Goal: Task Accomplishment & Management: Manage account settings

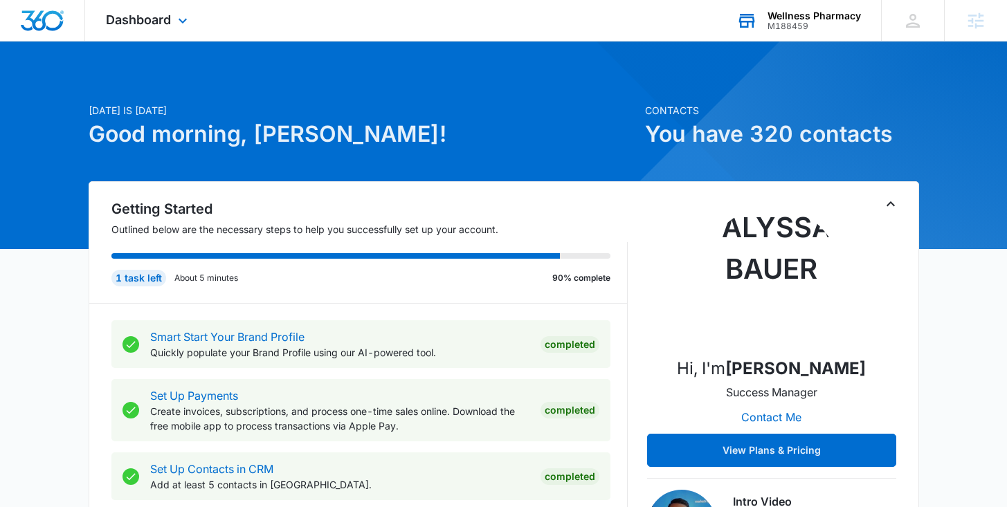
click at [778, 39] on div "Wellness Pharmacy M188459 Your Accounts View All" at bounding box center [797, 20] width 165 height 41
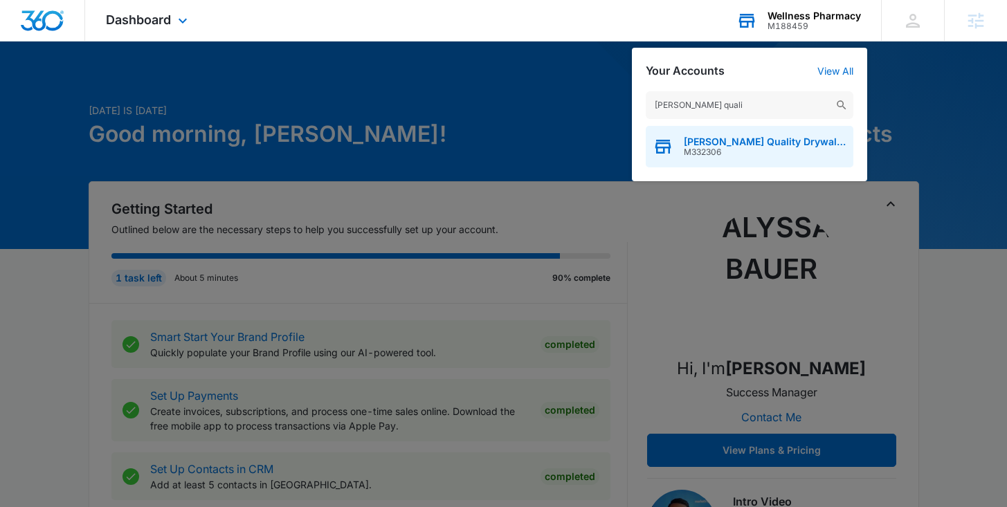
type input "[PERSON_NAME] quali"
click at [747, 141] on span "Sanchez Quality Drywall Inc." at bounding box center [765, 141] width 163 height 11
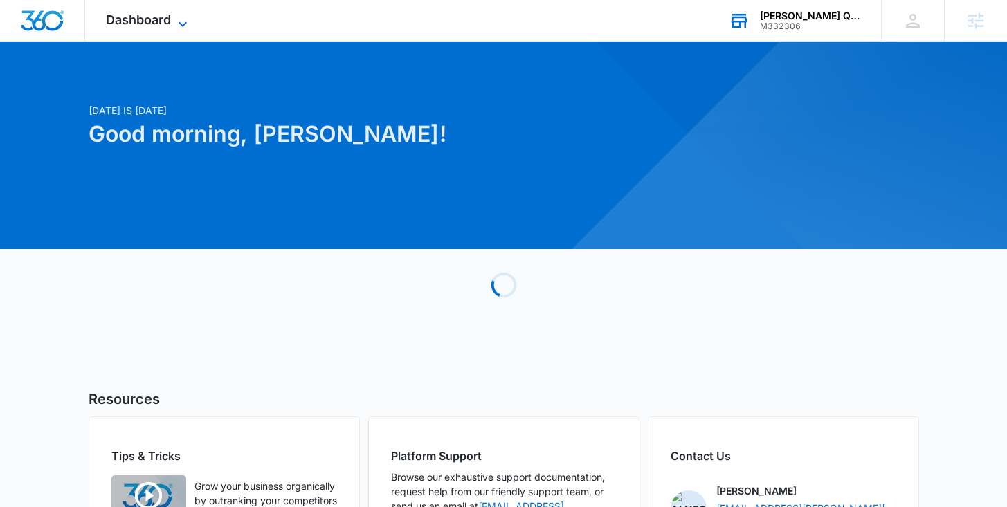
click at [183, 16] on icon at bounding box center [182, 24] width 17 height 17
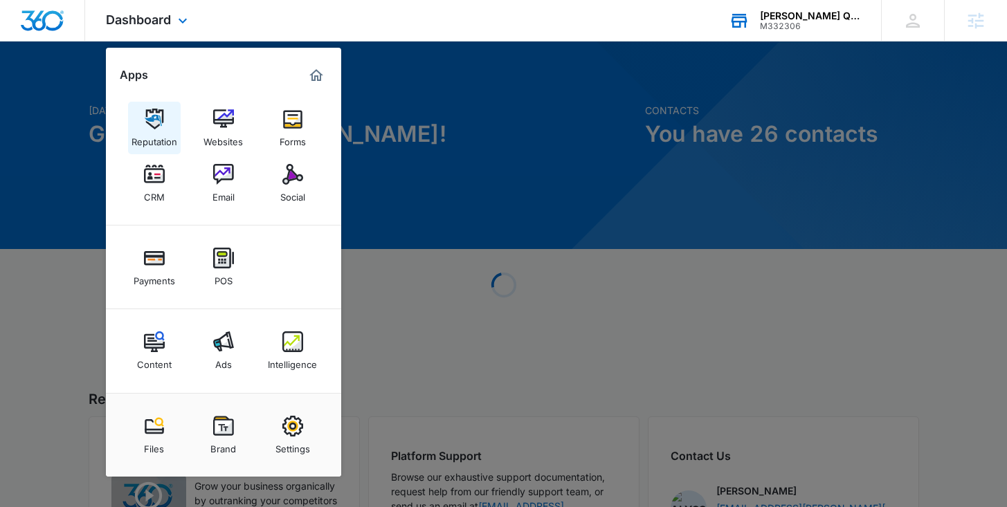
click at [165, 125] on link "Reputation" at bounding box center [154, 128] width 53 height 53
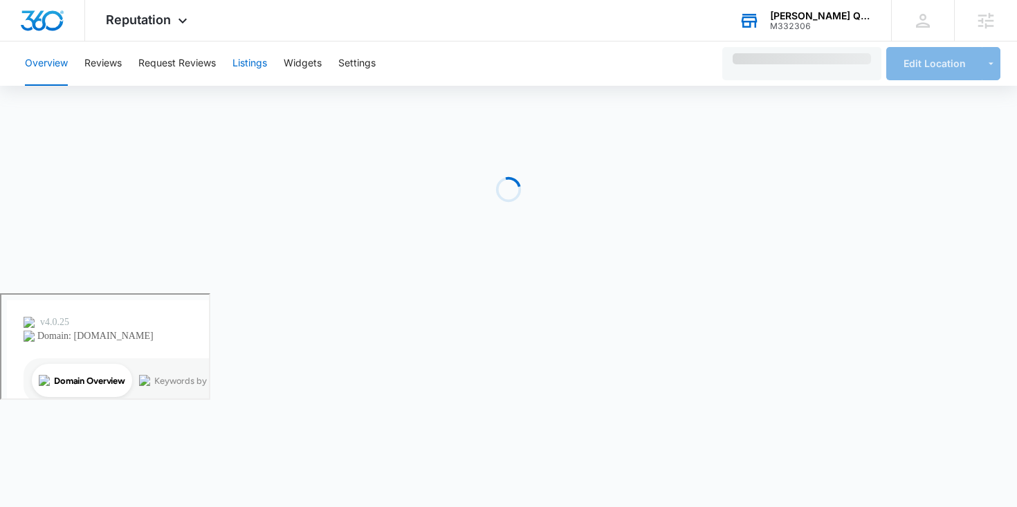
click at [249, 65] on button "Listings" at bounding box center [249, 64] width 35 height 44
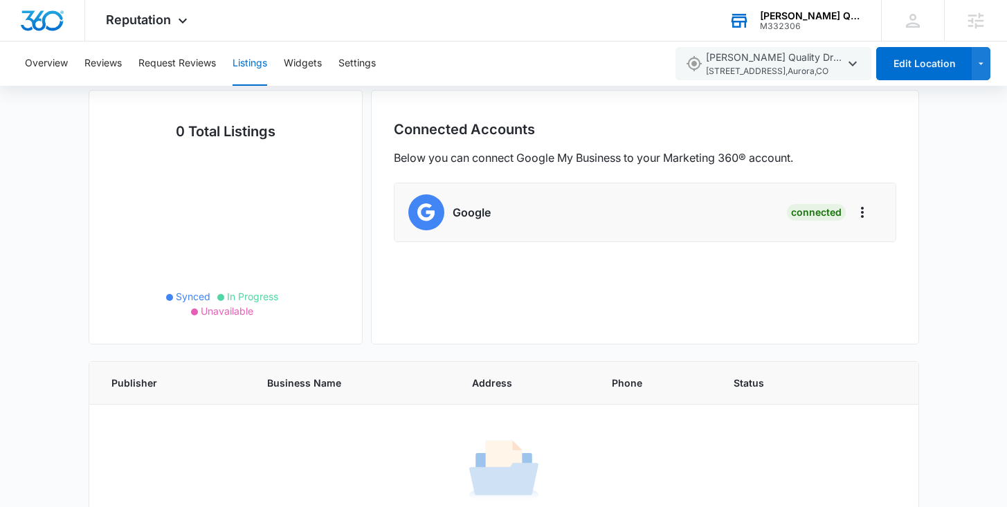
scroll to position [39, 0]
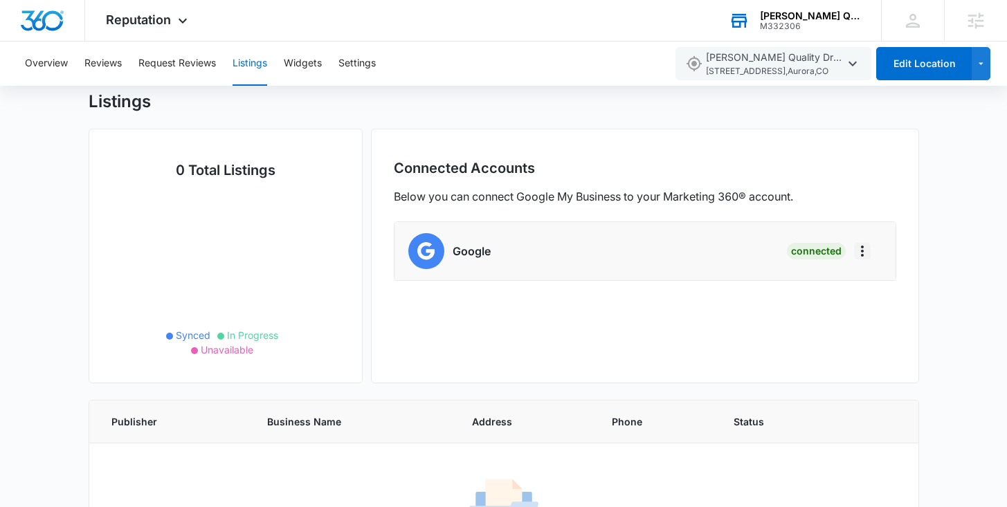
click at [862, 252] on icon "Actions" at bounding box center [862, 251] width 17 height 17
click at [528, 232] on li "Google Connected Remove Location Disconnect Account" at bounding box center [644, 251] width 501 height 58
click at [440, 237] on img at bounding box center [426, 251] width 36 height 36
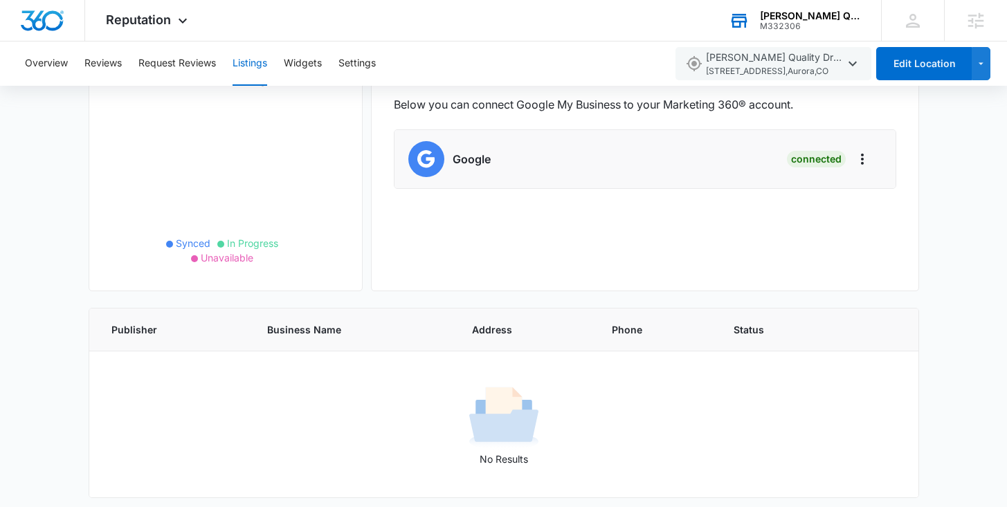
scroll to position [138, 0]
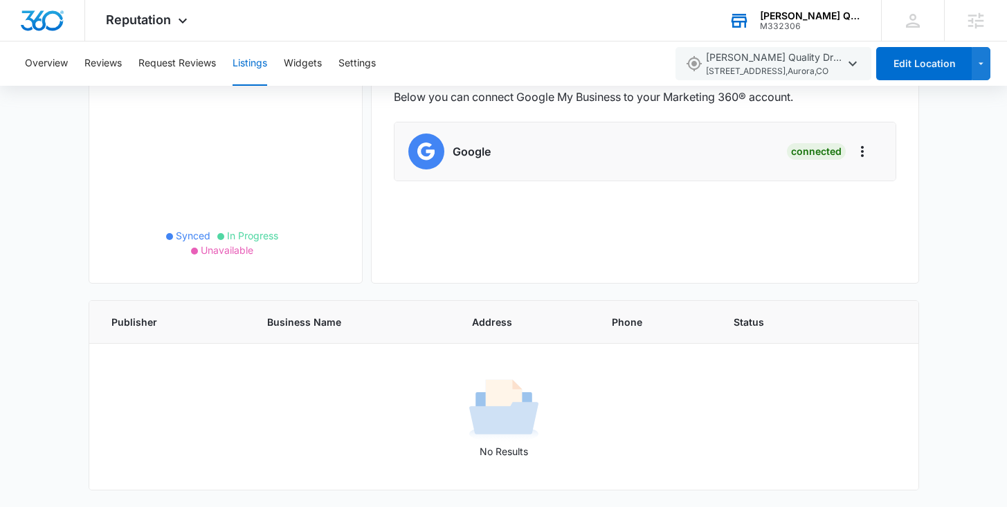
drag, startPoint x: 517, startPoint y: 401, endPoint x: 485, endPoint y: 309, distance: 97.4
click at [517, 401] on img at bounding box center [503, 409] width 69 height 69
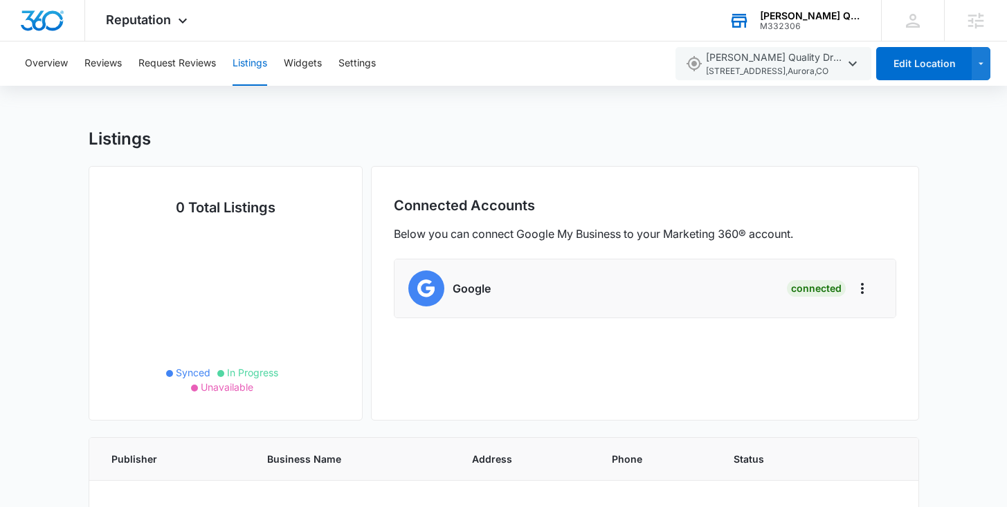
scroll to position [0, 0]
click at [386, 71] on div "Overview Reviews Request Reviews Listings Widgets Settings" at bounding box center [341, 64] width 649 height 44
click at [371, 68] on button "Settings" at bounding box center [356, 64] width 37 height 44
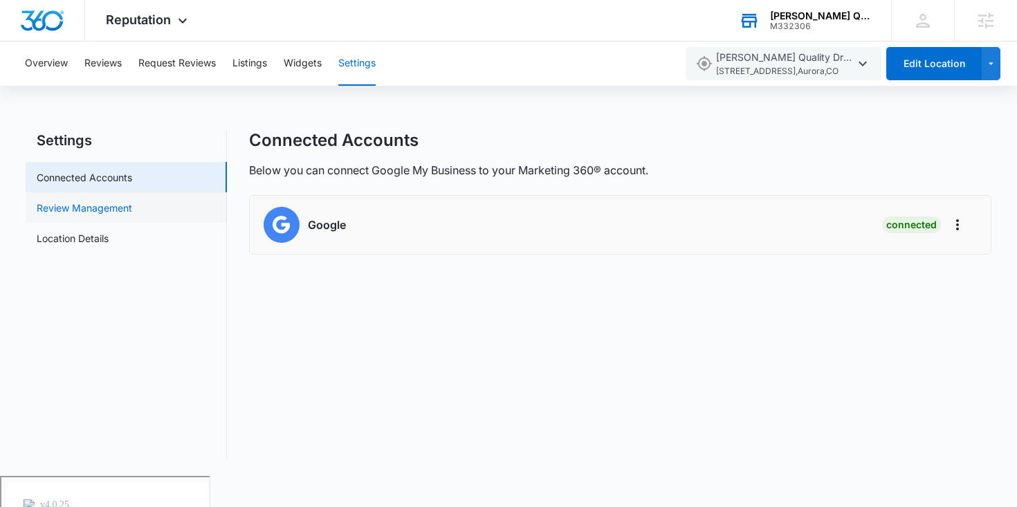
click at [132, 203] on link "Review Management" at bounding box center [84, 208] width 95 height 15
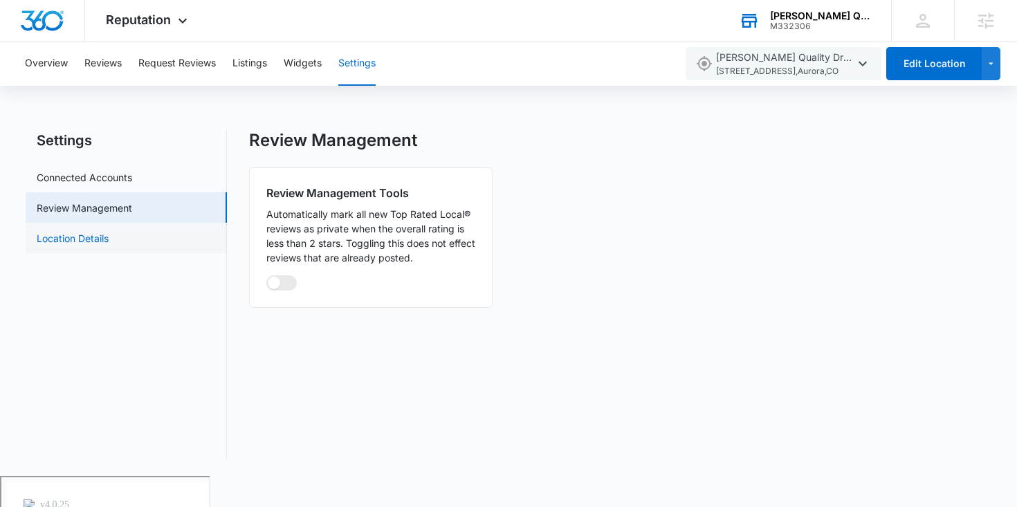
click at [109, 231] on link "Location Details" at bounding box center [73, 238] width 72 height 15
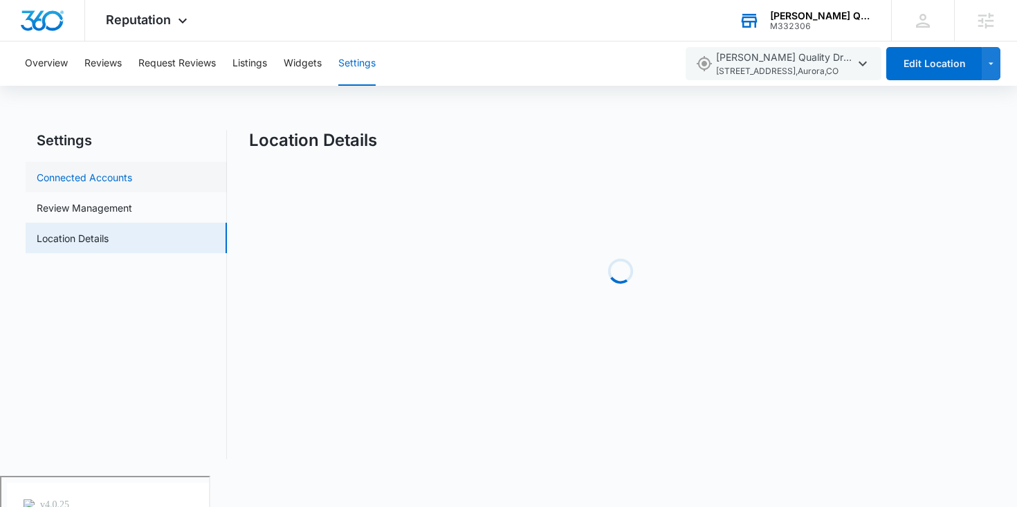
select select "Colorado"
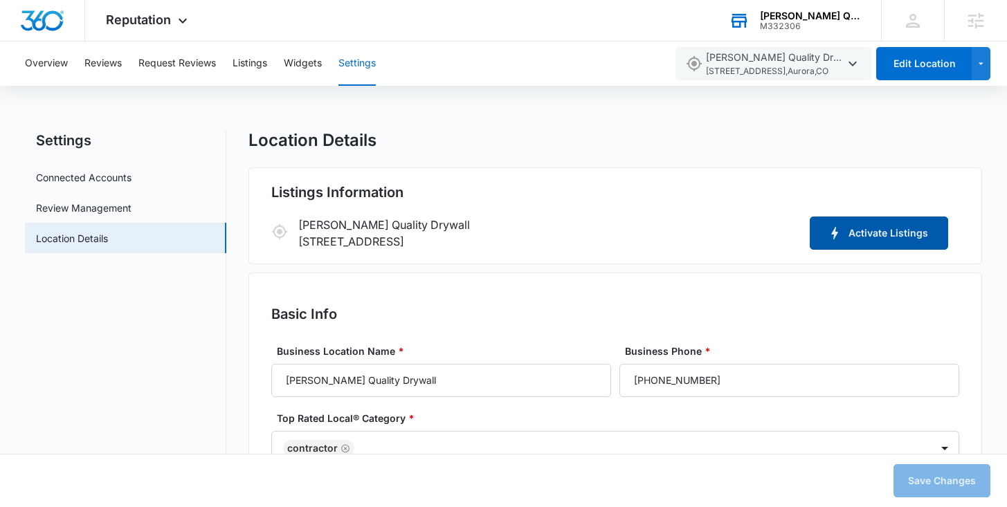
click at [879, 241] on button "Activate Listings" at bounding box center [879, 233] width 138 height 33
click at [261, 64] on button "Listings" at bounding box center [249, 64] width 35 height 44
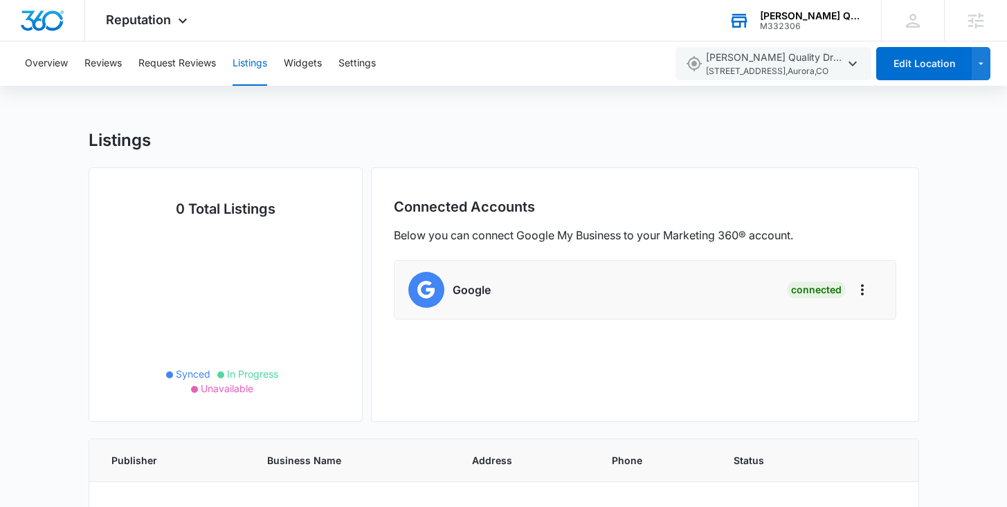
scroll to position [138, 0]
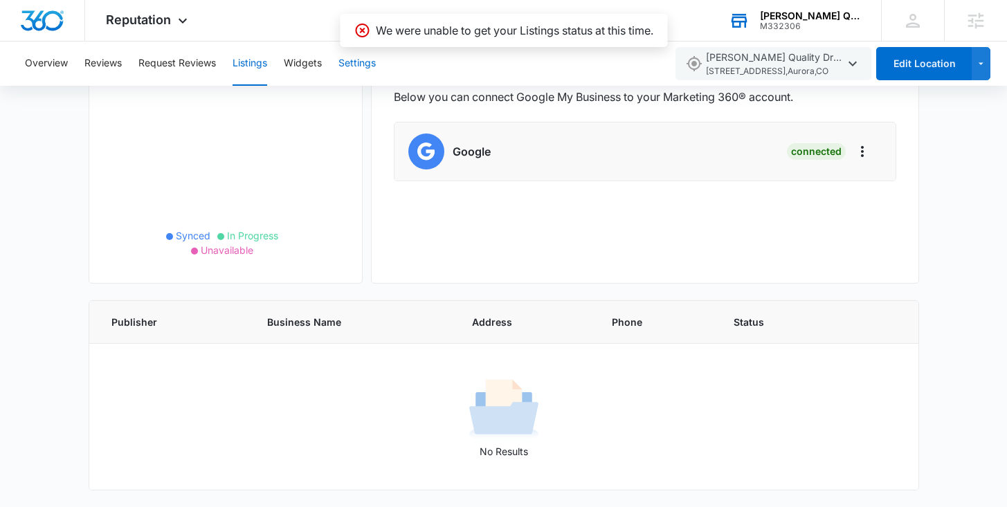
click at [366, 68] on button "Settings" at bounding box center [356, 64] width 37 height 44
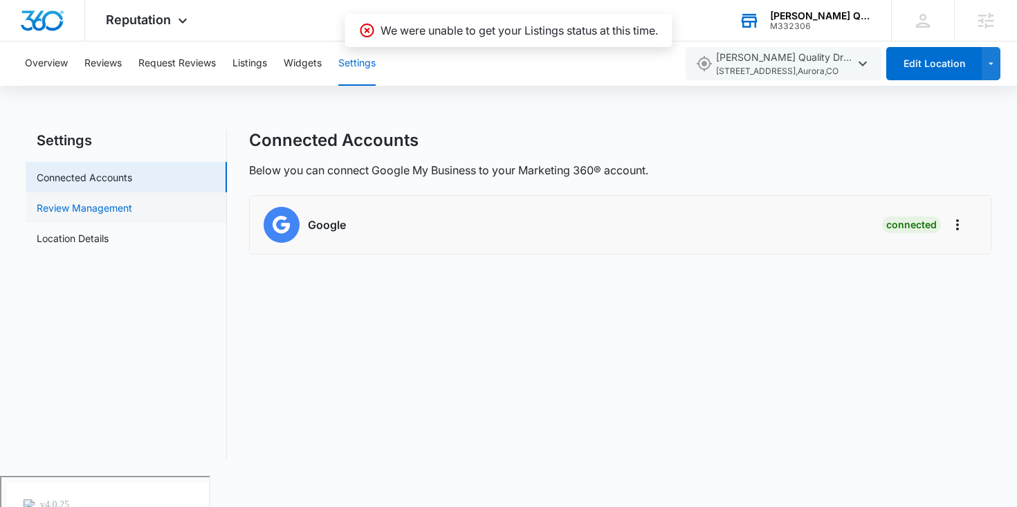
drag, startPoint x: 123, startPoint y: 229, endPoint x: 128, endPoint y: 219, distance: 11.5
click at [109, 231] on link "Location Details" at bounding box center [73, 238] width 72 height 15
select select "Colorado"
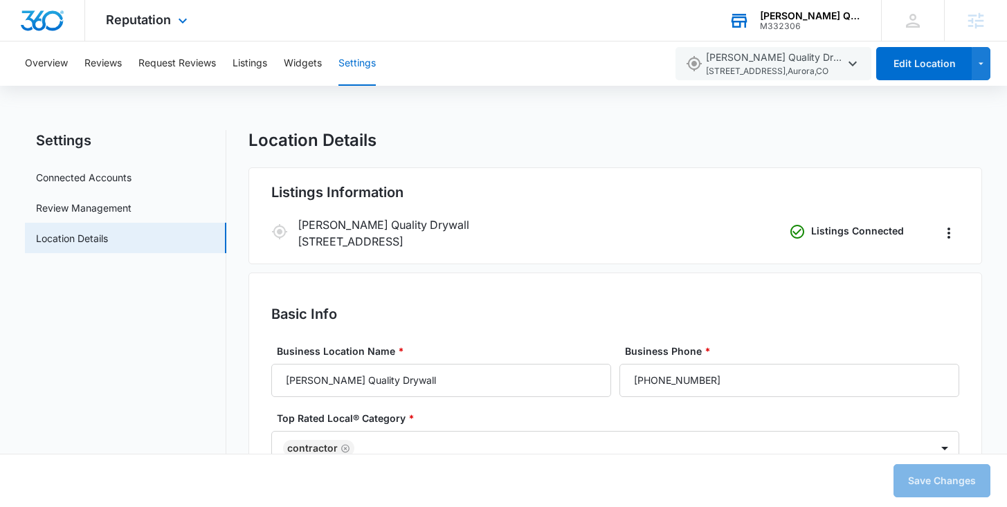
click at [143, 9] on div "Reputation Apps Reputation Websites Forms CRM Email Social Payments POS Content…" at bounding box center [148, 20] width 127 height 41
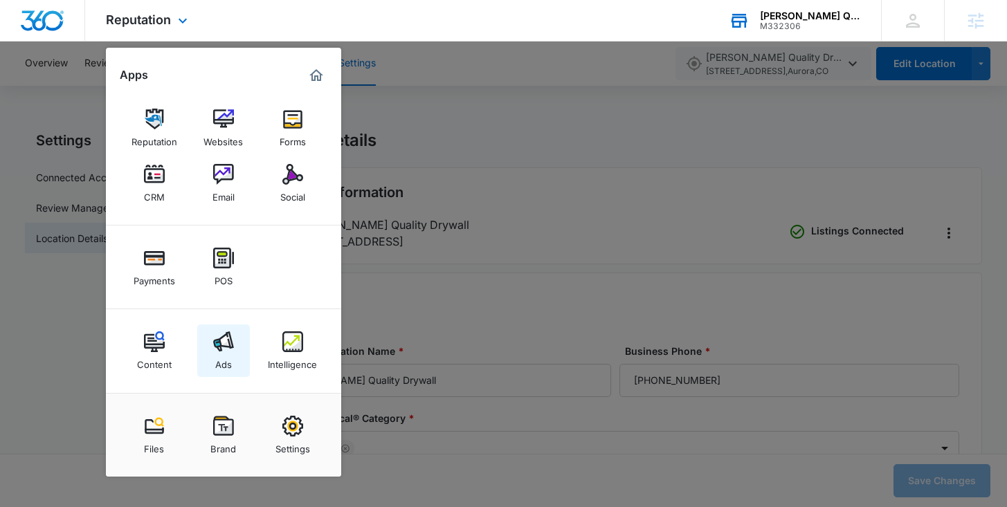
click at [229, 344] on img at bounding box center [223, 341] width 21 height 21
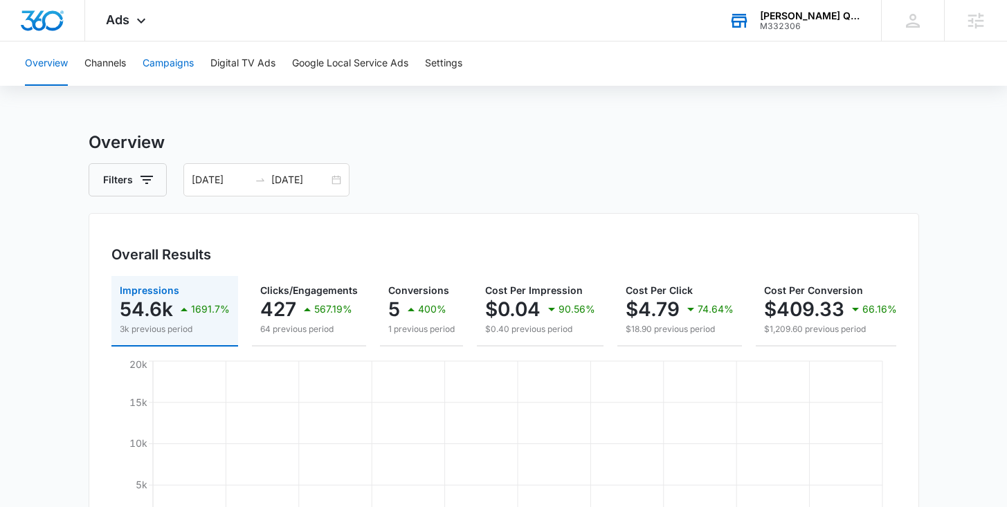
click at [175, 73] on button "Campaigns" at bounding box center [168, 64] width 51 height 44
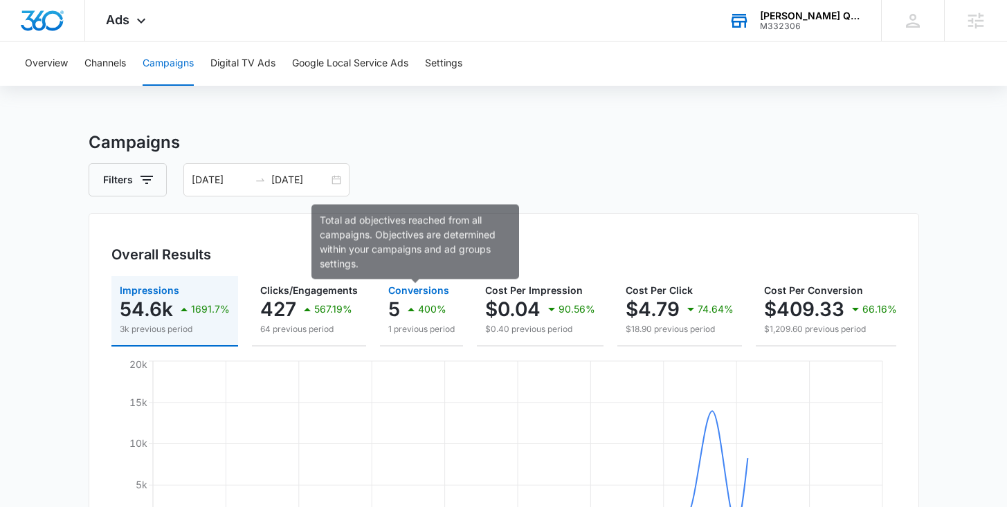
click at [419, 293] on span "Conversions" at bounding box center [418, 290] width 61 height 12
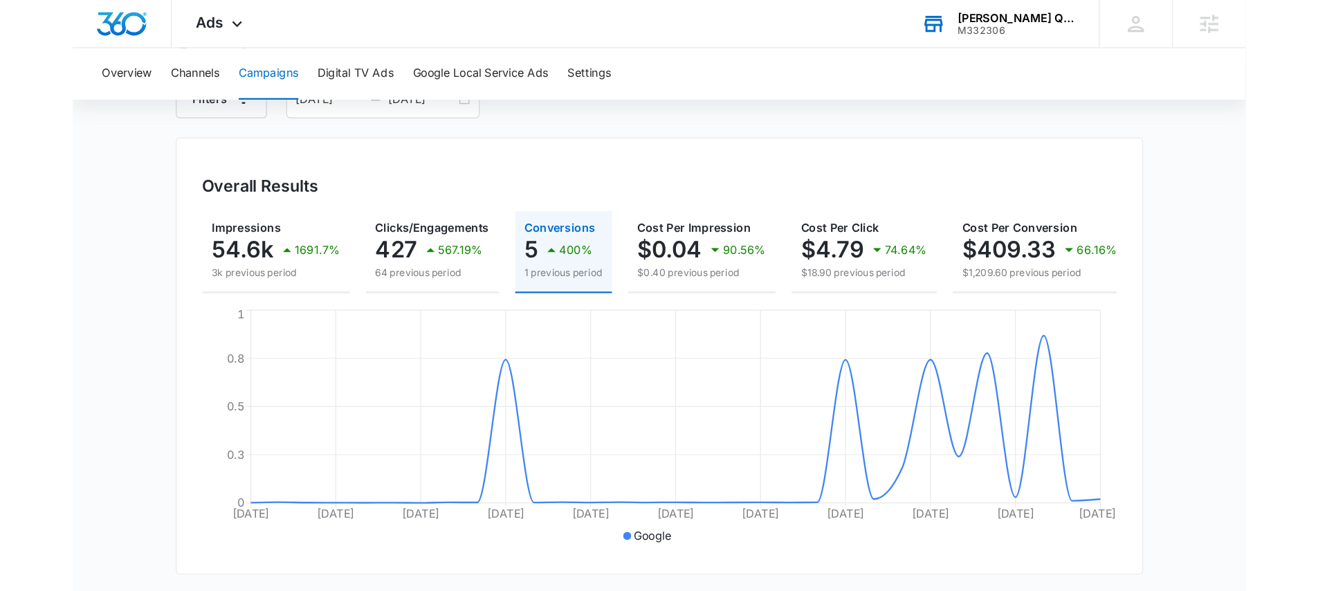
scroll to position [96, 0]
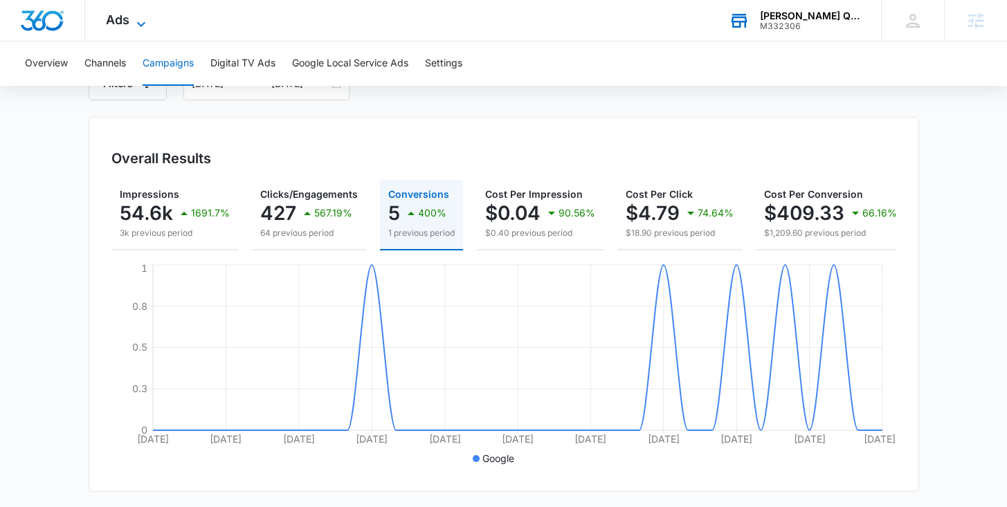
click at [140, 21] on icon at bounding box center [141, 24] width 17 height 17
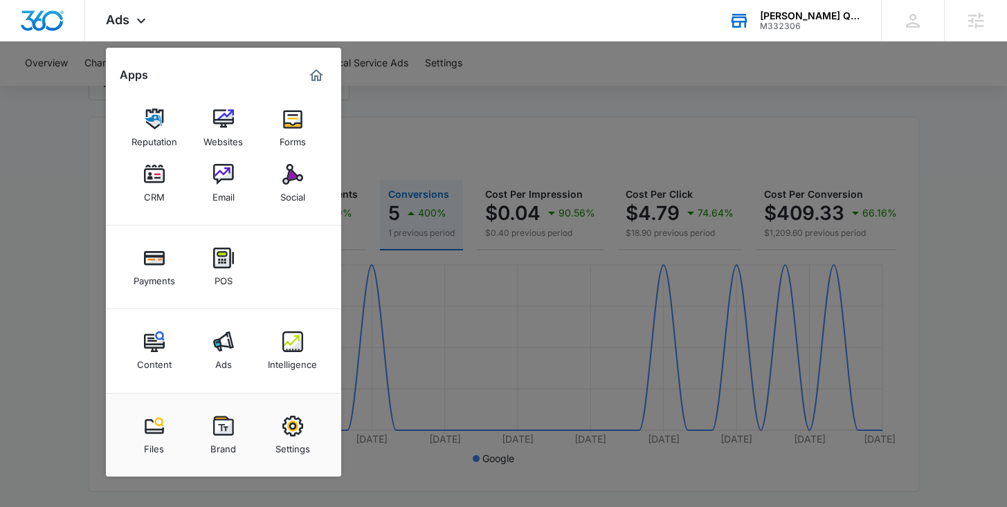
click at [686, 162] on div at bounding box center [503, 253] width 1007 height 507
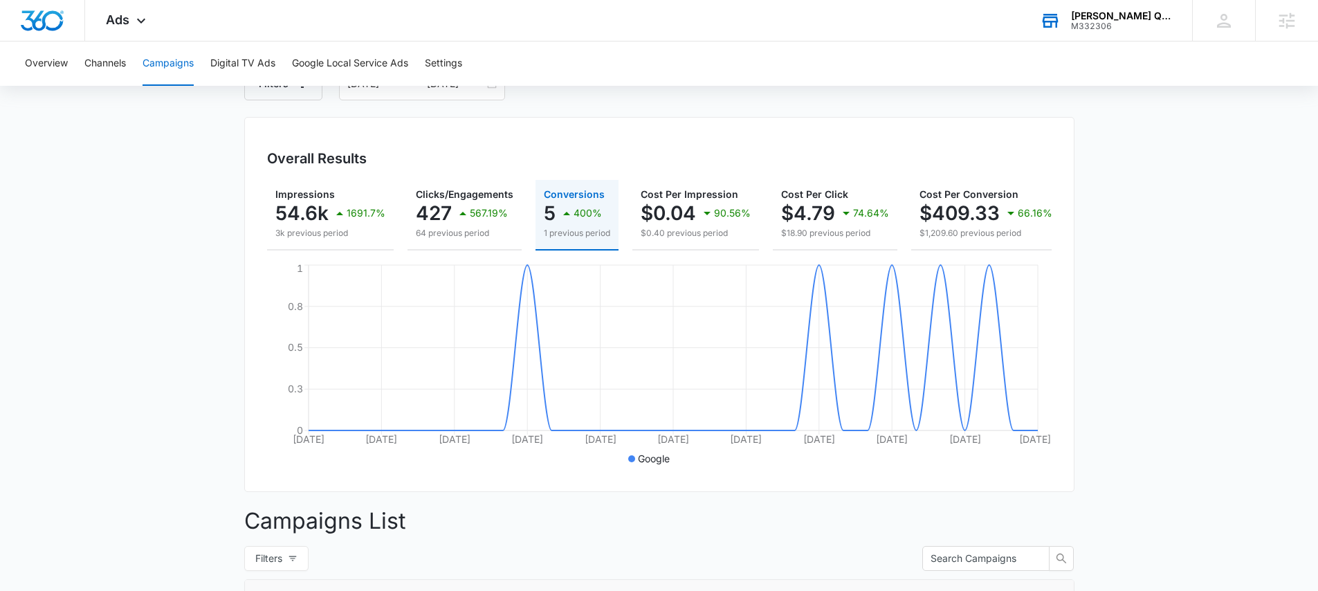
click at [1016, 19] on div "Sanchez Quality Drywall Inc." at bounding box center [1121, 15] width 101 height 11
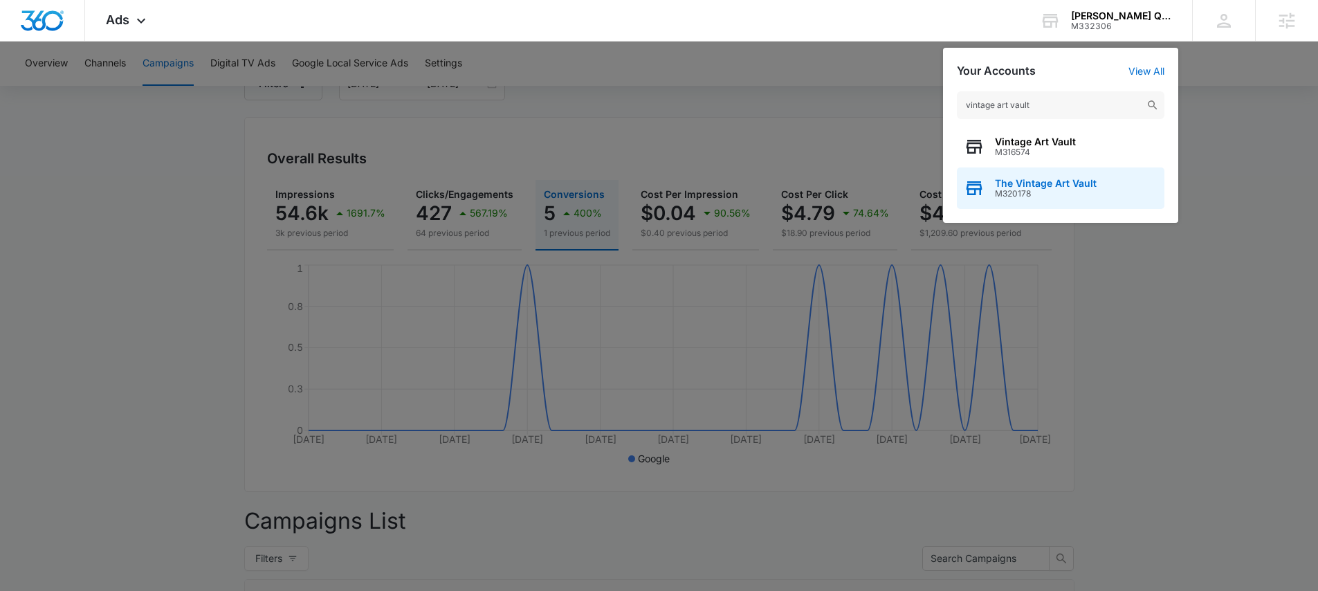
type input "vintage art vault"
click at [1016, 183] on span "The Vintage Art Vault" at bounding box center [1046, 183] width 102 height 11
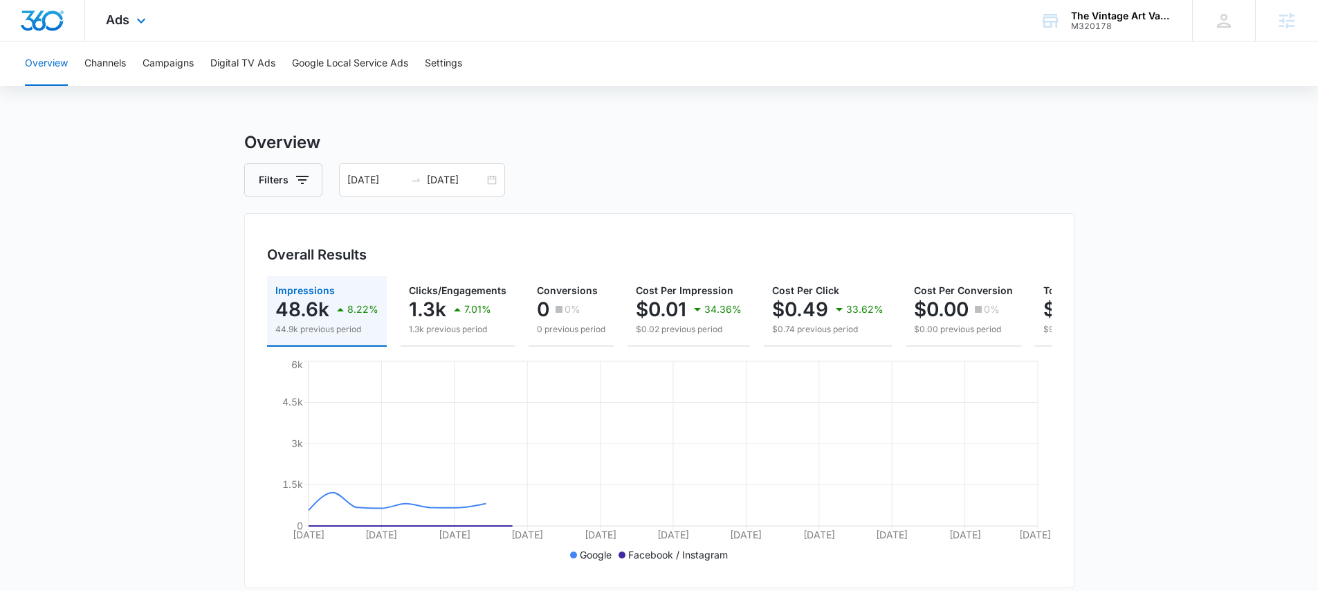
click at [130, 20] on div "Ads Apps Reputation Websites Forms CRM Email Social Shop Payments POS Content A…" at bounding box center [127, 20] width 85 height 41
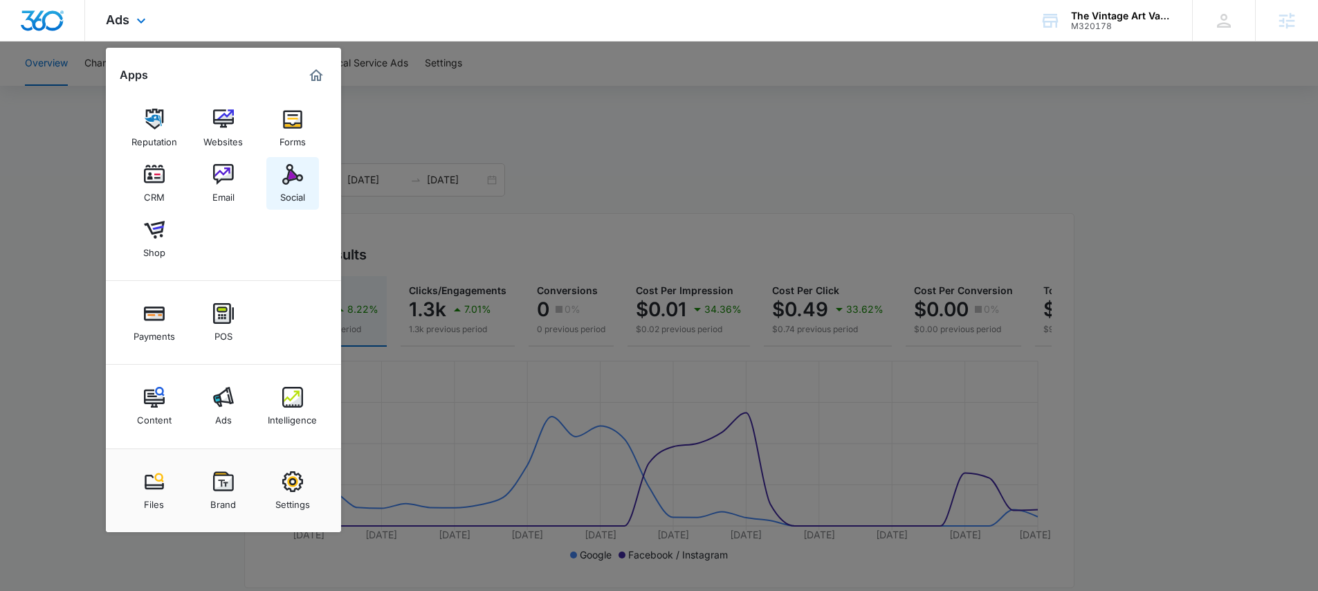
click at [302, 183] on img at bounding box center [292, 174] width 21 height 21
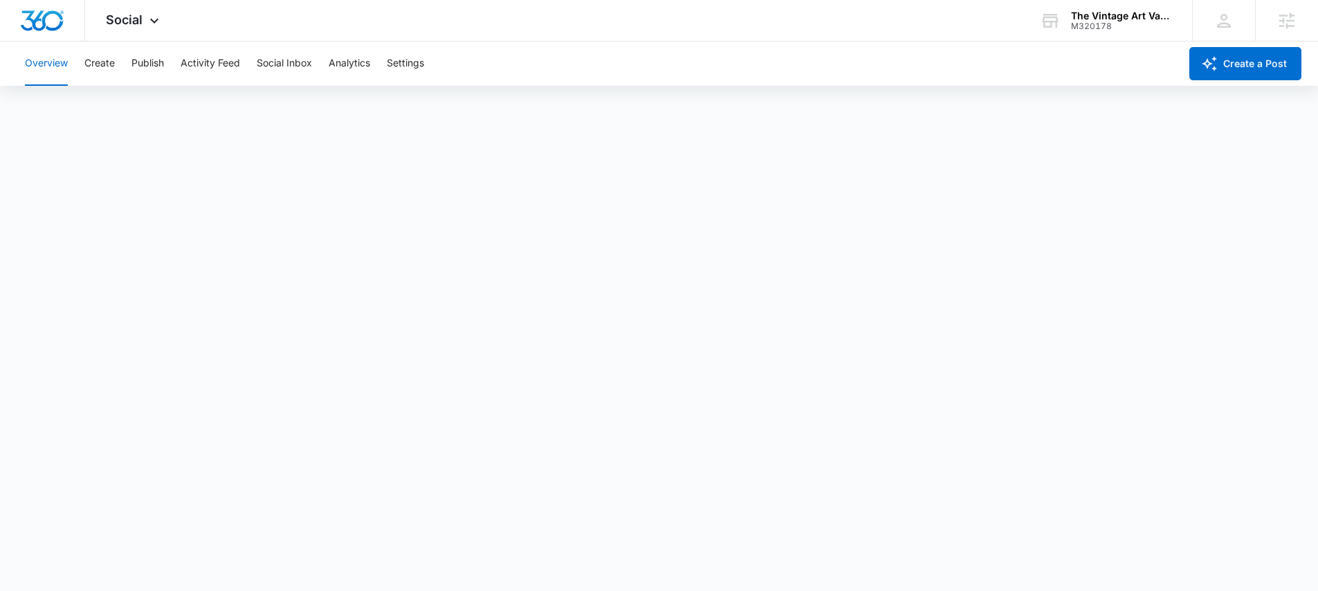
click at [171, 62] on div "Overview Create Publish Activity Feed Social Inbox Analytics Settings" at bounding box center [598, 64] width 1163 height 44
click at [93, 66] on button "Create" at bounding box center [99, 64] width 30 height 44
click at [137, 66] on button "Publish" at bounding box center [147, 64] width 33 height 44
click at [107, 68] on button "Create" at bounding box center [99, 64] width 30 height 44
click at [351, 67] on button "Analytics" at bounding box center [350, 64] width 42 height 44
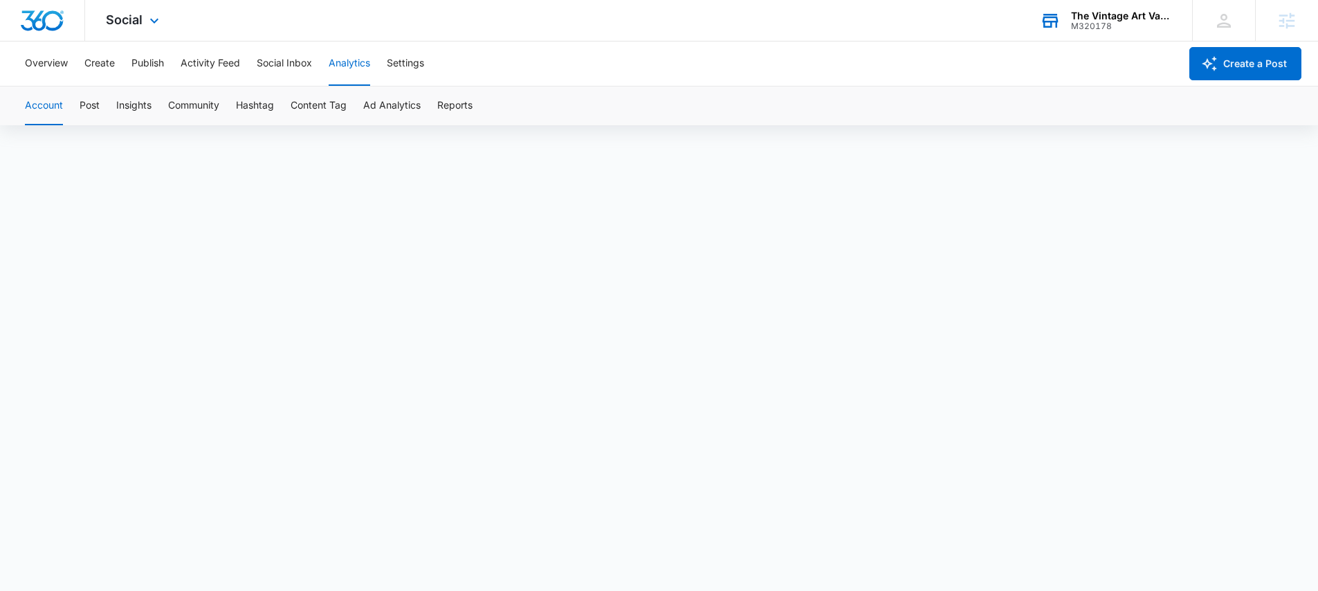
click at [1016, 21] on div "M320178" at bounding box center [1121, 26] width 101 height 10
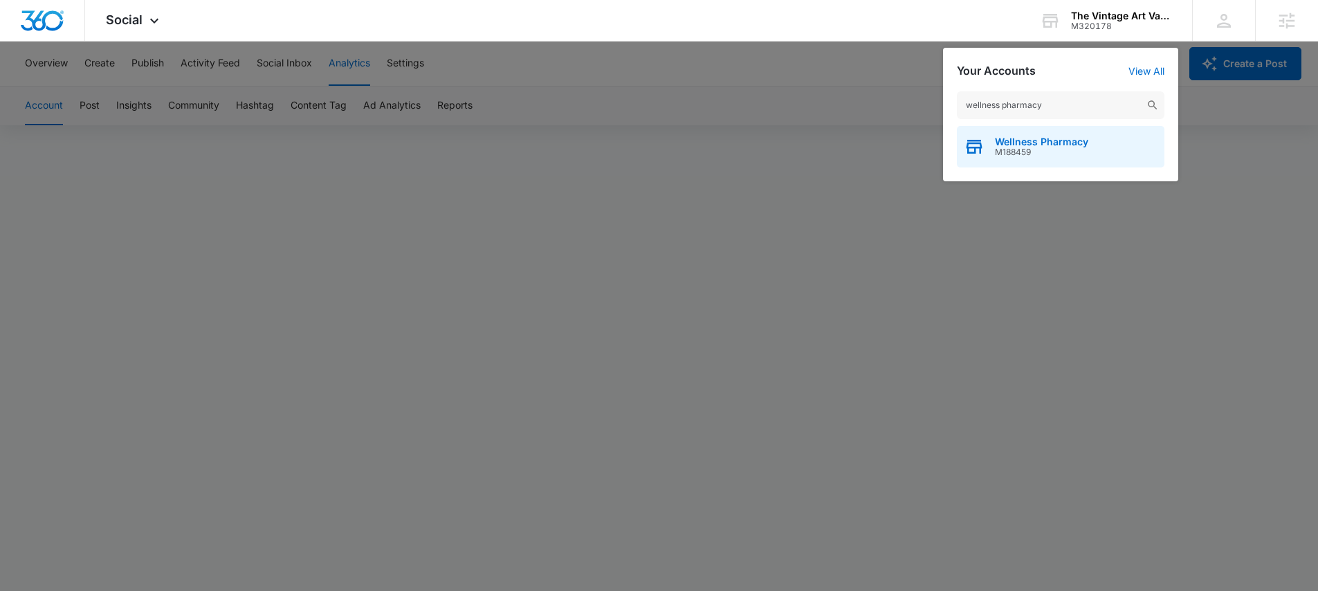
type input "wellness pharmacy"
click at [1016, 142] on span "Wellness Pharmacy" at bounding box center [1041, 141] width 93 height 11
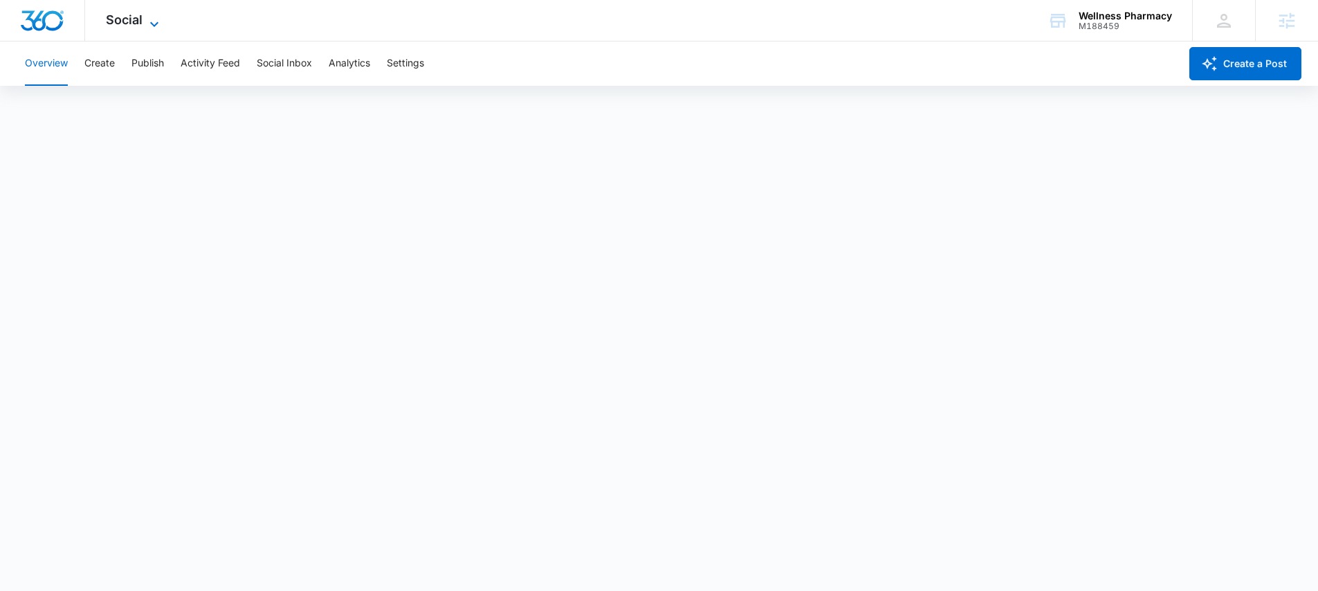
click at [136, 24] on span "Social" at bounding box center [124, 19] width 37 height 15
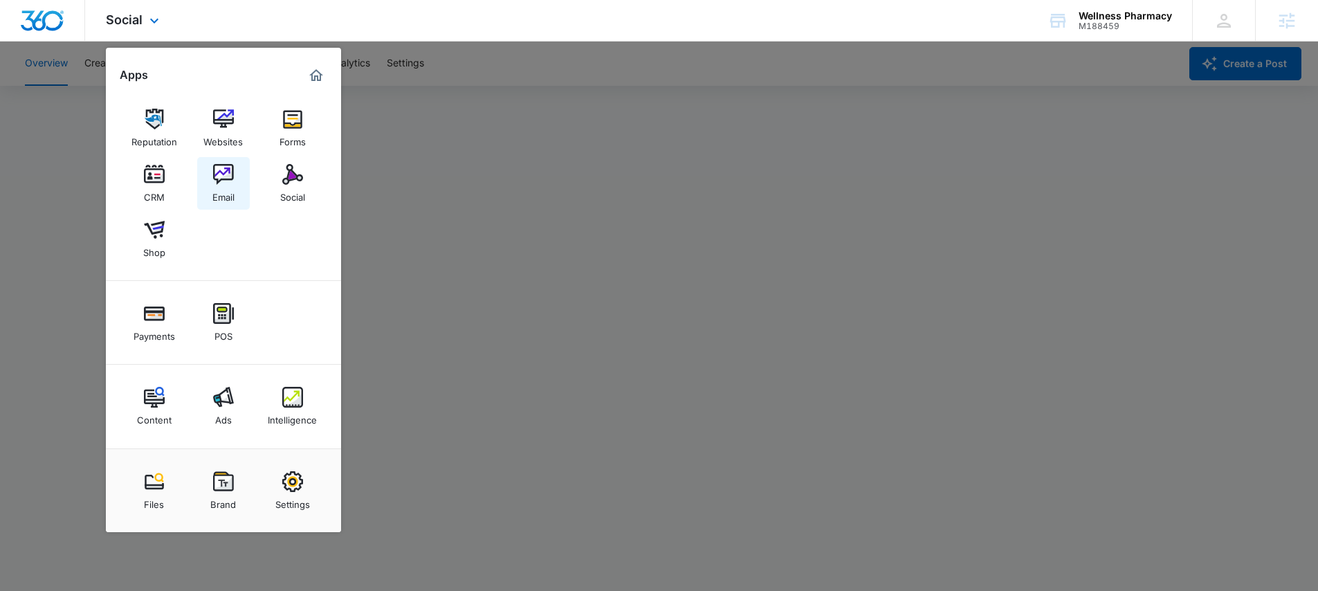
click at [225, 182] on img at bounding box center [223, 174] width 21 height 21
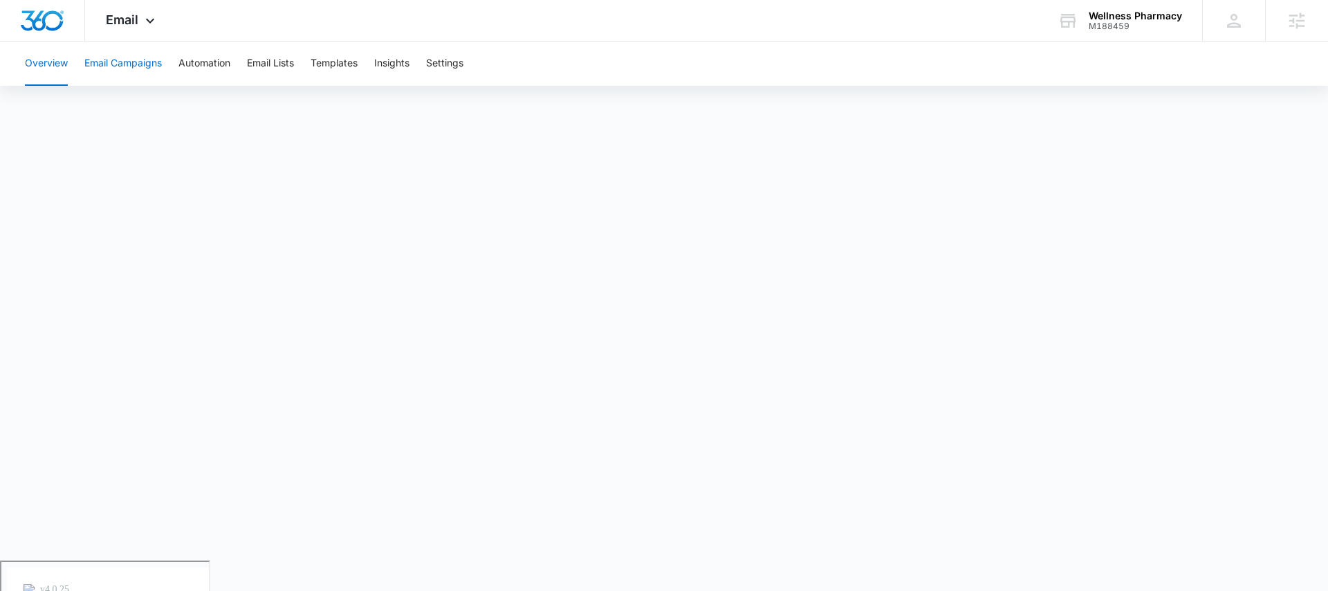
click at [154, 65] on button "Email Campaigns" at bounding box center [122, 64] width 77 height 44
click at [133, 24] on span "Email" at bounding box center [122, 19] width 33 height 15
click at [131, 17] on span "Email" at bounding box center [122, 19] width 33 height 15
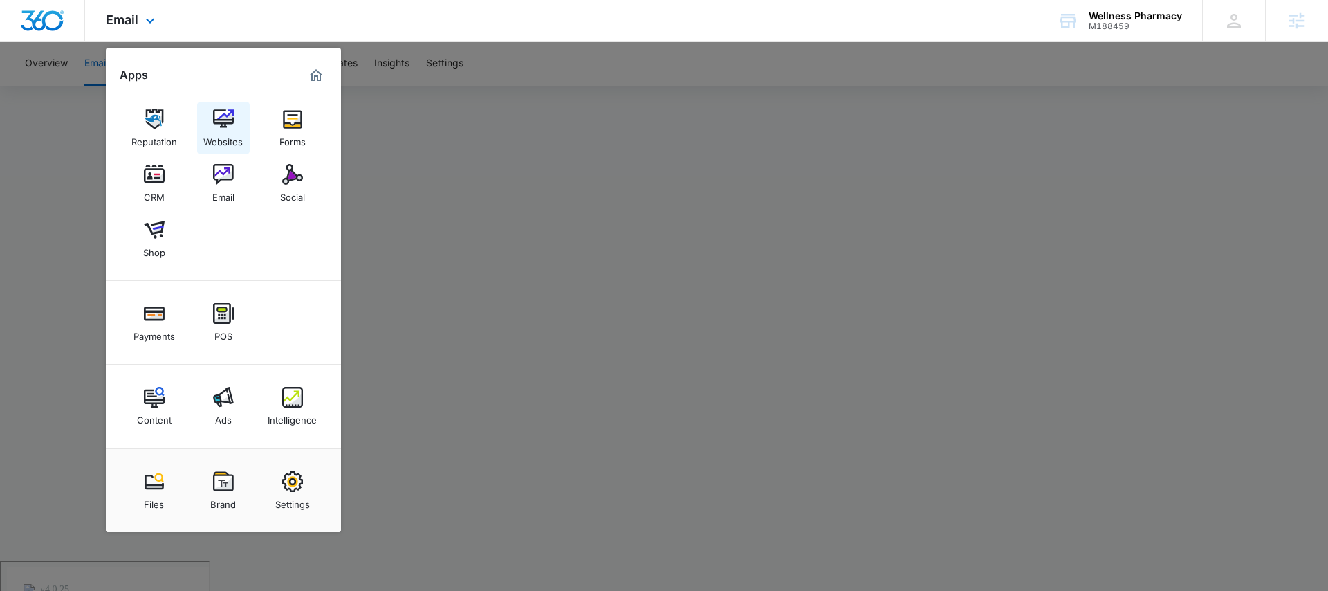
click at [217, 121] on img at bounding box center [223, 119] width 21 height 21
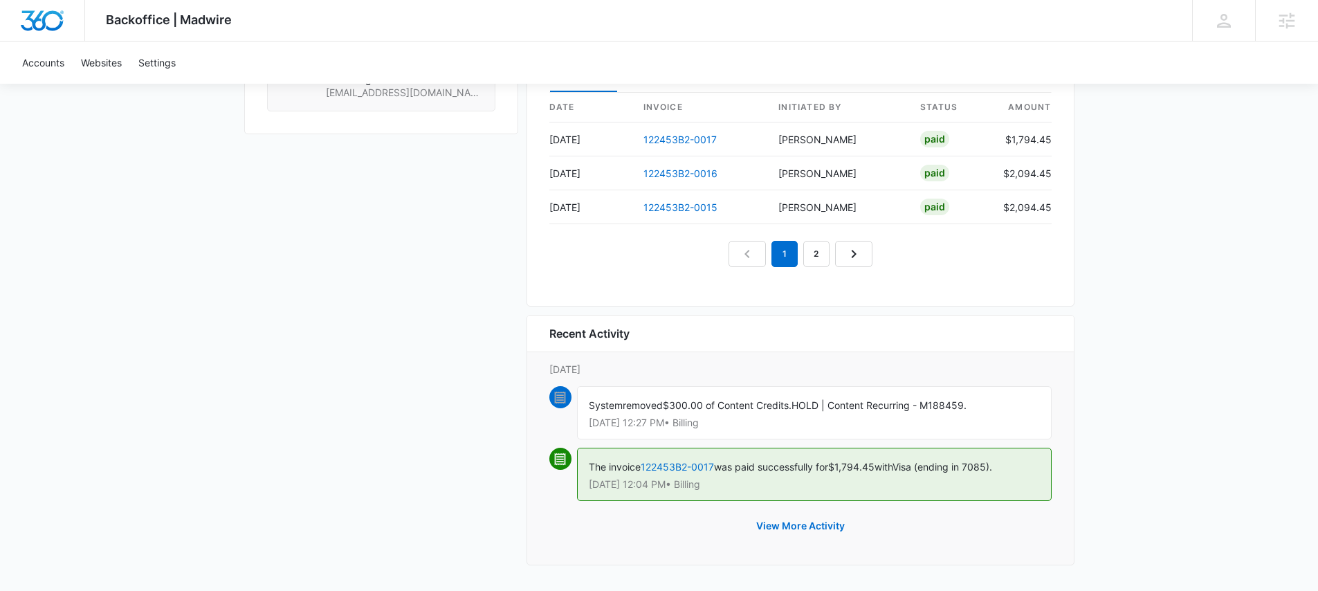
scroll to position [1422, 0]
click at [805, 526] on button "View More Activity" at bounding box center [800, 525] width 116 height 33
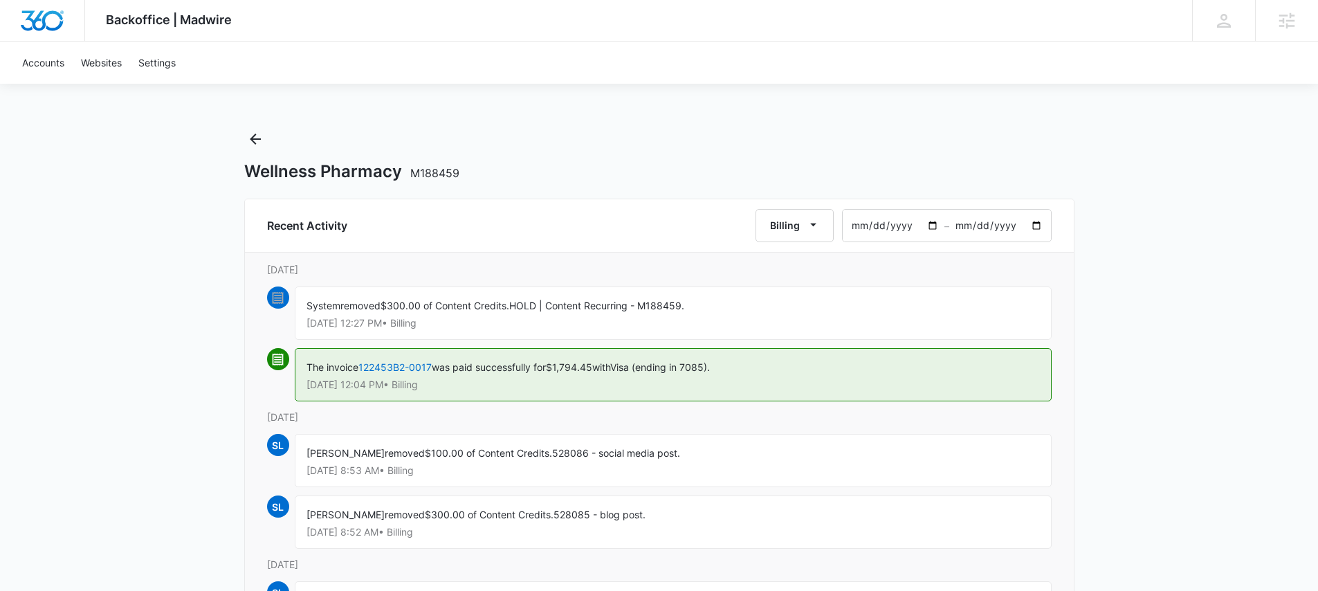
click at [1049, 222] on input "2025-09-16" at bounding box center [1000, 226] width 102 height 32
click at [1041, 223] on input "2025-09-16" at bounding box center [1000, 226] width 102 height 32
click at [884, 226] on input "2025-07-18" at bounding box center [894, 226] width 102 height 32
click at [928, 226] on input "2025-07-18" at bounding box center [894, 226] width 102 height 32
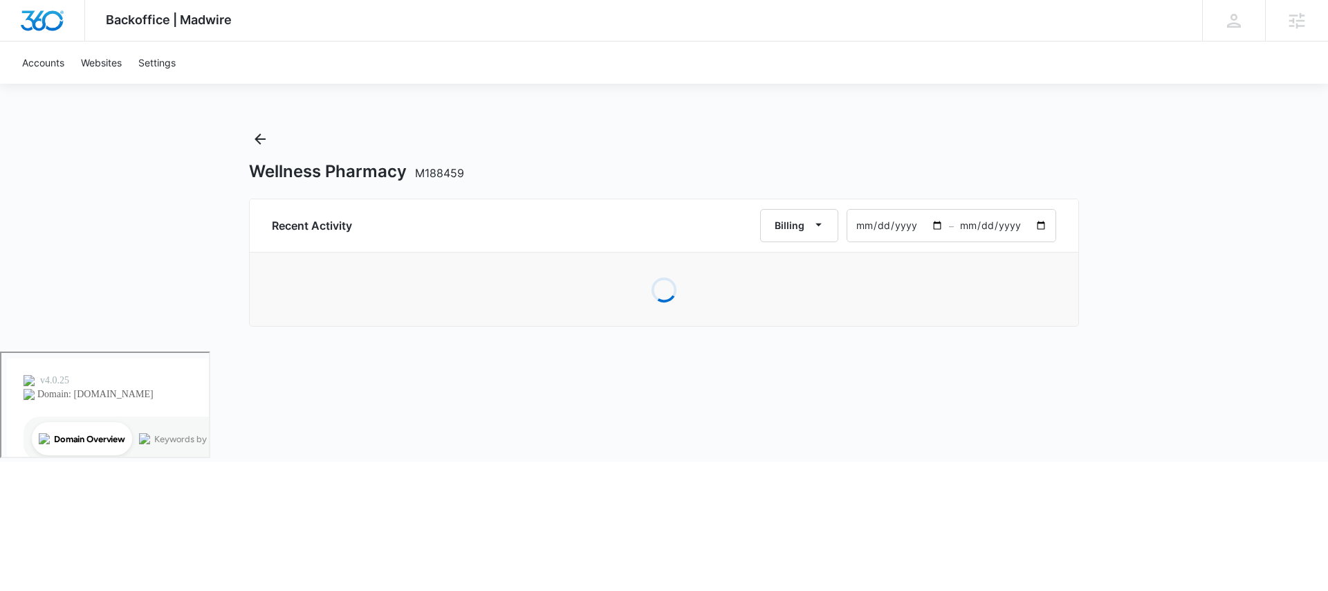
type input "2025-05-01"
click at [803, 226] on button "Billing" at bounding box center [799, 225] width 78 height 33
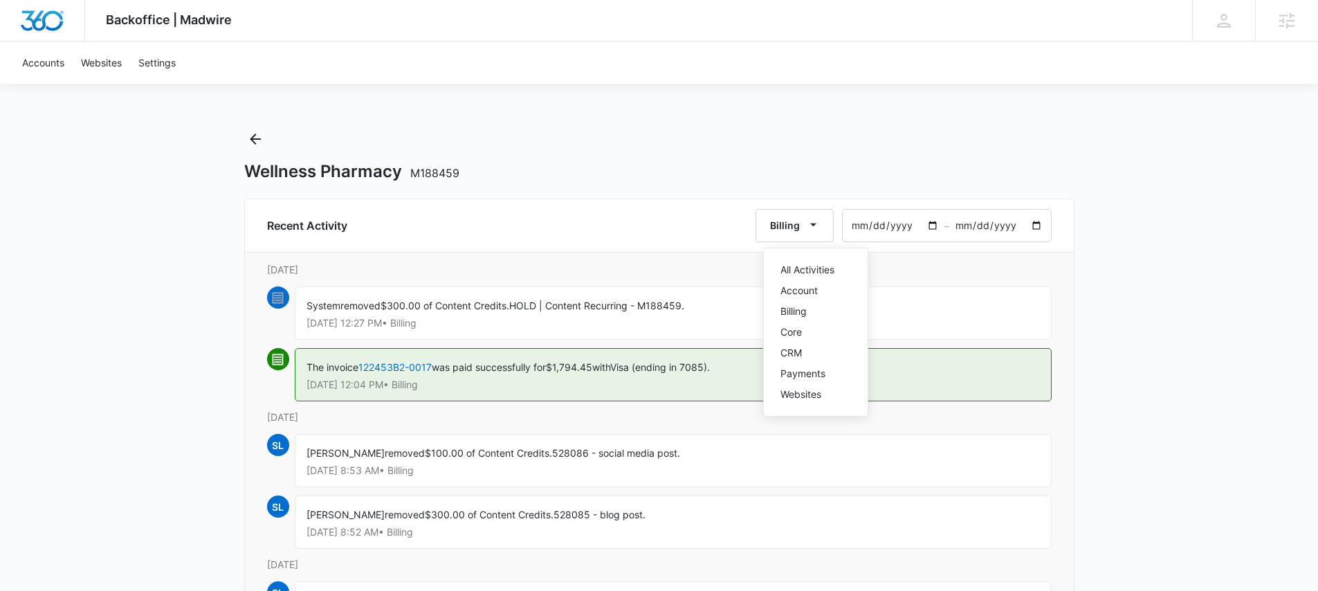
click at [671, 215] on div "Recent Activity Billing All Activities Account Billing Core CRM Payments Websit…" at bounding box center [659, 225] width 785 height 33
click at [260, 136] on icon "Back" at bounding box center [255, 139] width 17 height 17
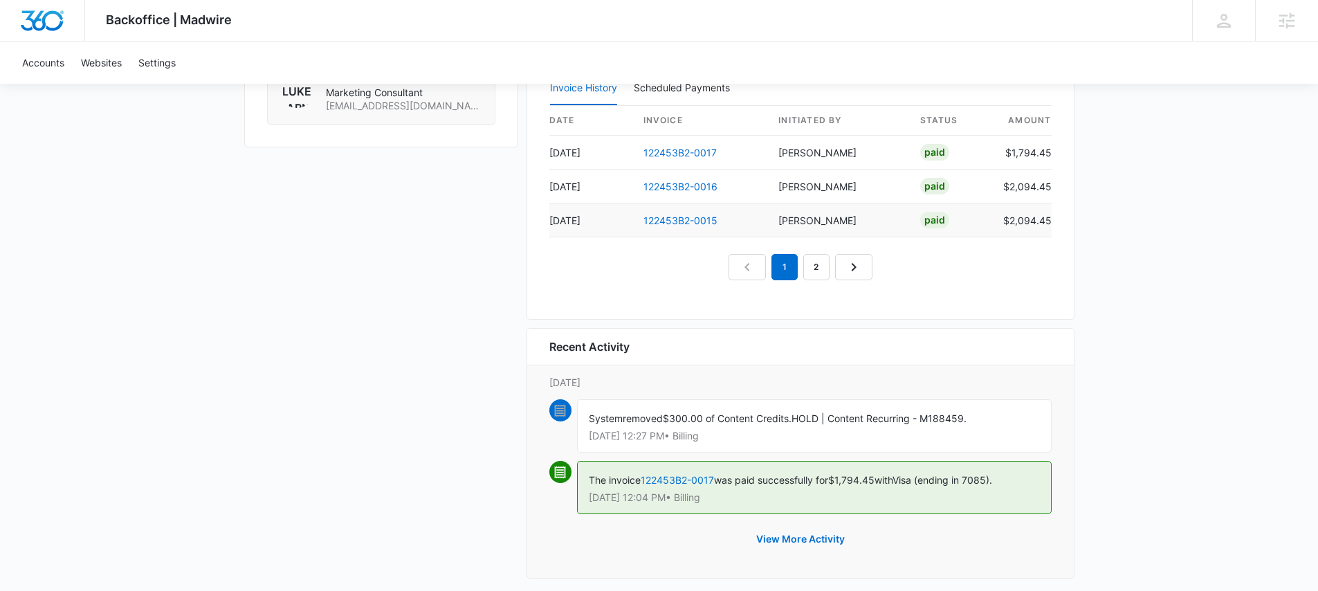
scroll to position [1422, 0]
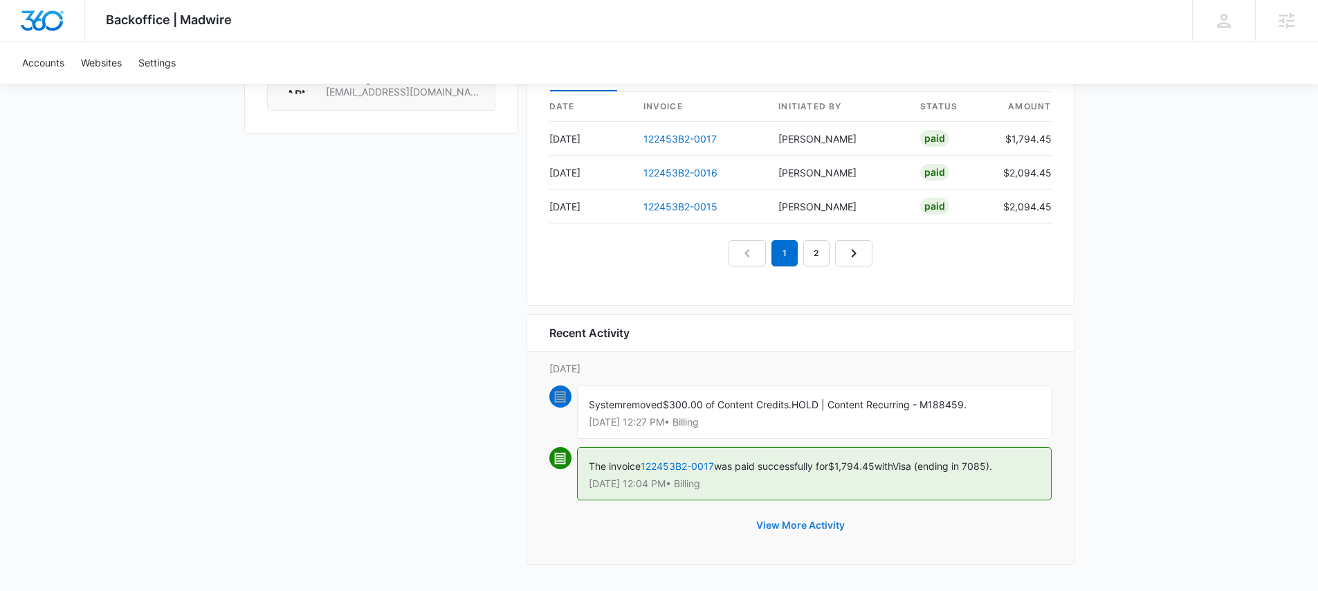
click at [831, 523] on button "View More Activity" at bounding box center [800, 525] width 116 height 33
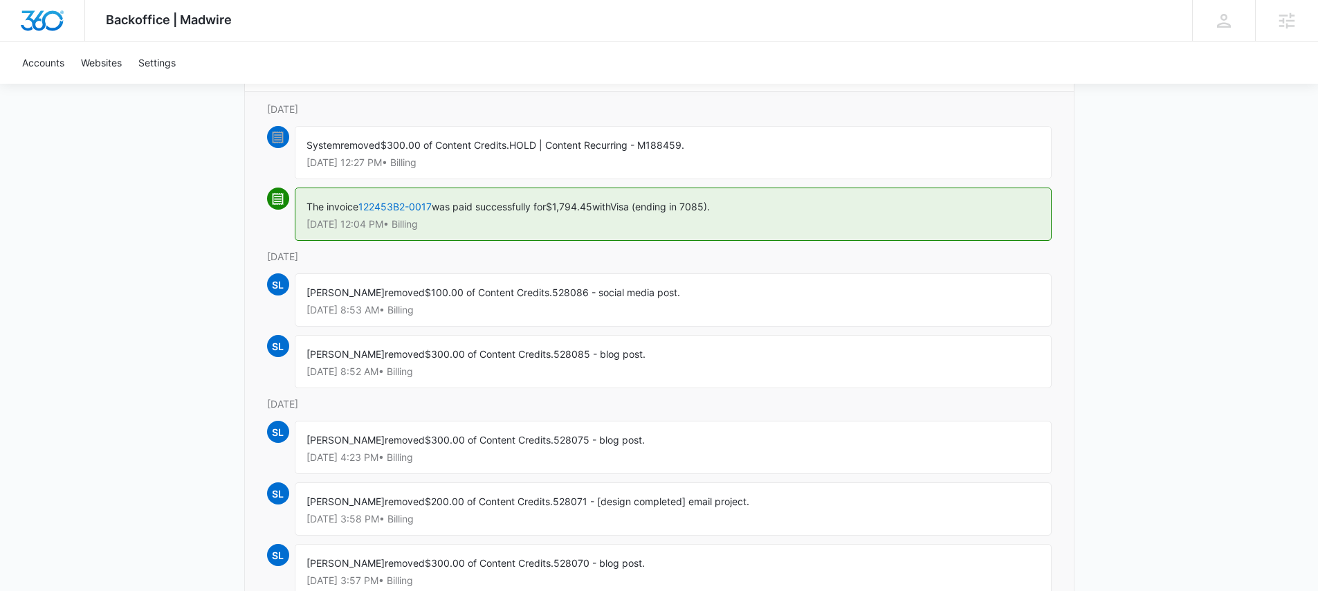
scroll to position [163, 0]
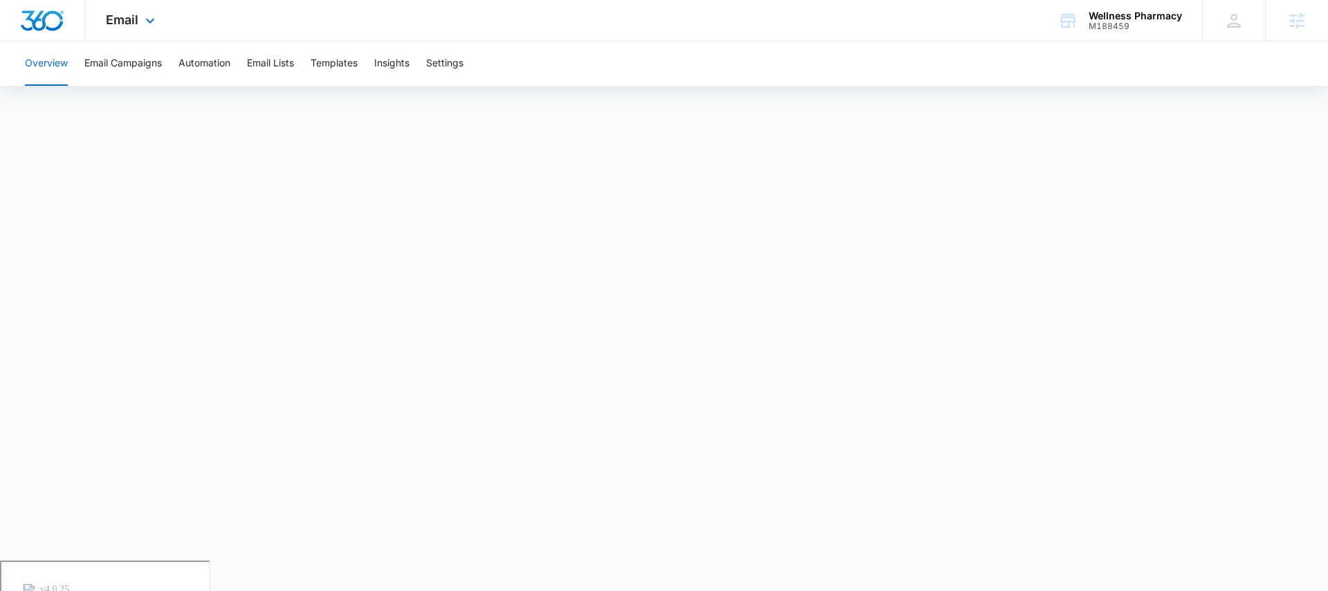
click at [120, 14] on span "Email" at bounding box center [122, 19] width 33 height 15
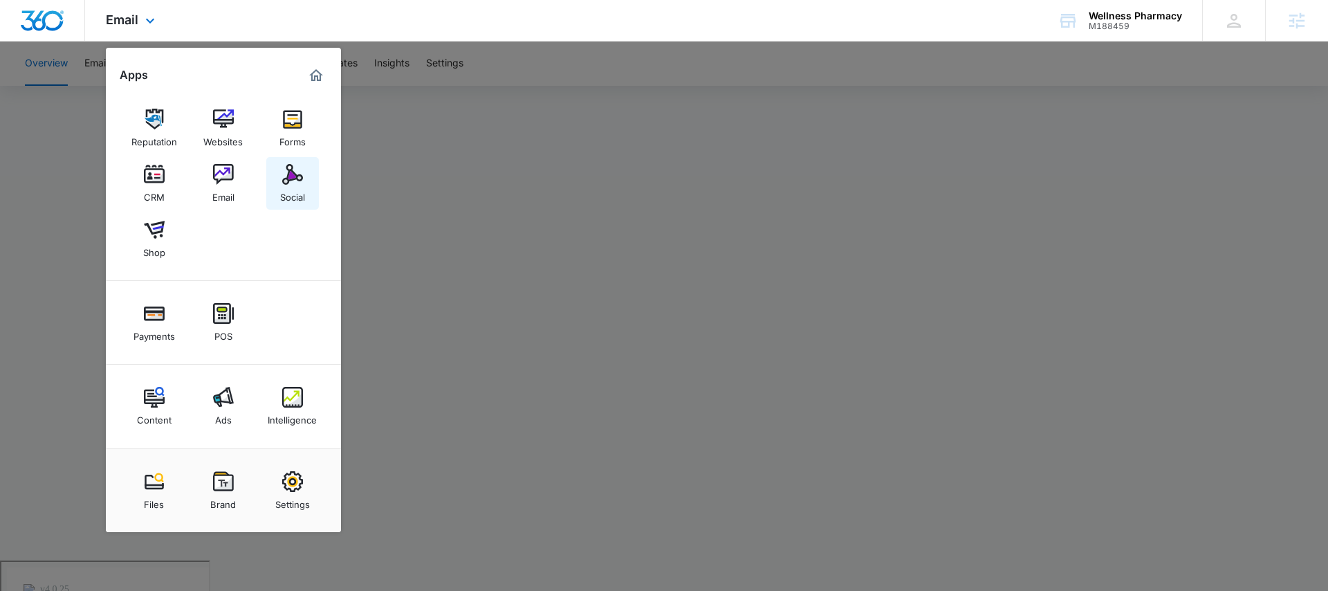
click at [291, 186] on div "Social" at bounding box center [292, 194] width 25 height 18
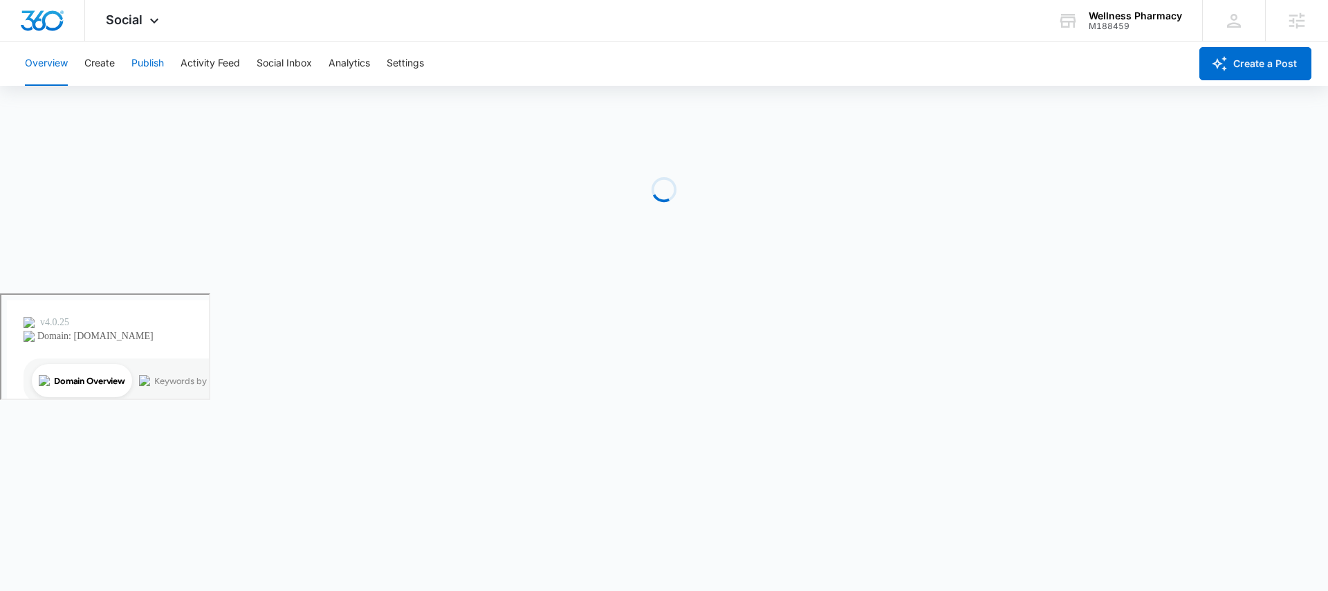
click at [131, 66] on button "Publish" at bounding box center [147, 64] width 33 height 44
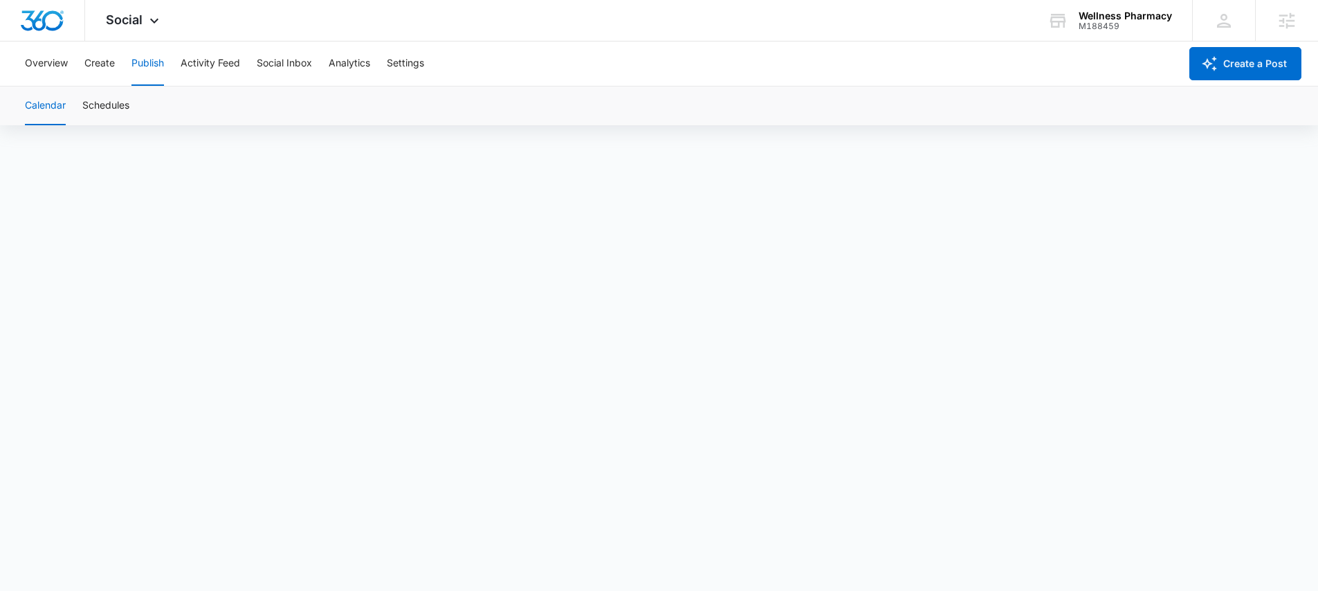
click at [142, 65] on button "Publish" at bounding box center [147, 64] width 33 height 44
click at [410, 64] on button "Settings" at bounding box center [405, 64] width 37 height 44
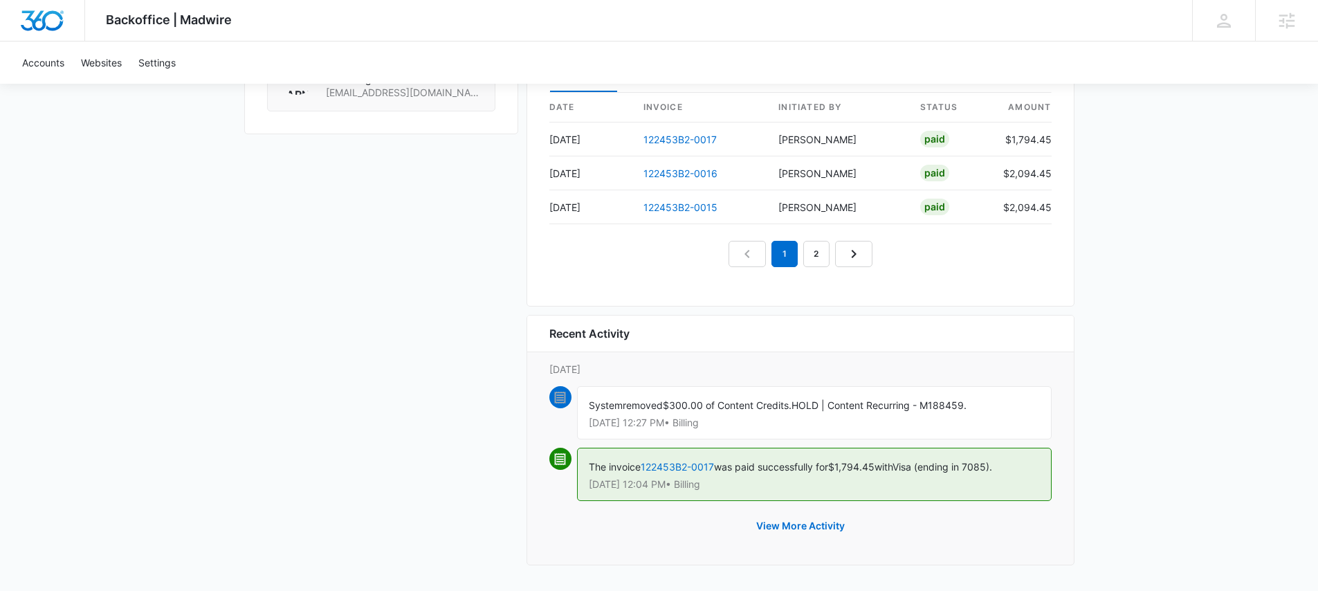
scroll to position [1422, 0]
click at [816, 520] on button "View More Activity" at bounding box center [800, 525] width 116 height 33
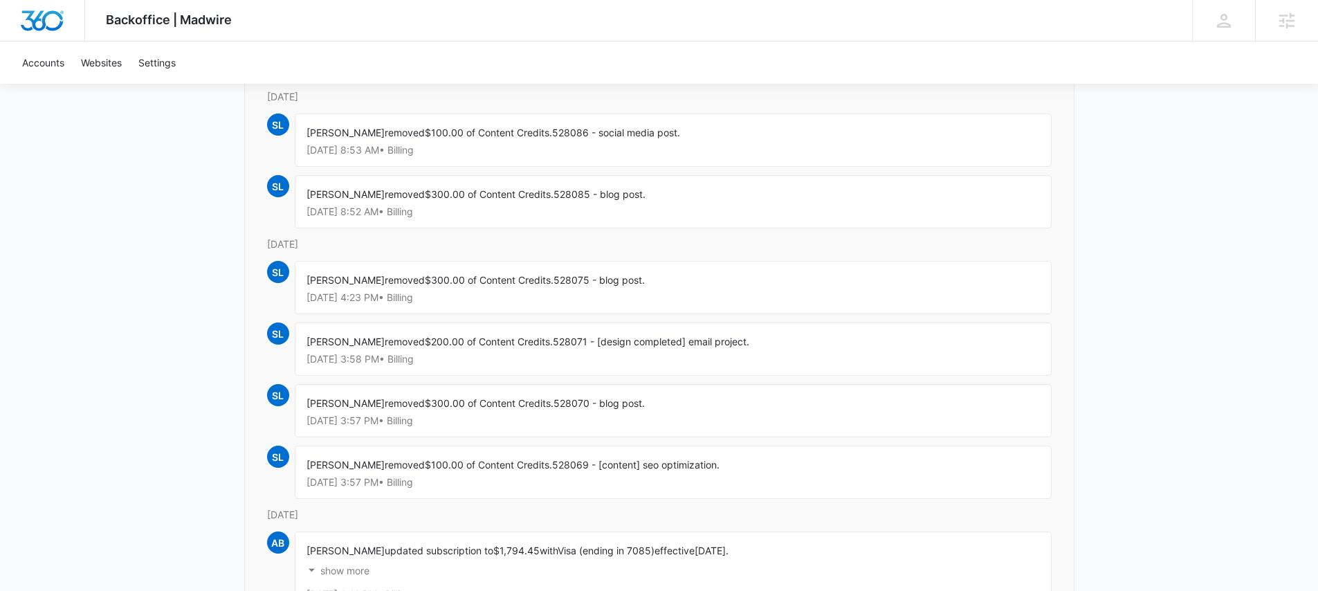
scroll to position [311, 0]
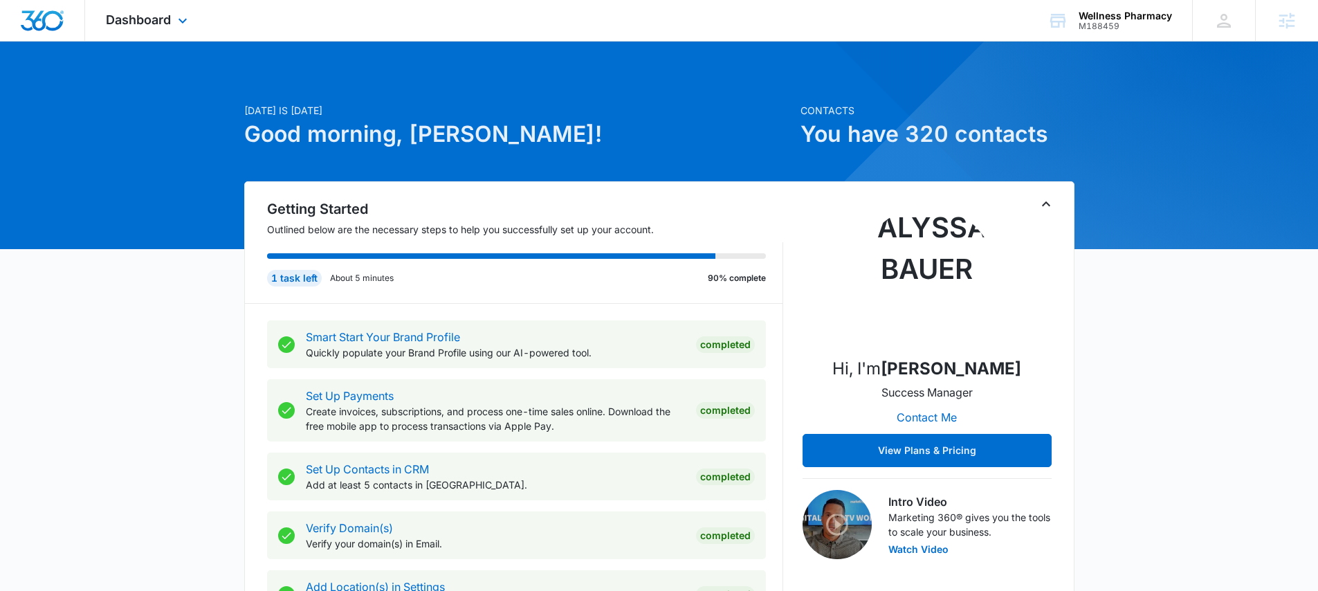
click at [138, 27] on div "Dashboard Apps Reputation Websites Forms CRM Email Social Shop Payments POS Con…" at bounding box center [148, 20] width 127 height 41
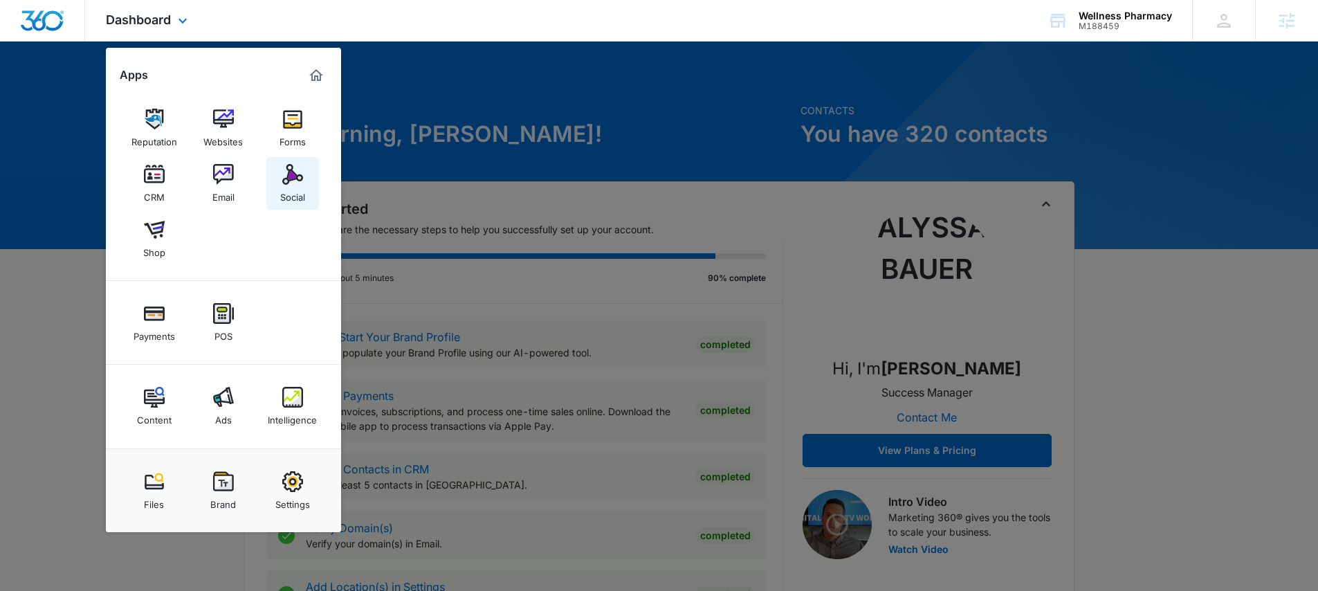
click at [291, 171] on img at bounding box center [292, 174] width 21 height 21
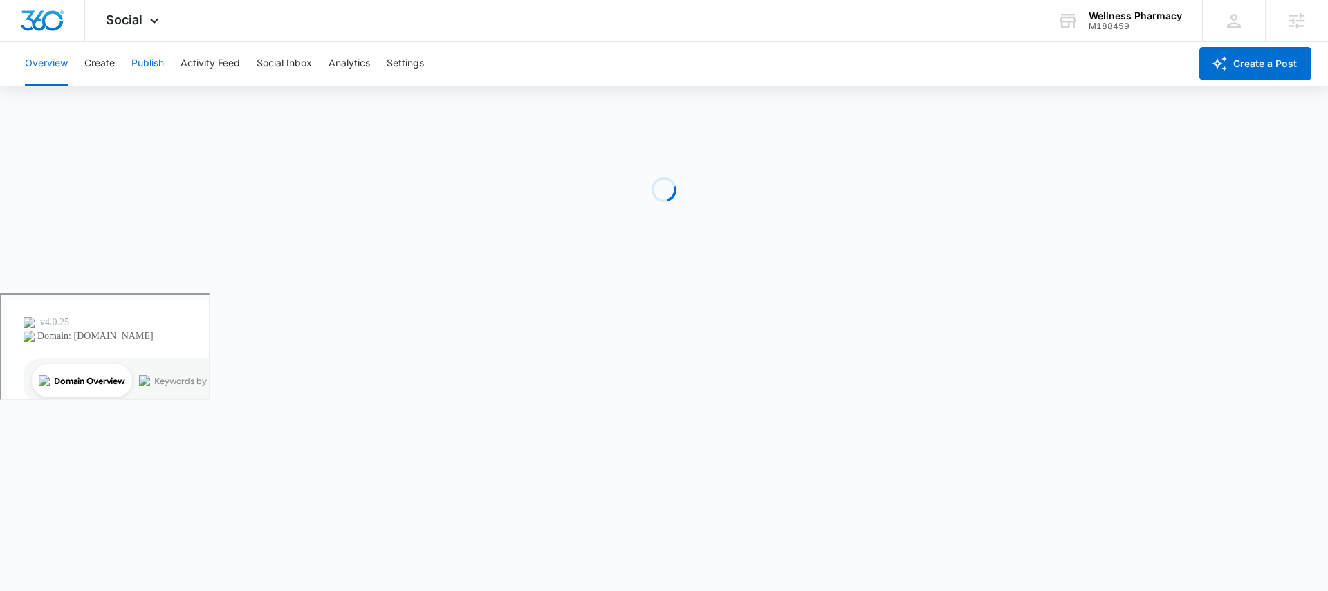
click at [145, 73] on button "Publish" at bounding box center [147, 64] width 33 height 44
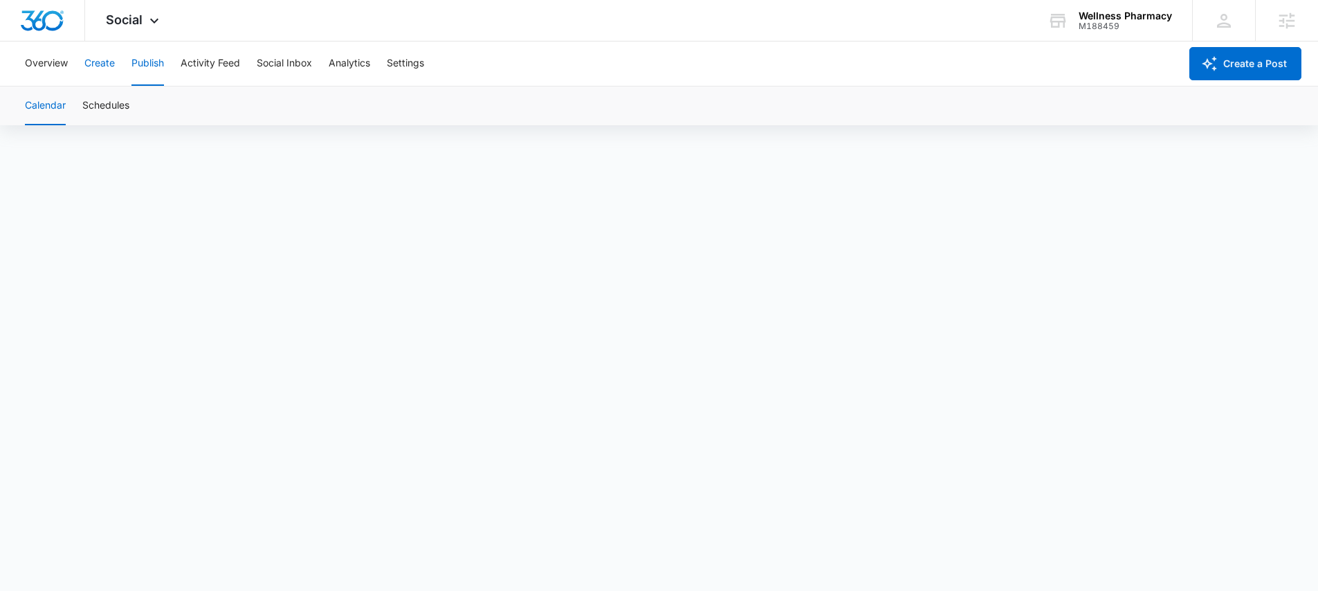
click at [95, 70] on button "Create" at bounding box center [99, 64] width 30 height 44
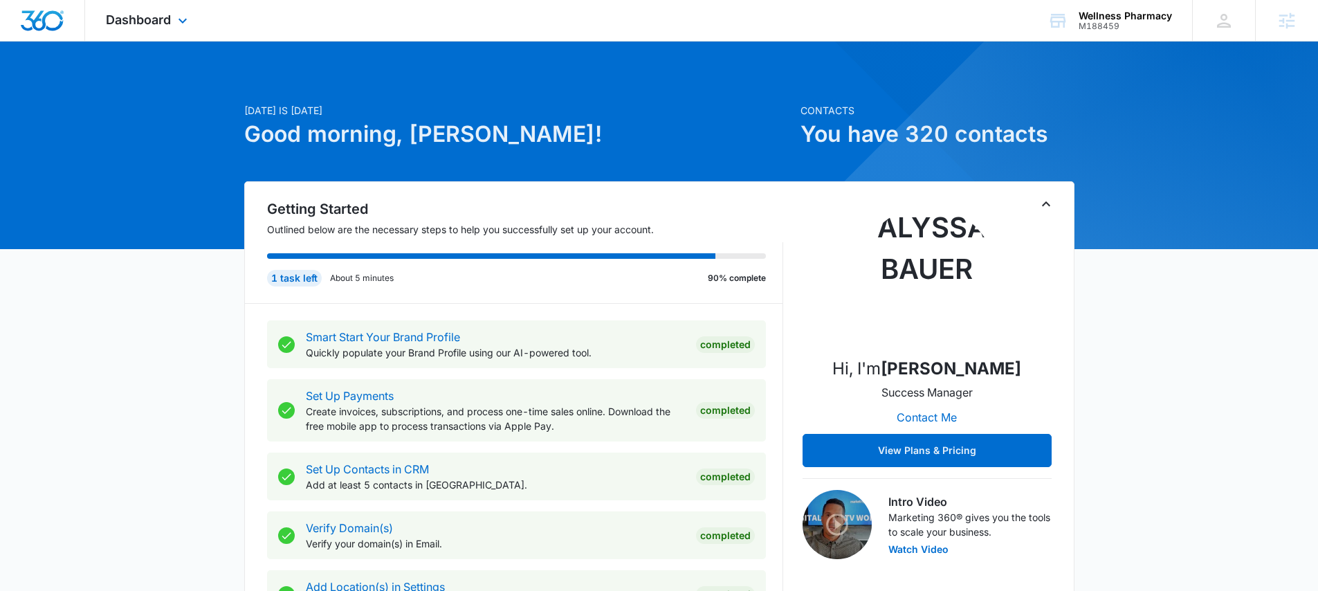
click at [160, 28] on div "Dashboard Apps Reputation Websites Forms CRM Email Social Shop Payments POS Con…" at bounding box center [148, 20] width 127 height 41
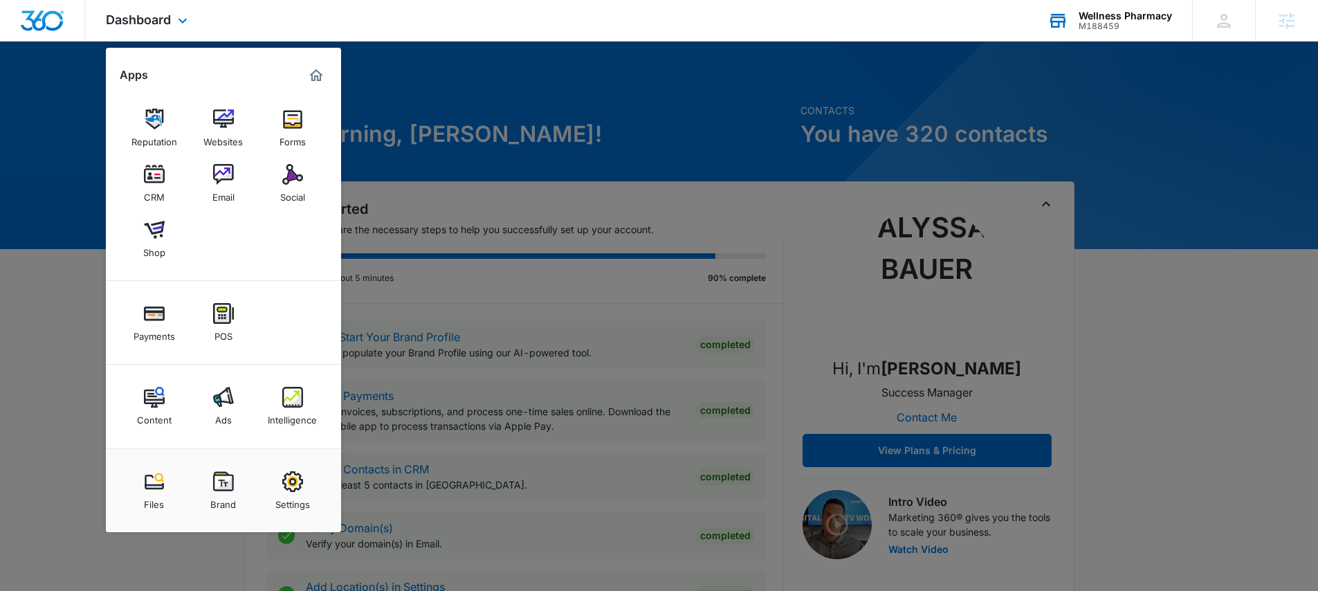
click at [1099, 21] on div "M188459" at bounding box center [1125, 26] width 93 height 10
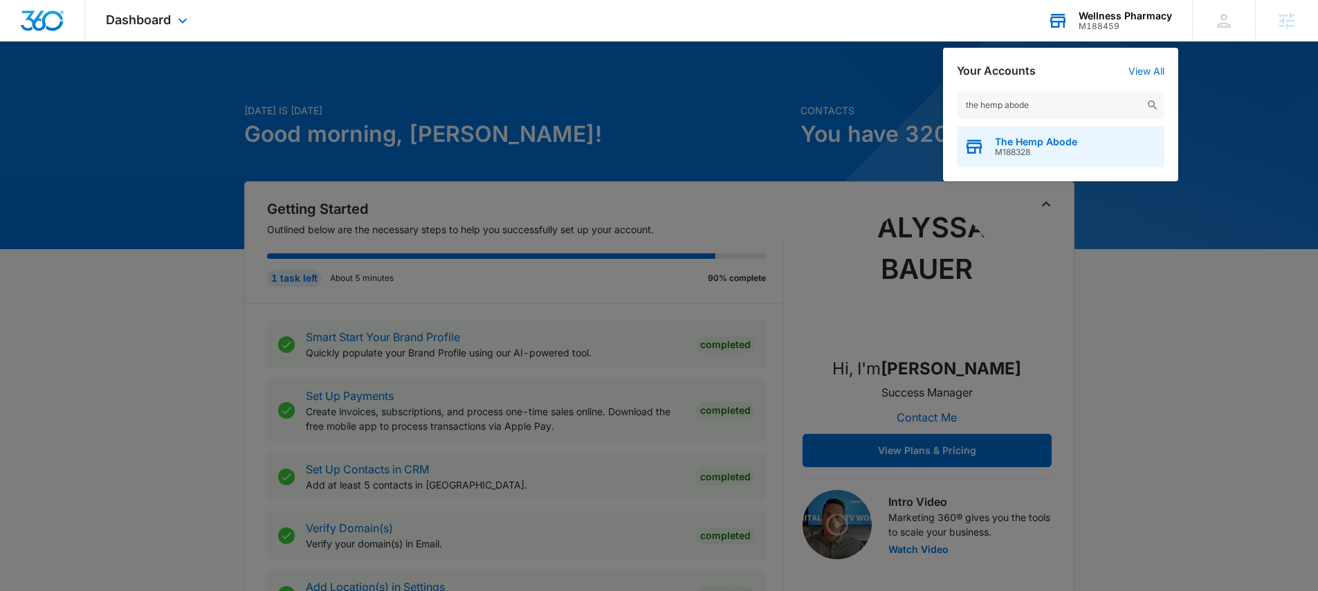
type input "the hemp abode"
click at [992, 142] on div "The Hemp Abode M188328" at bounding box center [1061, 147] width 208 height 42
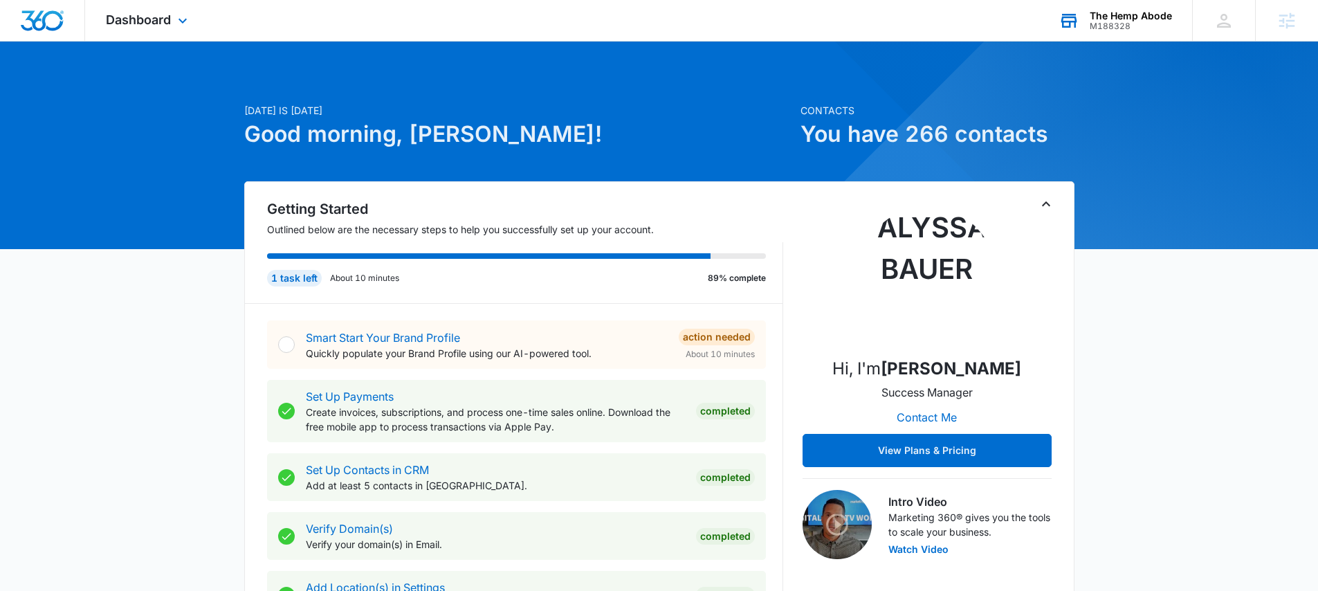
click at [1106, 30] on div "M188328" at bounding box center [1131, 26] width 82 height 10
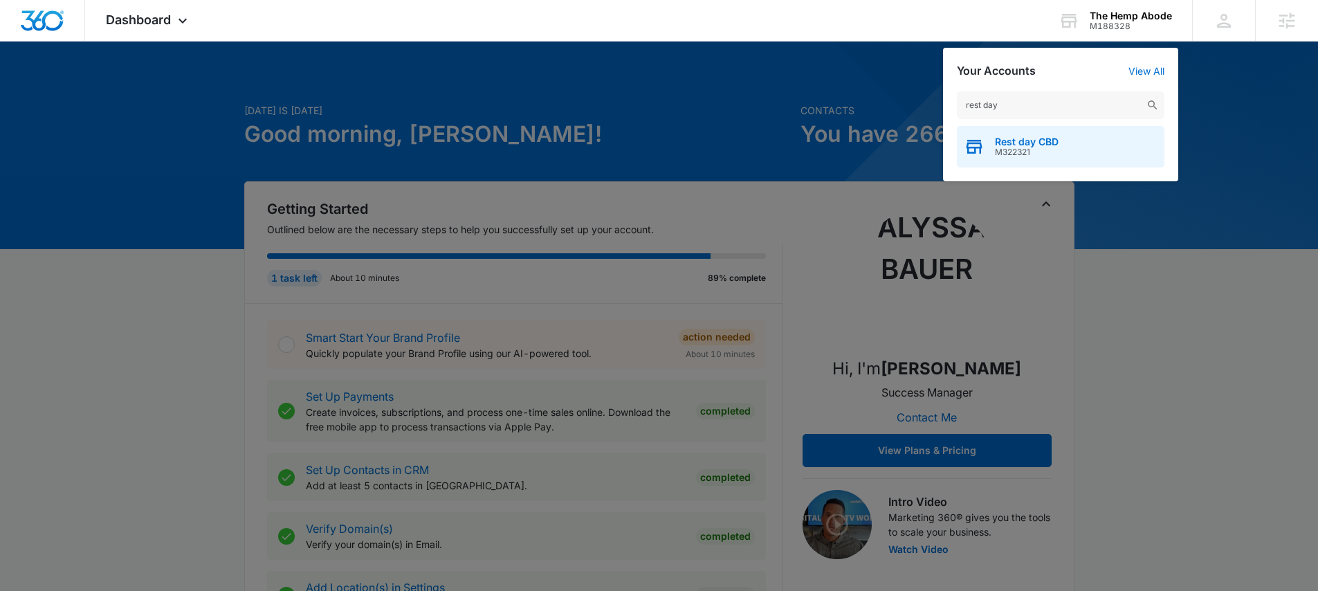
type input "rest day"
click at [1032, 139] on span "Rest day CBD" at bounding box center [1027, 141] width 64 height 11
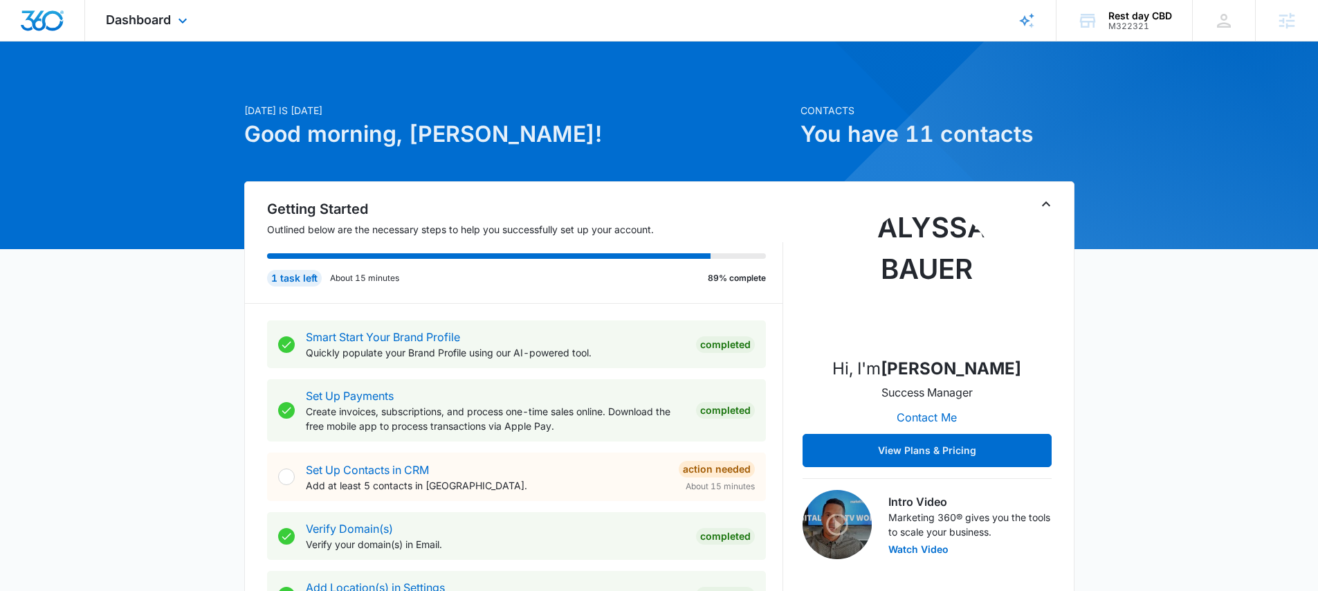
click at [156, 28] on div "Dashboard Apps Reputation Websites Forms CRM Email Social Shop Payments POS Con…" at bounding box center [148, 20] width 127 height 41
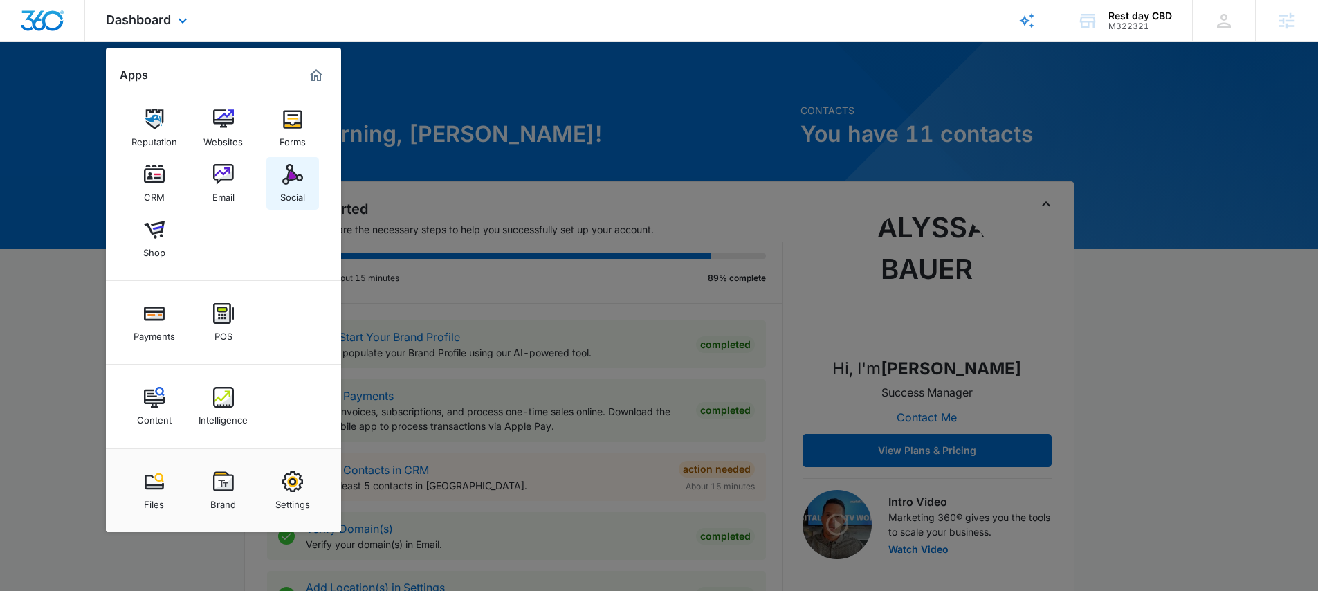
click at [283, 188] on div "Social" at bounding box center [292, 194] width 25 height 18
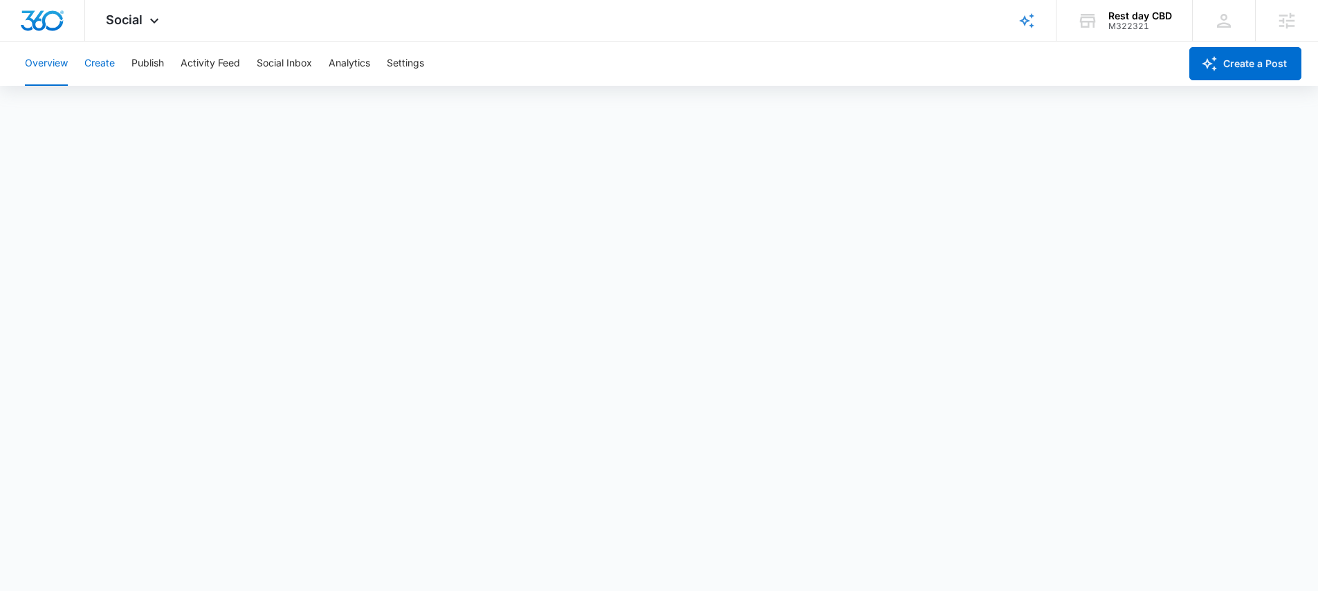
click at [111, 67] on button "Create" at bounding box center [99, 64] width 30 height 44
click at [154, 68] on button "Publish" at bounding box center [147, 64] width 33 height 44
click at [99, 66] on button "Create" at bounding box center [99, 64] width 30 height 44
click at [152, 99] on button "Approvals" at bounding box center [135, 105] width 46 height 39
click at [1141, 15] on div "Rest day CBD" at bounding box center [1140, 15] width 64 height 11
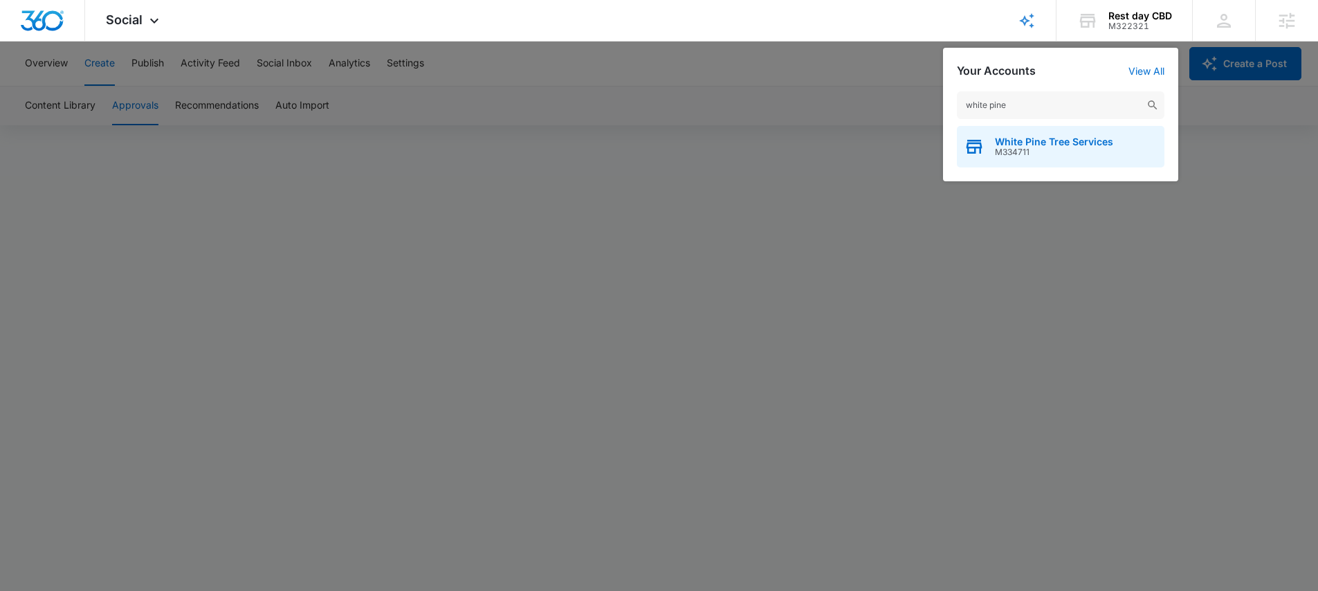
type input "white pine"
click at [1044, 148] on span "M334711" at bounding box center [1054, 152] width 118 height 10
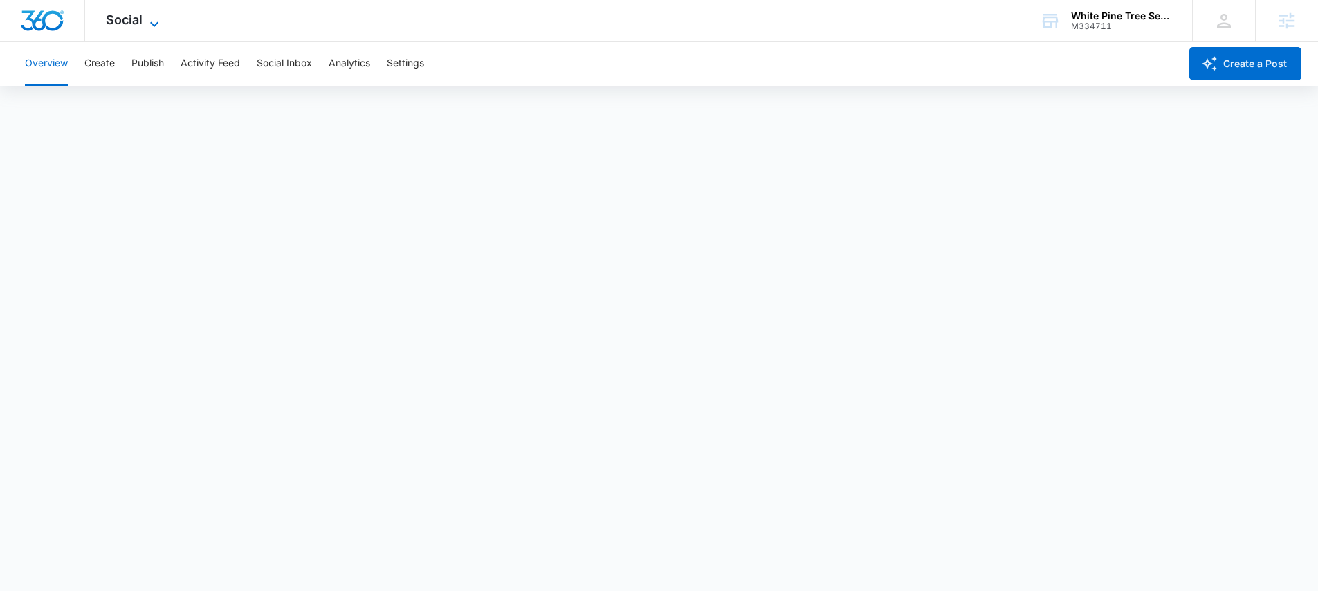
click at [117, 21] on span "Social" at bounding box center [124, 19] width 37 height 15
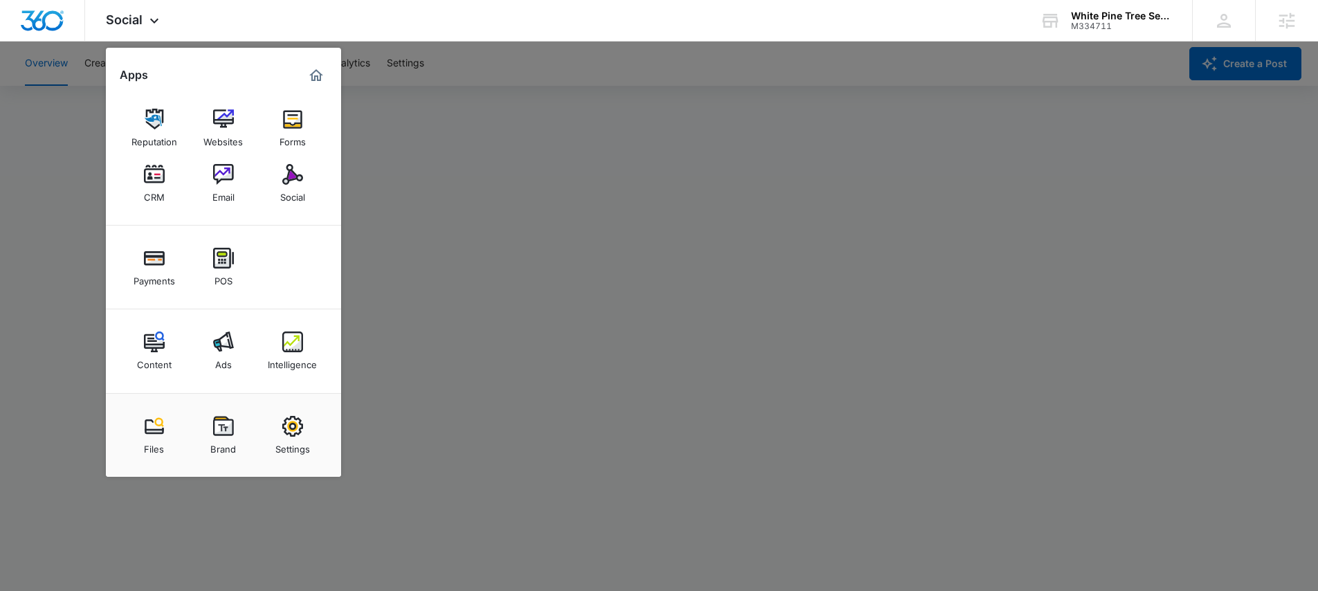
click at [475, 168] on div at bounding box center [659, 295] width 1318 height 591
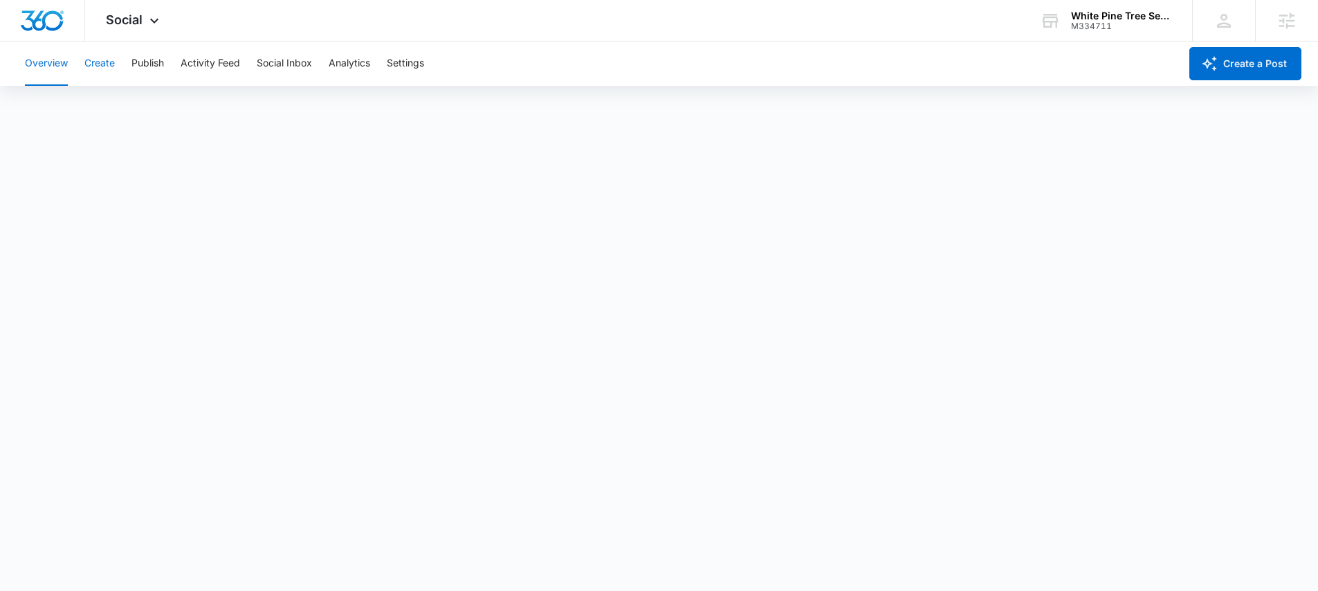
click at [96, 64] on button "Create" at bounding box center [99, 64] width 30 height 44
click at [154, 49] on button "Publish" at bounding box center [147, 64] width 33 height 44
click at [1105, 29] on div "M334711" at bounding box center [1121, 26] width 101 height 10
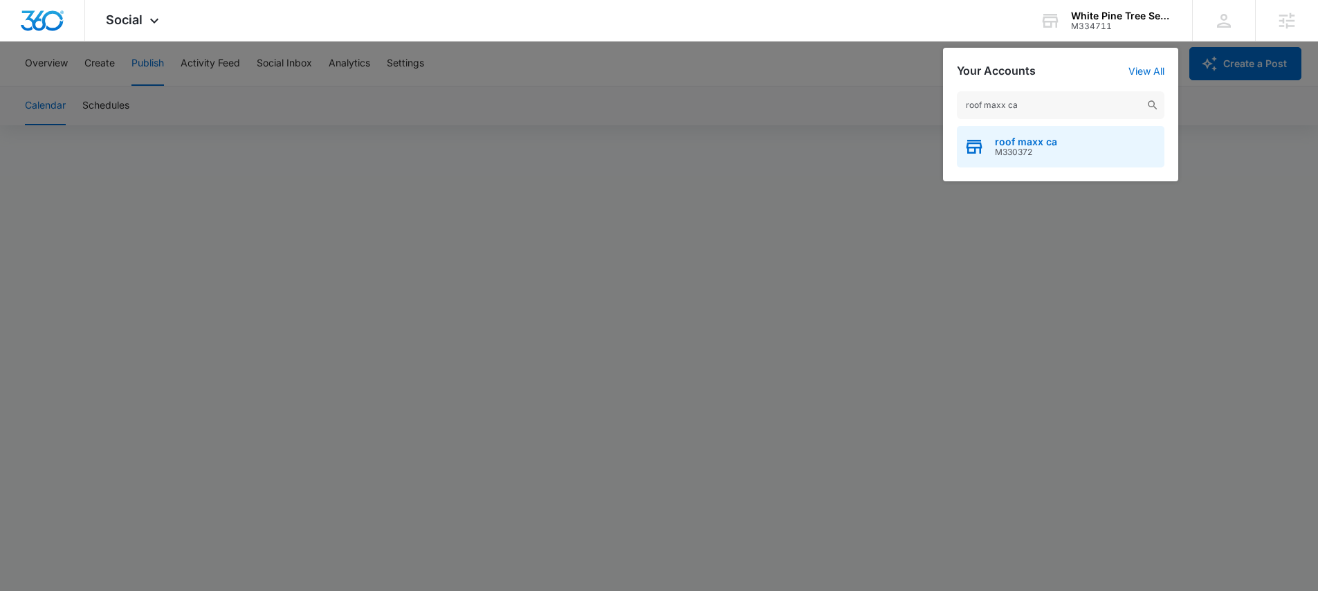
type input "roof maxx ca"
click at [1034, 145] on span "roof maxx ca" at bounding box center [1026, 141] width 62 height 11
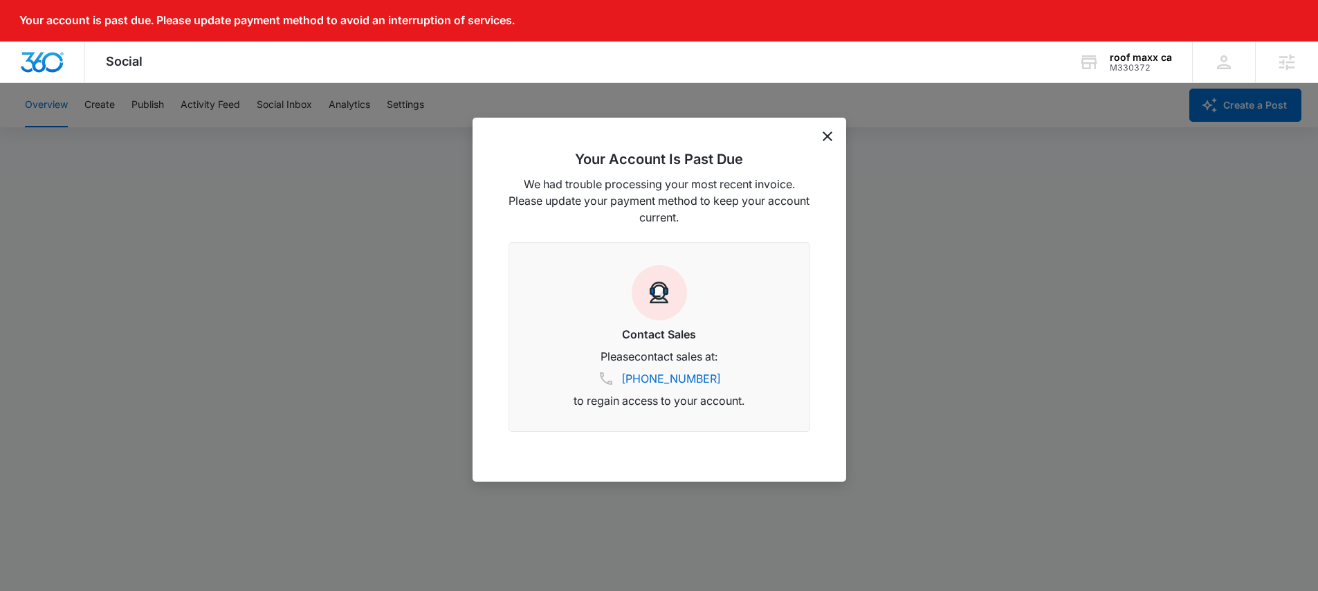
click at [825, 140] on icon "dismiss this dialog" at bounding box center [828, 136] width 10 height 10
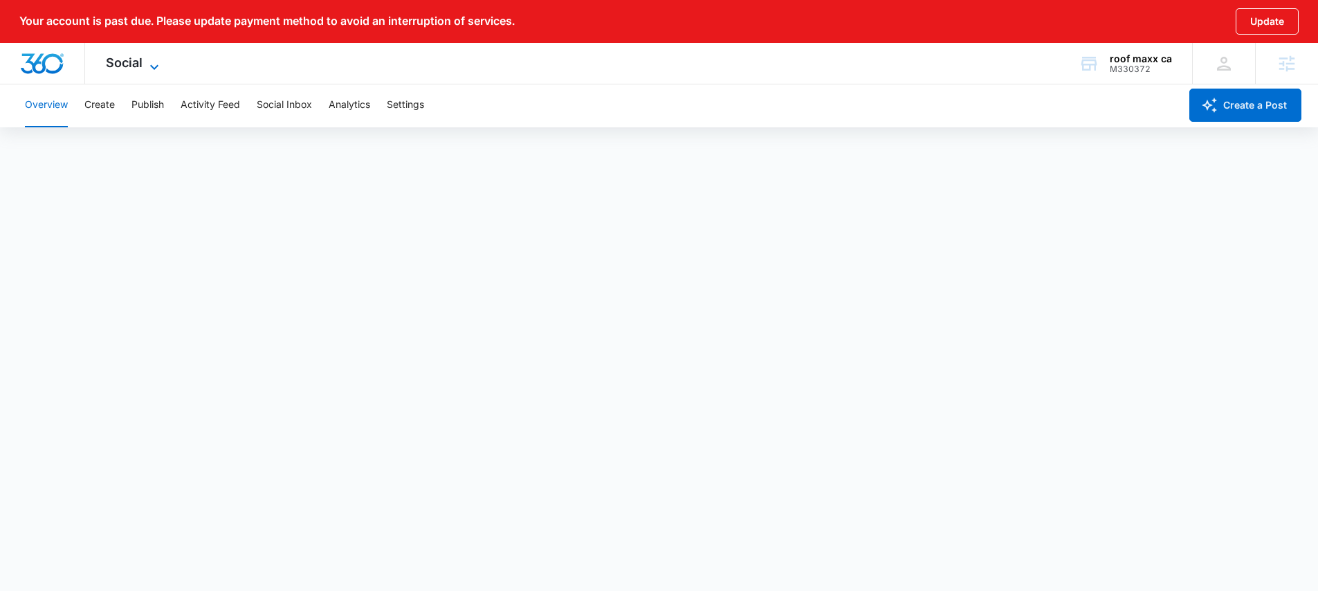
click at [129, 55] on span "Social" at bounding box center [124, 62] width 37 height 15
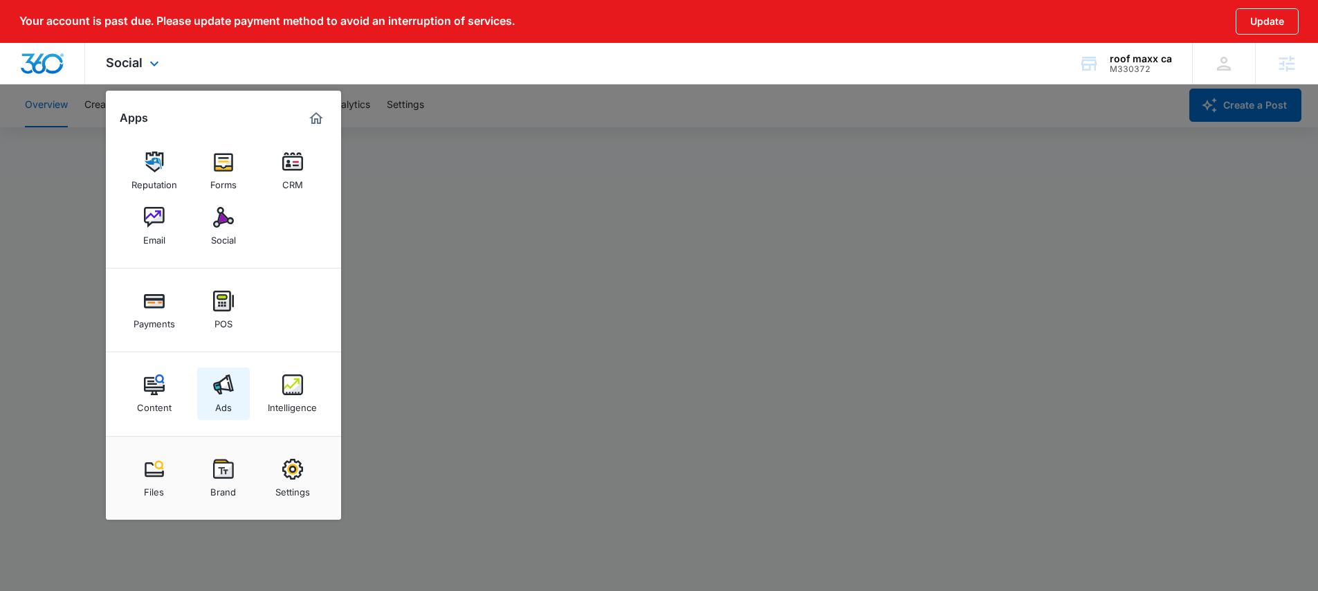
click at [214, 388] on img at bounding box center [223, 384] width 21 height 21
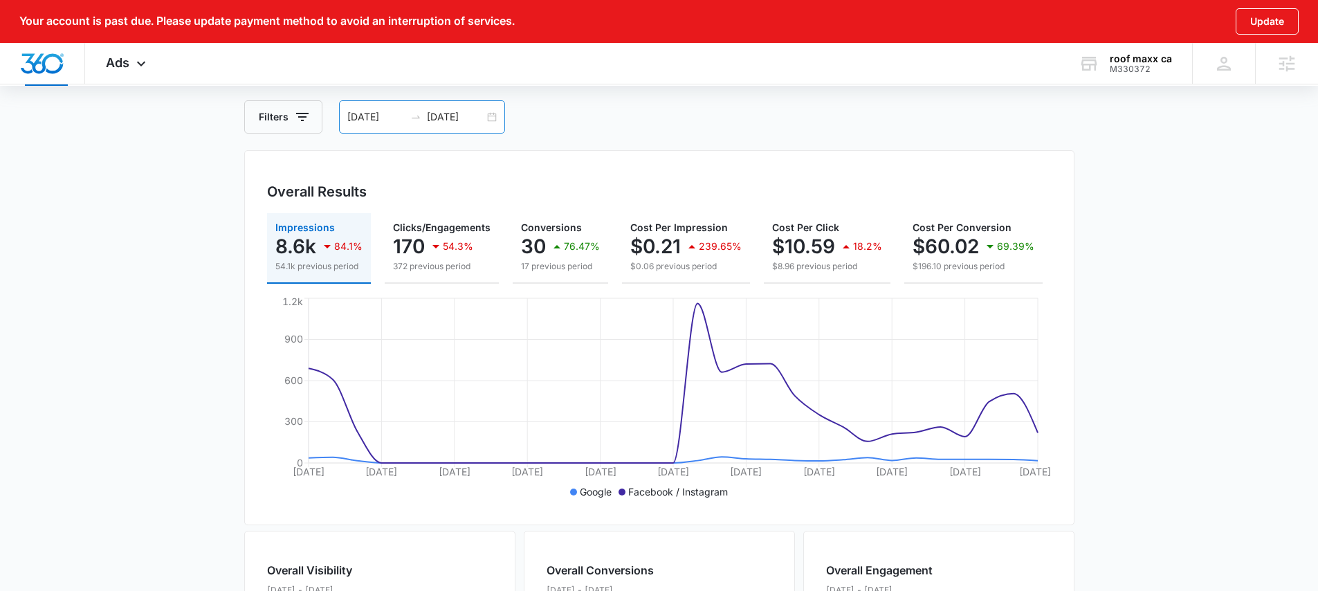
scroll to position [98, 0]
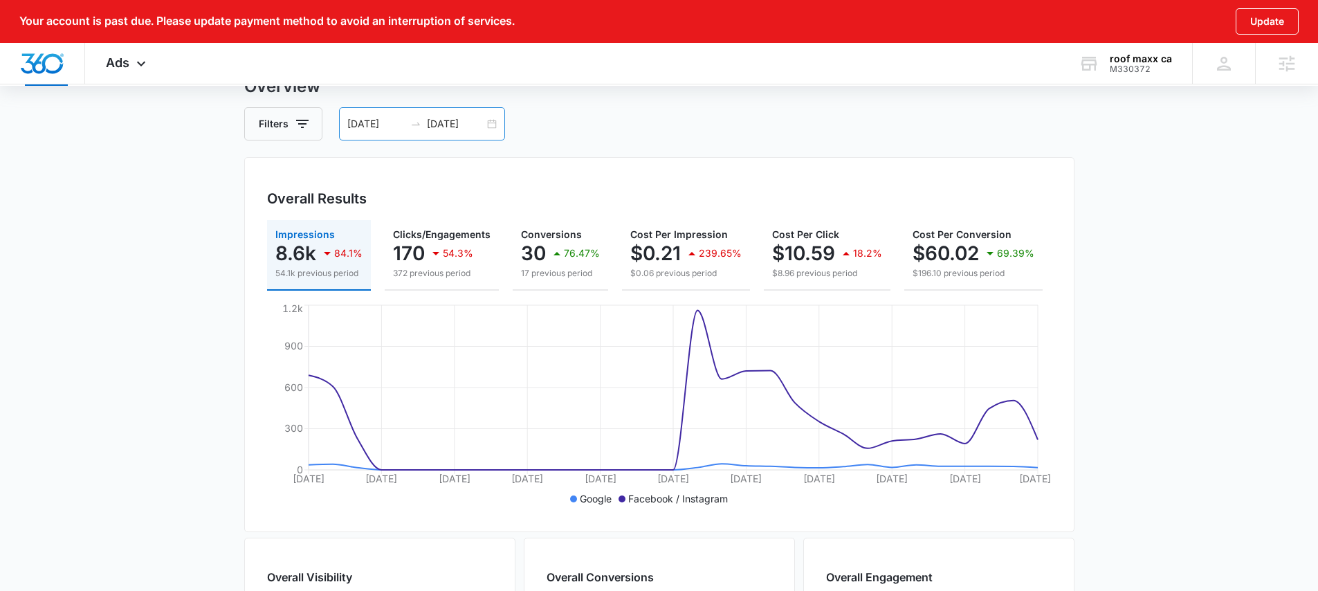
click at [495, 125] on div "07/27/2025 08/26/2025" at bounding box center [422, 123] width 166 height 33
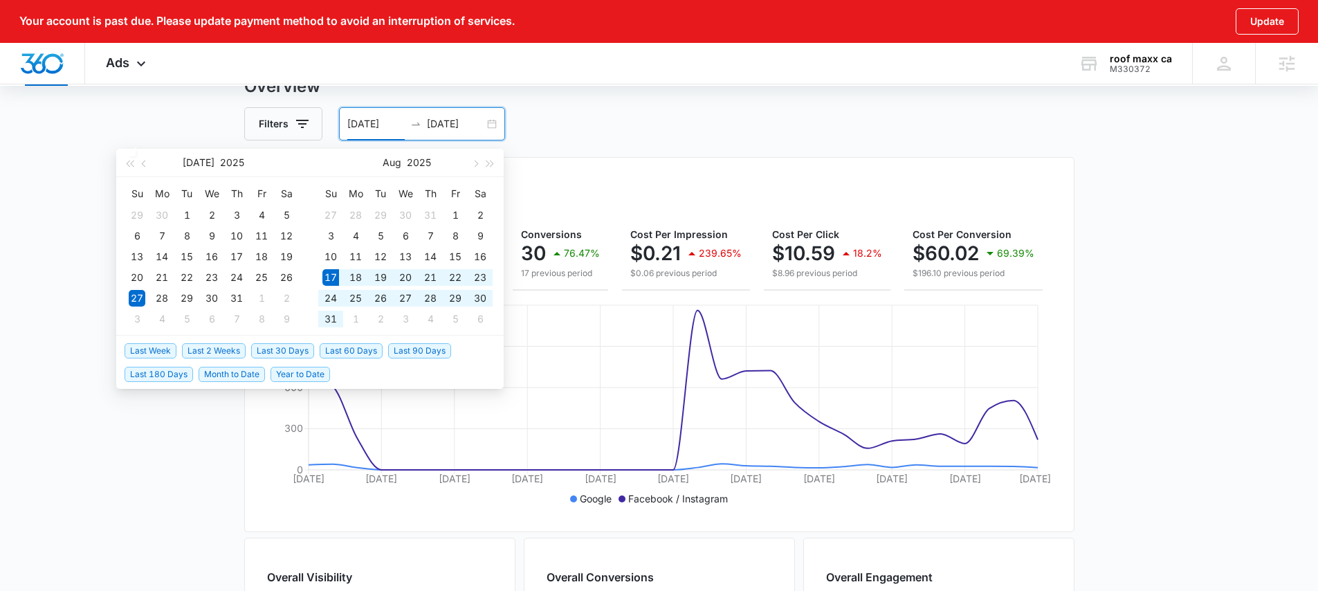
click at [295, 351] on span "Last 30 Days" at bounding box center [282, 350] width 63 height 15
type input "08/17/2025"
type input "09/16/2025"
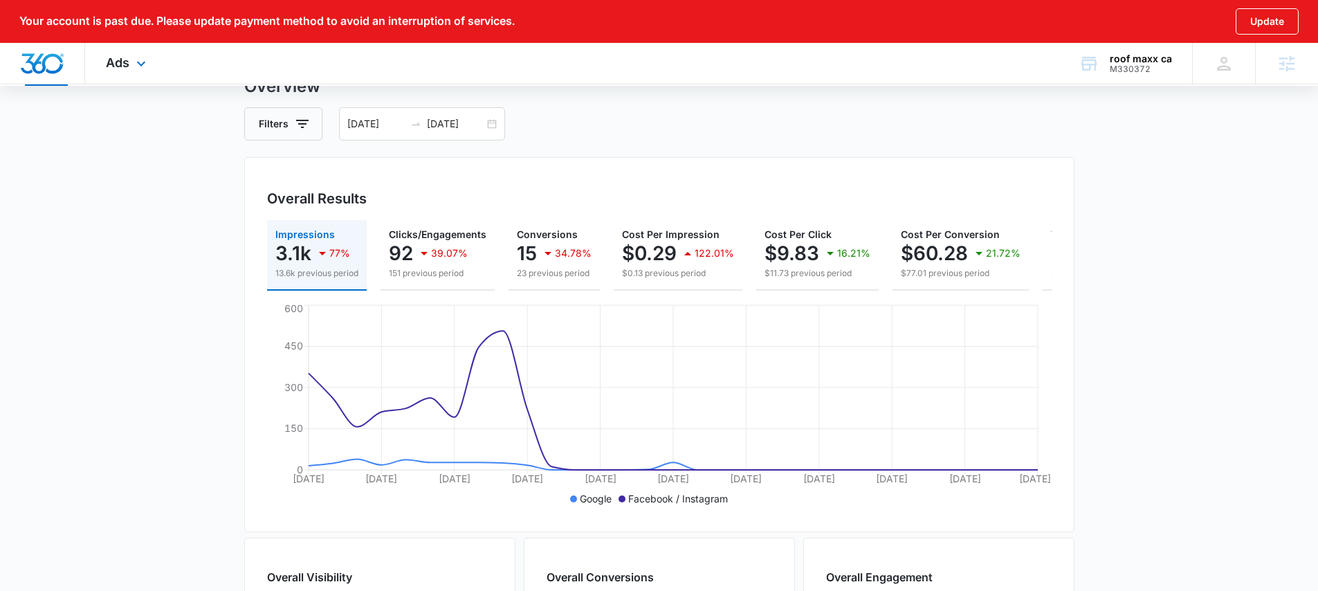
click at [855, 75] on div "Ads Apps Reputation Forms CRM Email Social Payments POS Content Ads Intelligenc…" at bounding box center [659, 64] width 1318 height 42
click at [121, 67] on span "Ads" at bounding box center [118, 62] width 24 height 15
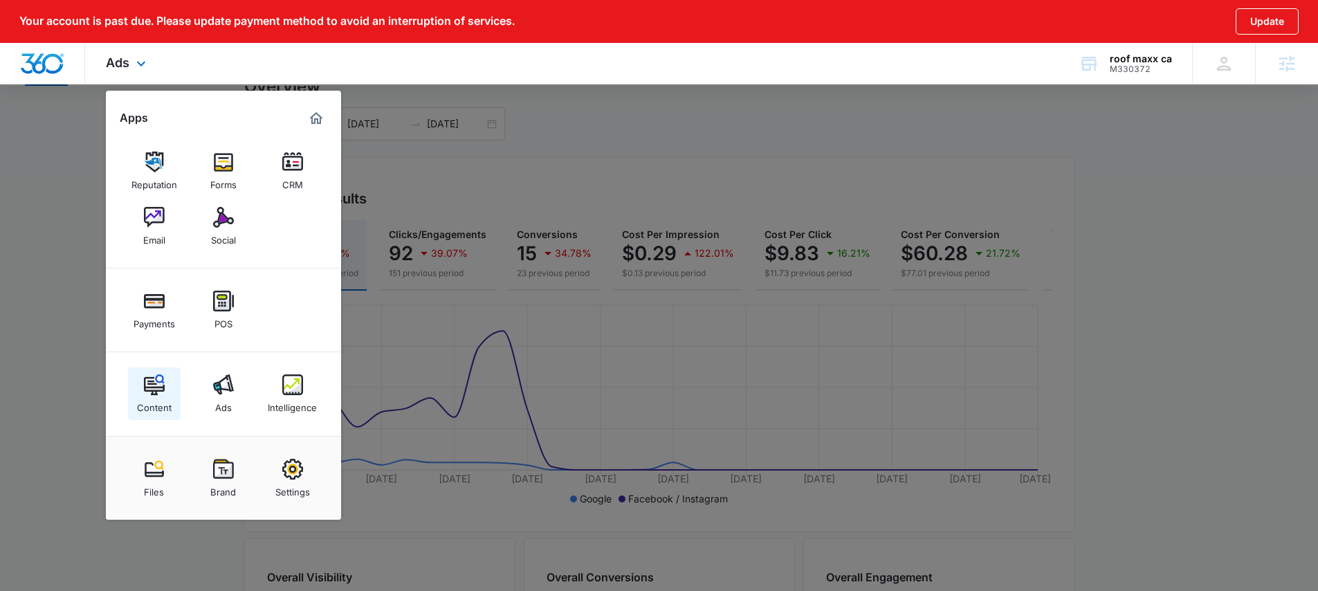
click at [165, 398] on div "Content" at bounding box center [154, 404] width 35 height 18
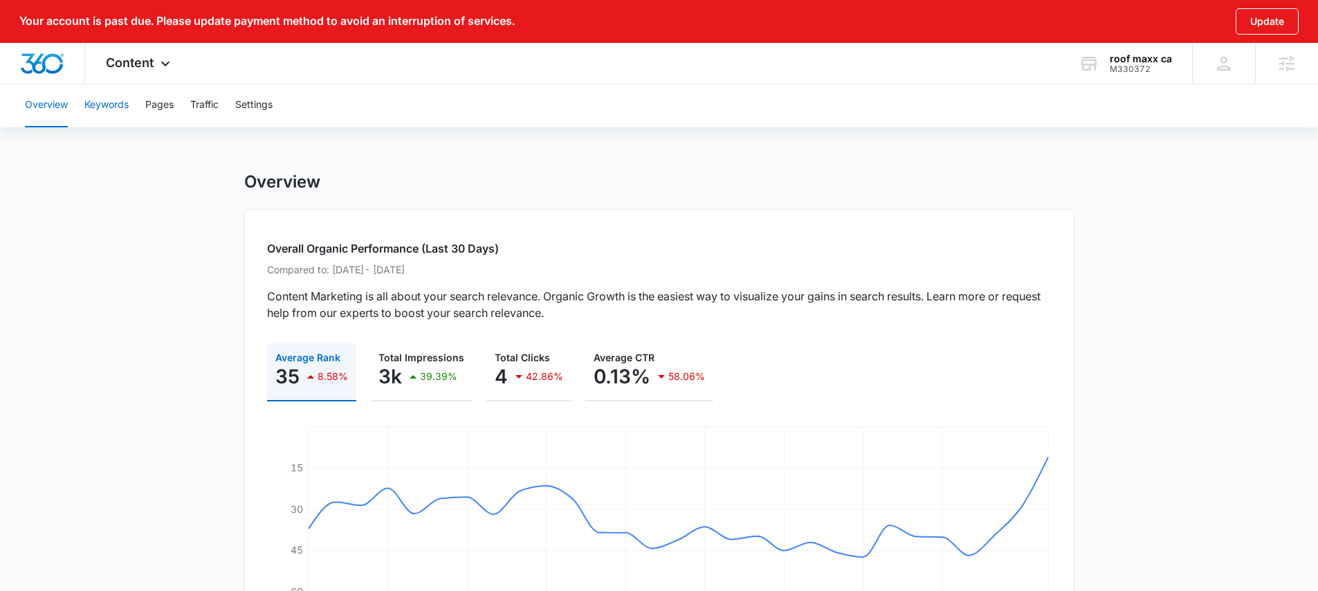
click at [107, 99] on button "Keywords" at bounding box center [106, 105] width 44 height 44
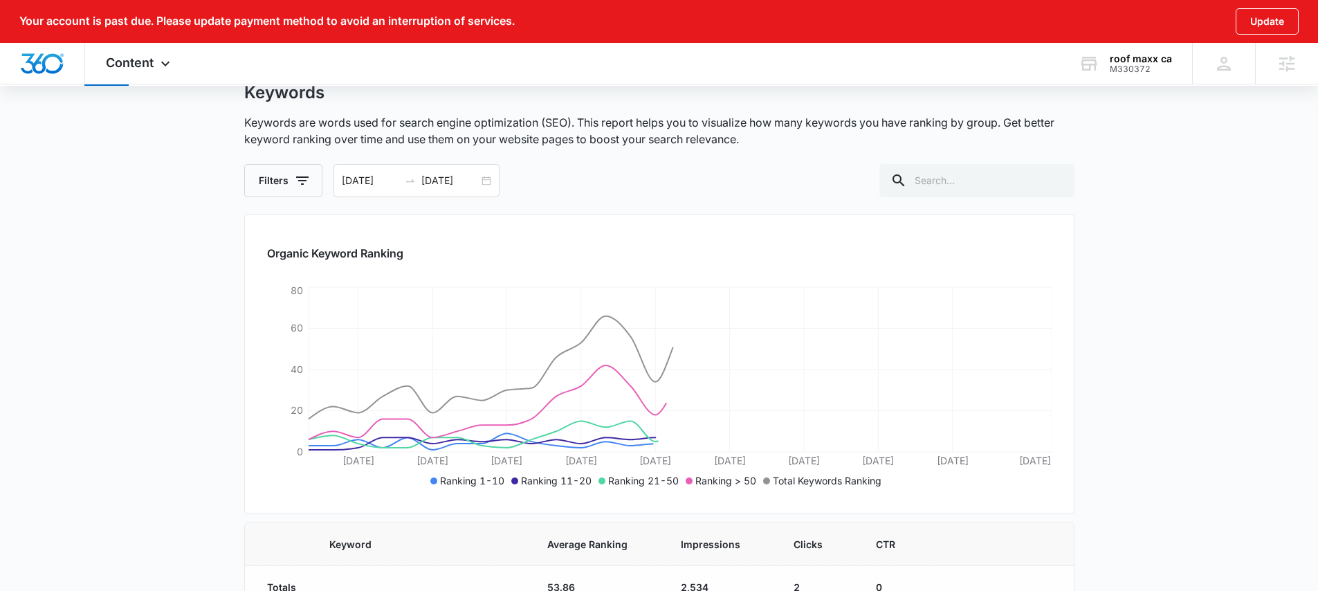
scroll to position [138, 0]
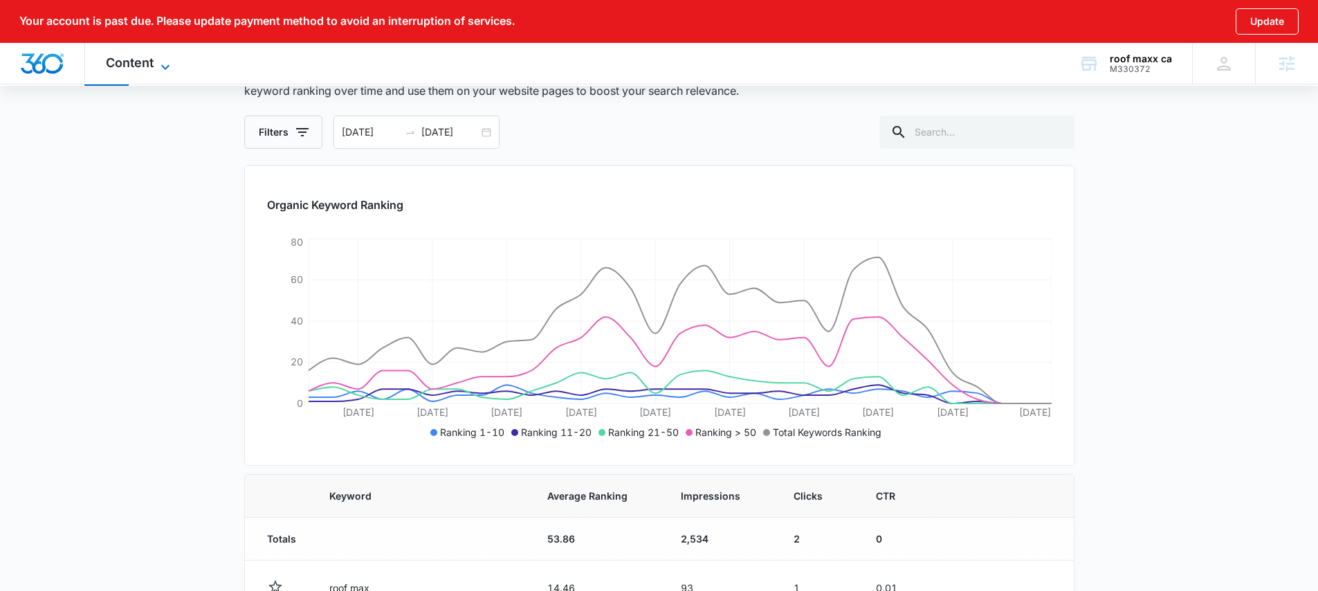
click at [167, 62] on icon at bounding box center [165, 67] width 17 height 17
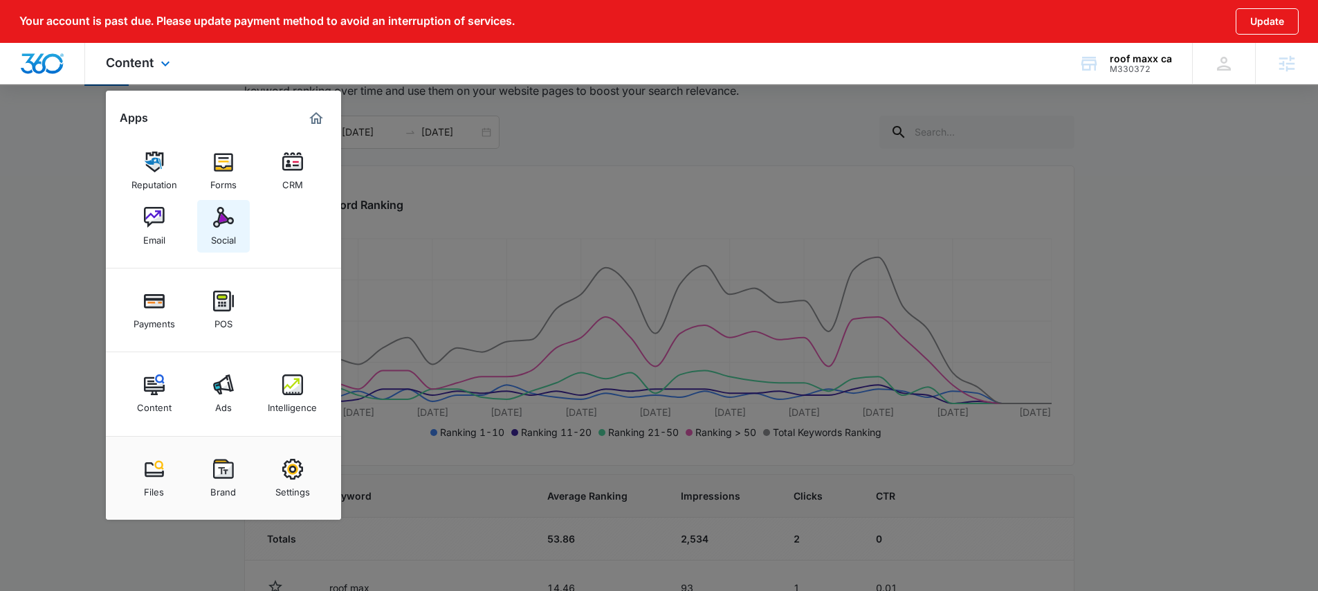
click at [224, 228] on div "Social" at bounding box center [223, 237] width 25 height 18
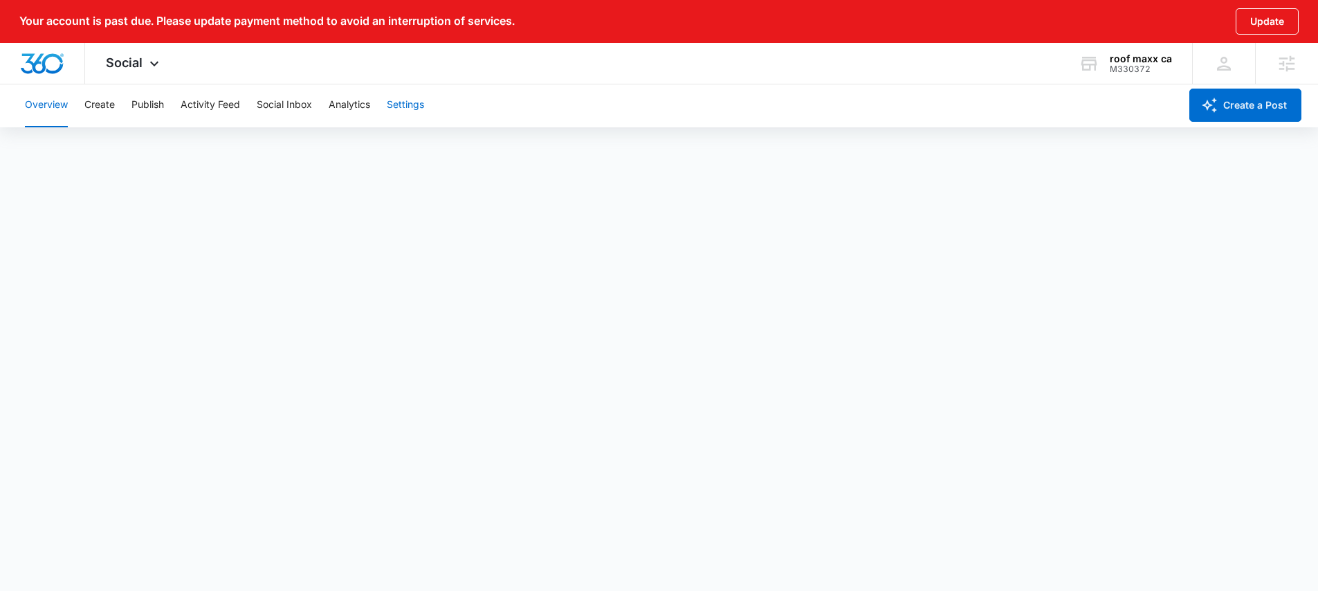
click at [419, 106] on button "Settings" at bounding box center [405, 105] width 37 height 44
click at [140, 108] on button "Publish" at bounding box center [147, 105] width 33 height 44
click at [141, 66] on span "Social" at bounding box center [124, 62] width 37 height 15
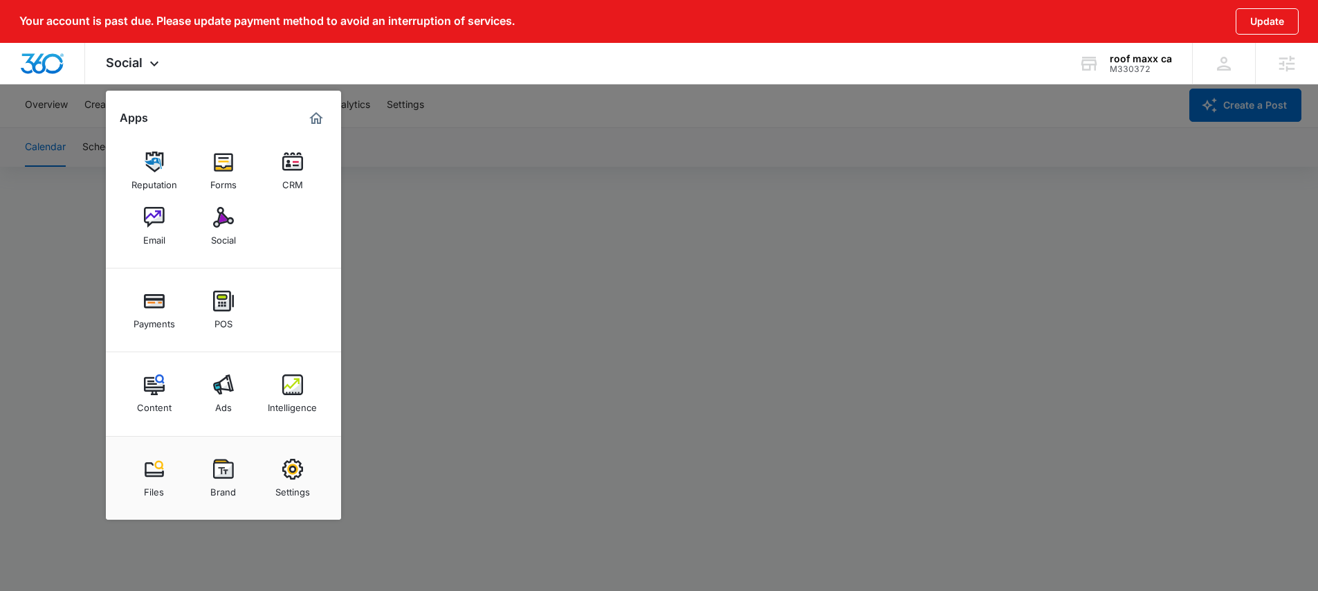
click at [89, 107] on div at bounding box center [659, 295] width 1318 height 591
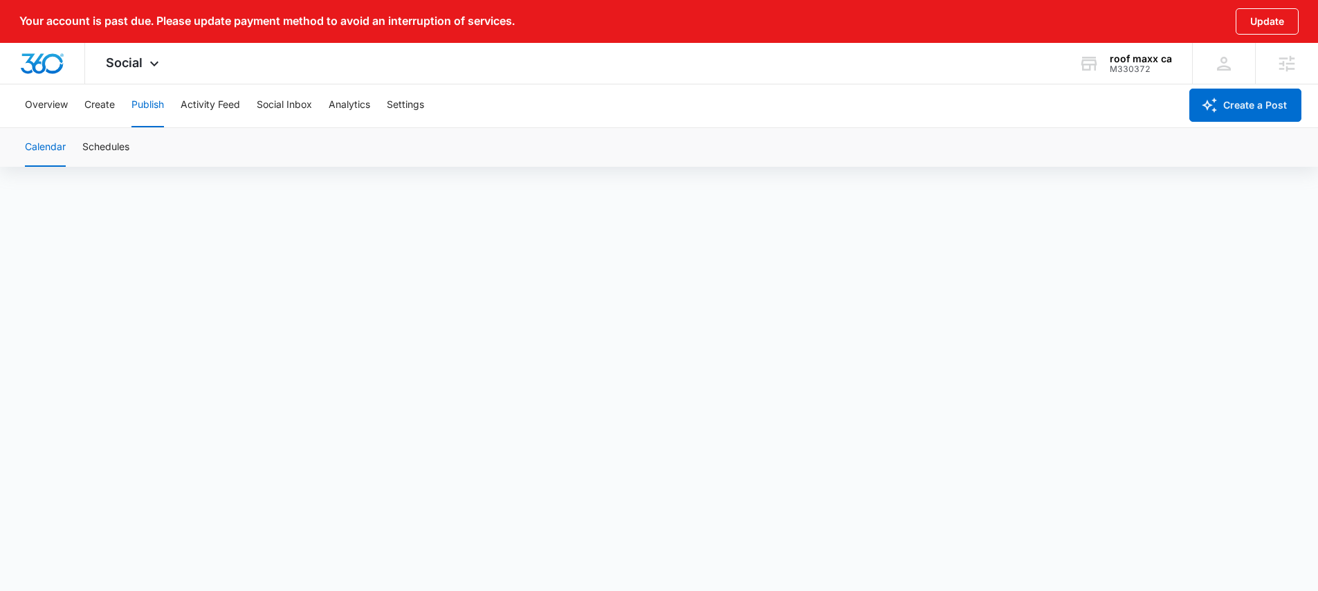
click at [117, 109] on div "Overview Create Publish Activity Feed Social Inbox Analytics Settings" at bounding box center [598, 105] width 1163 height 44
click at [109, 108] on button "Create" at bounding box center [99, 105] width 30 height 44
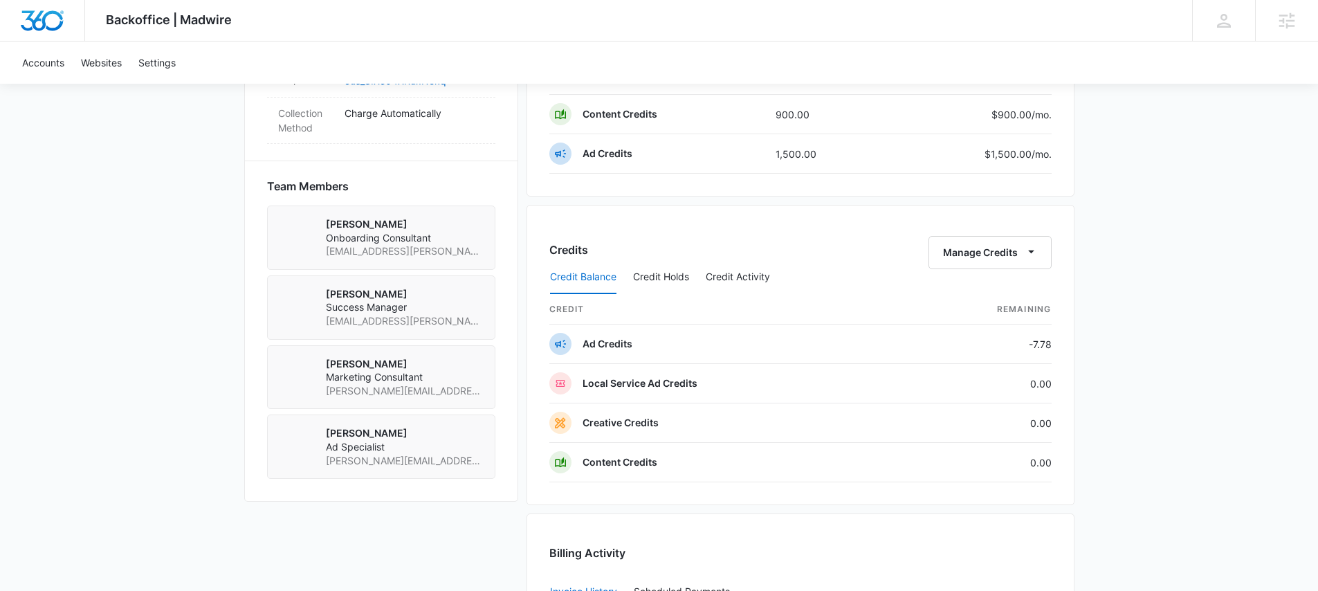
scroll to position [1254, 0]
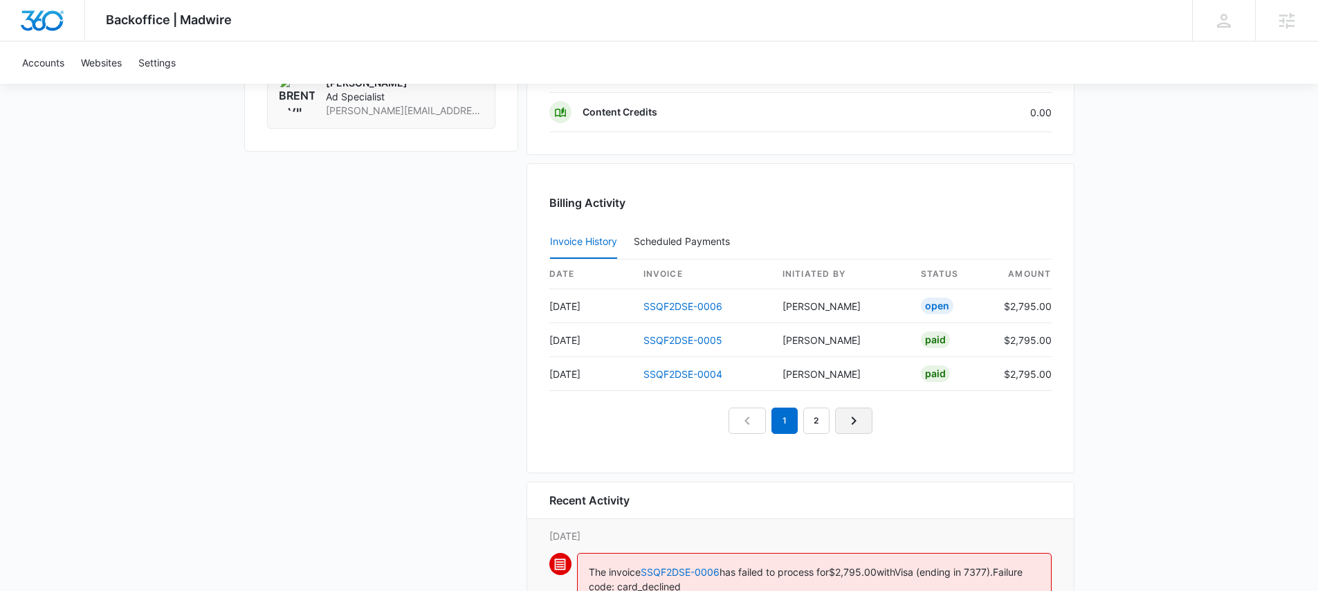
click at [851, 423] on icon "Next Page" at bounding box center [853, 420] width 17 height 17
click at [852, 424] on nav "1 2" at bounding box center [801, 421] width 144 height 26
click at [785, 424] on link "1" at bounding box center [784, 421] width 26 height 26
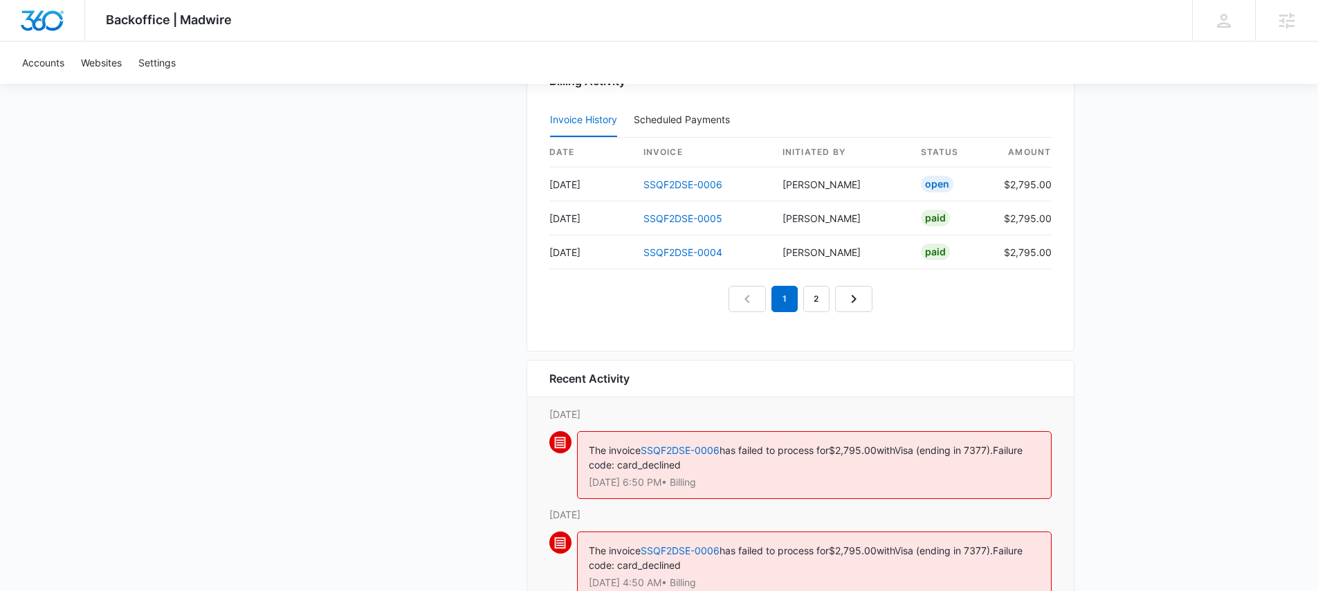
scroll to position [1475, 0]
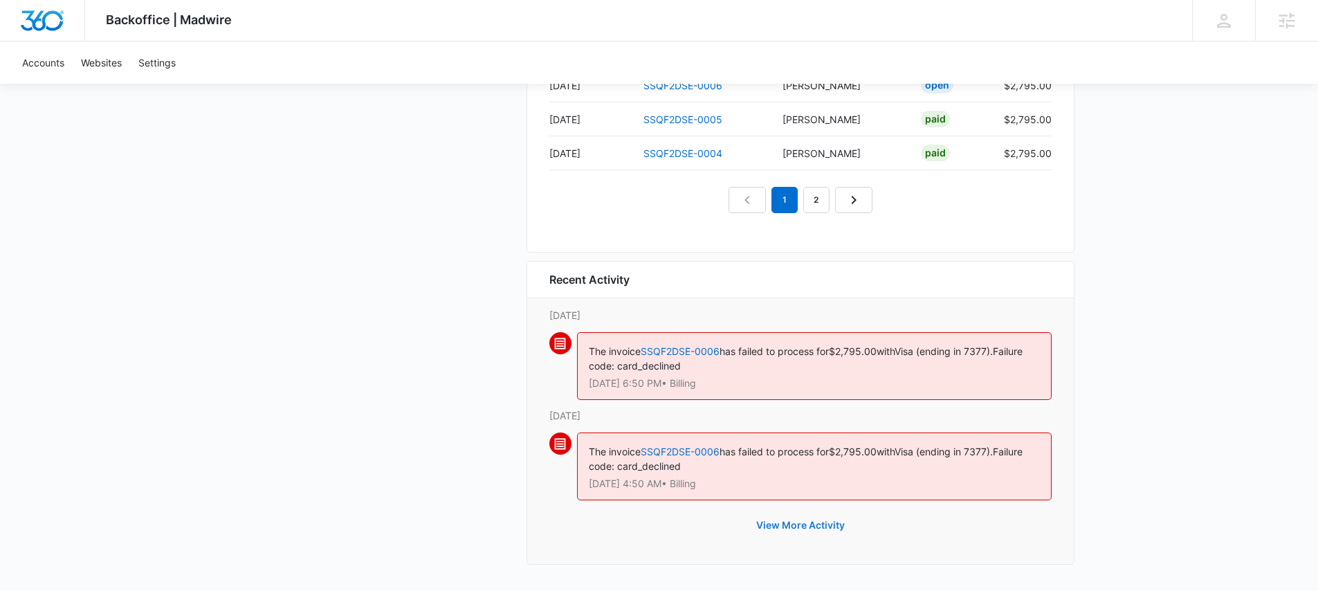
click at [803, 519] on button "View More Activity" at bounding box center [800, 525] width 116 height 33
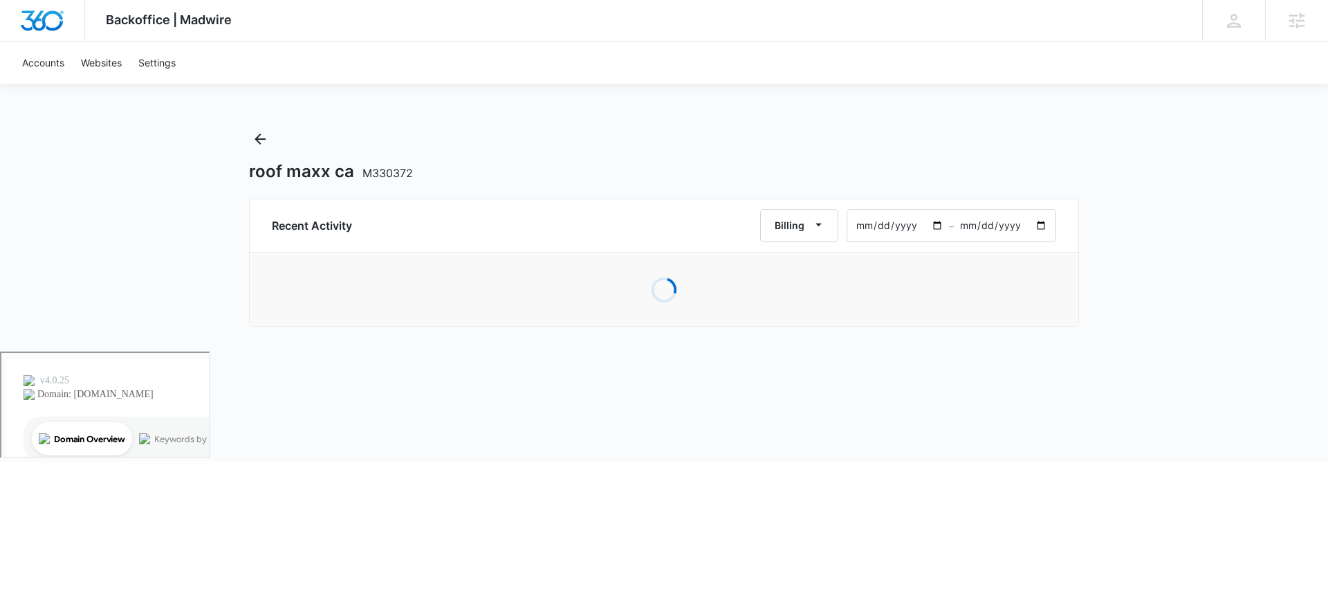
click at [938, 225] on input "2025-07-18" at bounding box center [899, 226] width 102 height 32
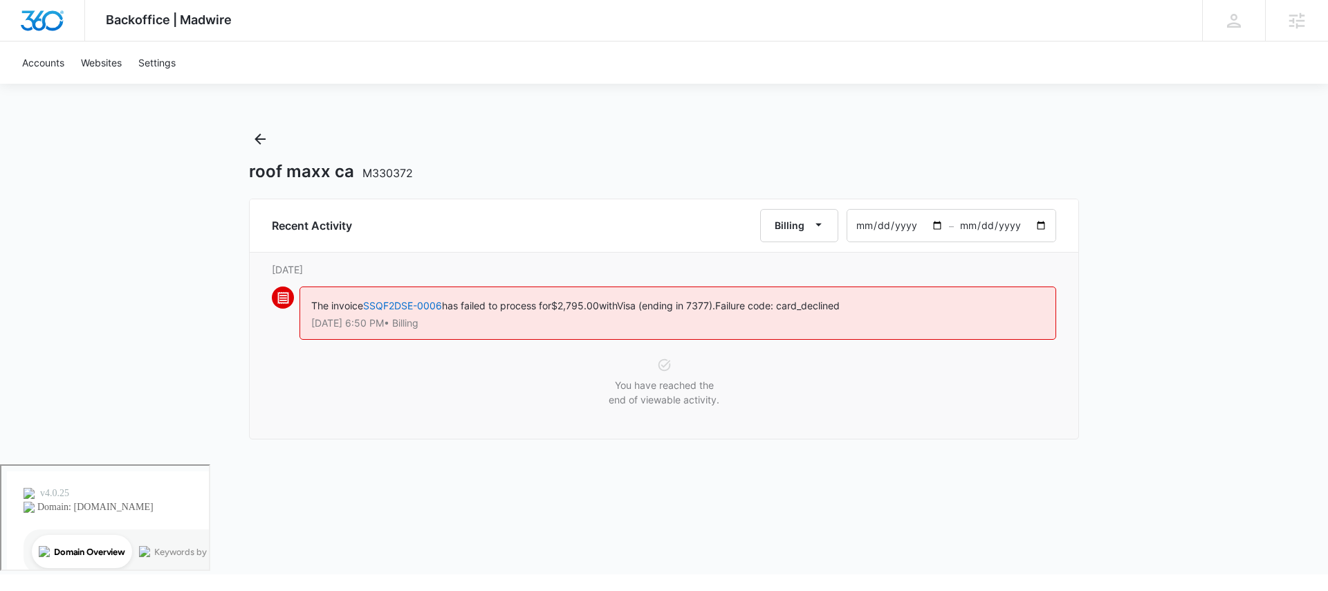
drag, startPoint x: 936, startPoint y: 223, endPoint x: 929, endPoint y: 226, distance: 7.2
click at [935, 223] on input "2025-09-16" at bounding box center [899, 226] width 102 height 32
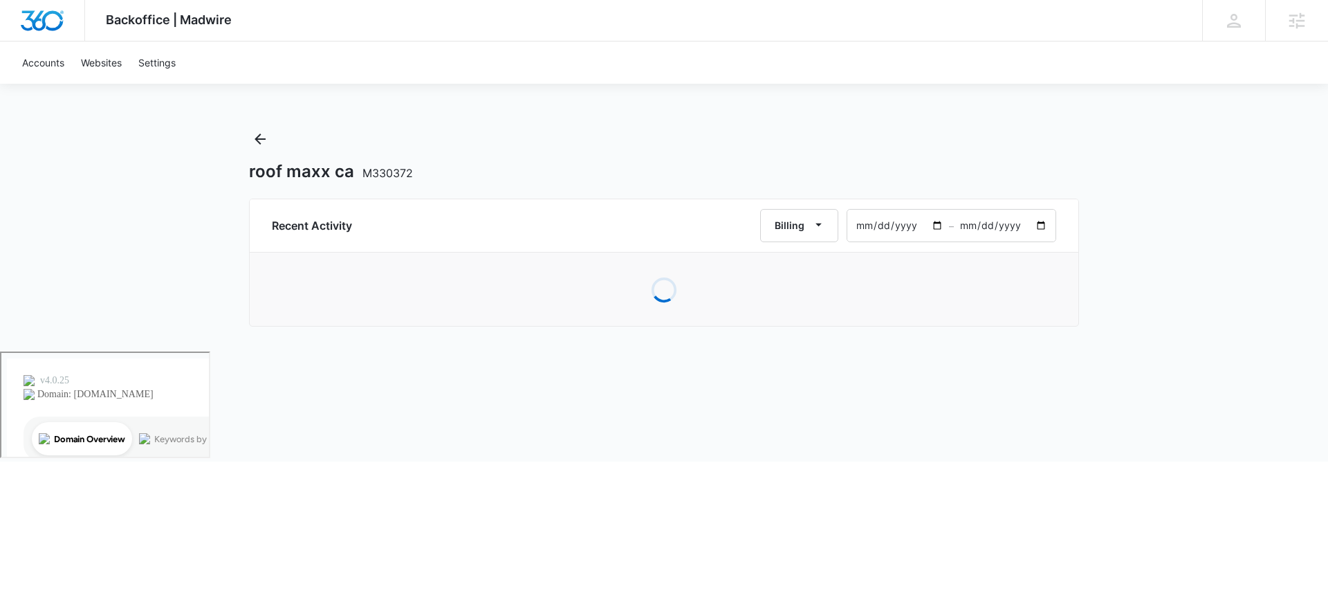
type input "2025-07-16"
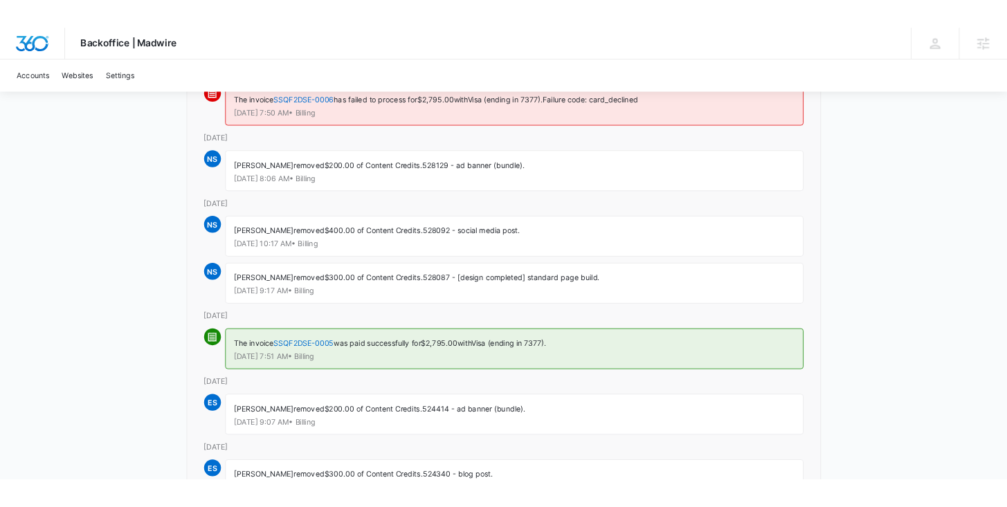
scroll to position [384, 0]
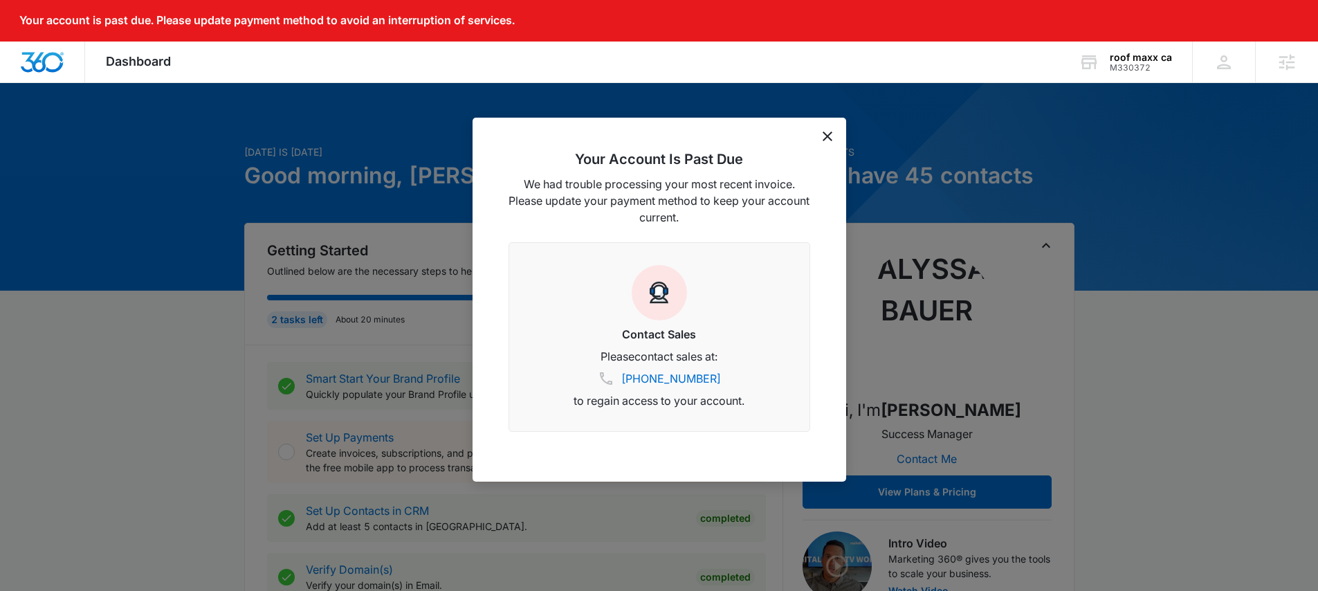
click at [828, 133] on icon "dismiss this dialog" at bounding box center [828, 136] width 10 height 10
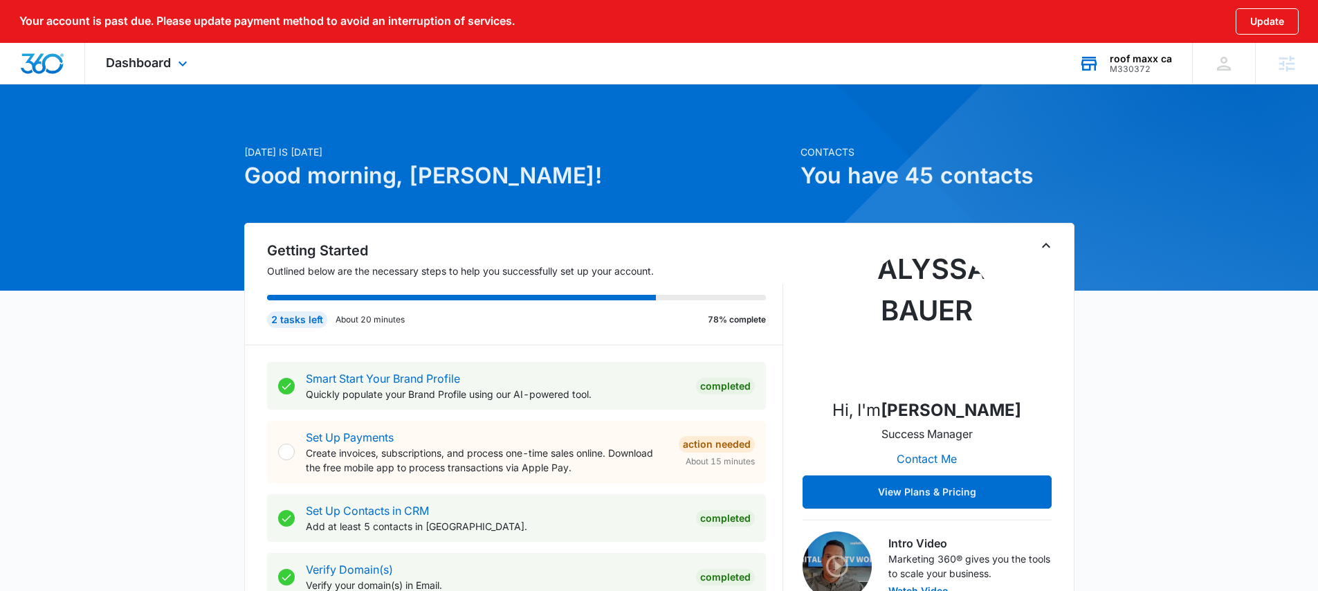
click at [1134, 62] on div "roof maxx ca" at bounding box center [1141, 58] width 62 height 11
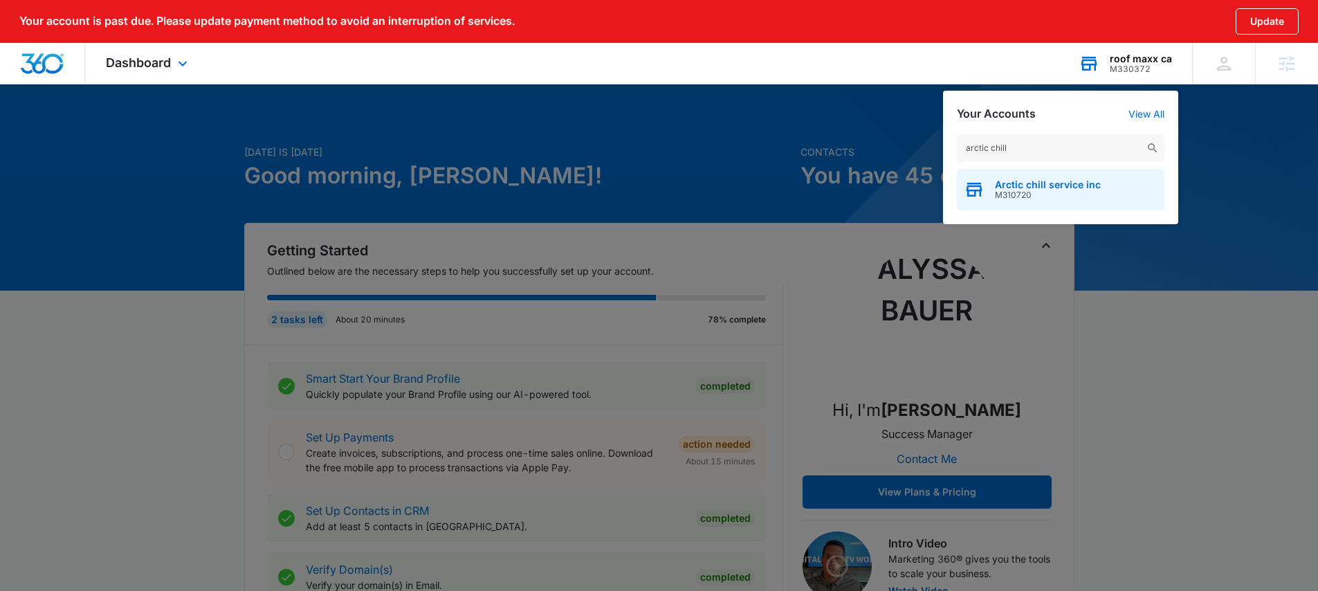
type input "arctic chill"
click at [1025, 185] on span "Arctic chill service inc" at bounding box center [1048, 184] width 106 height 11
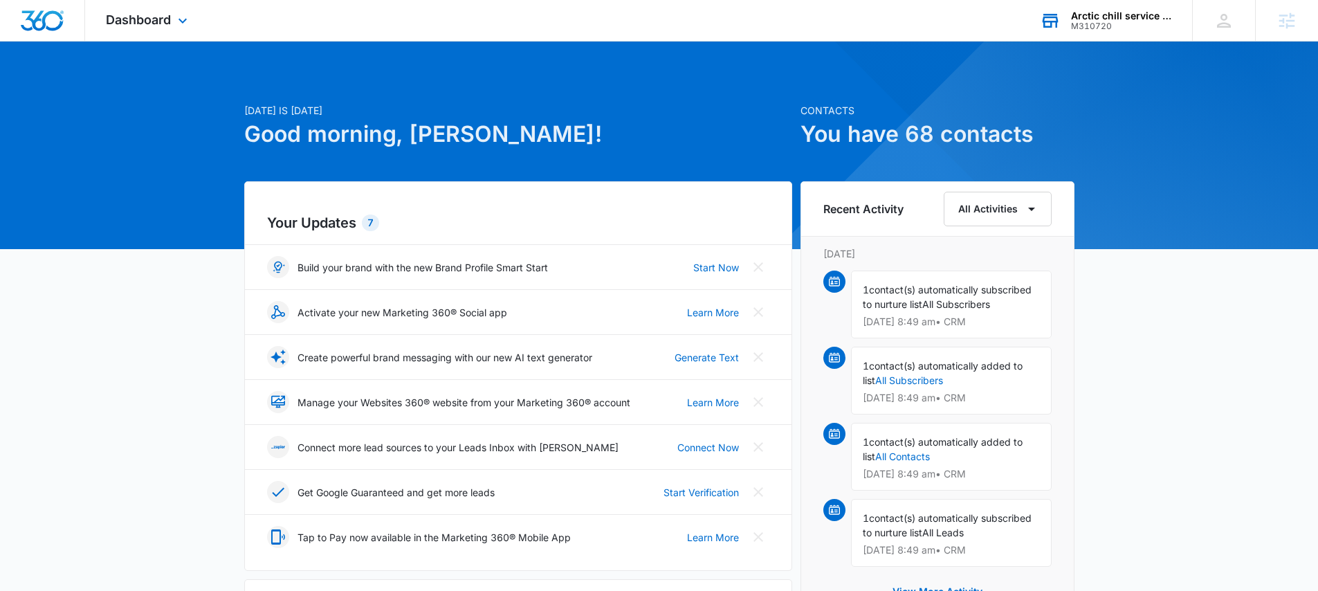
drag, startPoint x: 187, startPoint y: 29, endPoint x: 172, endPoint y: 28, distance: 15.3
click at [187, 29] on div "Dashboard Apps Reputation Websites Forms CRM Email Social Shop Payments POS Con…" at bounding box center [148, 20] width 127 height 41
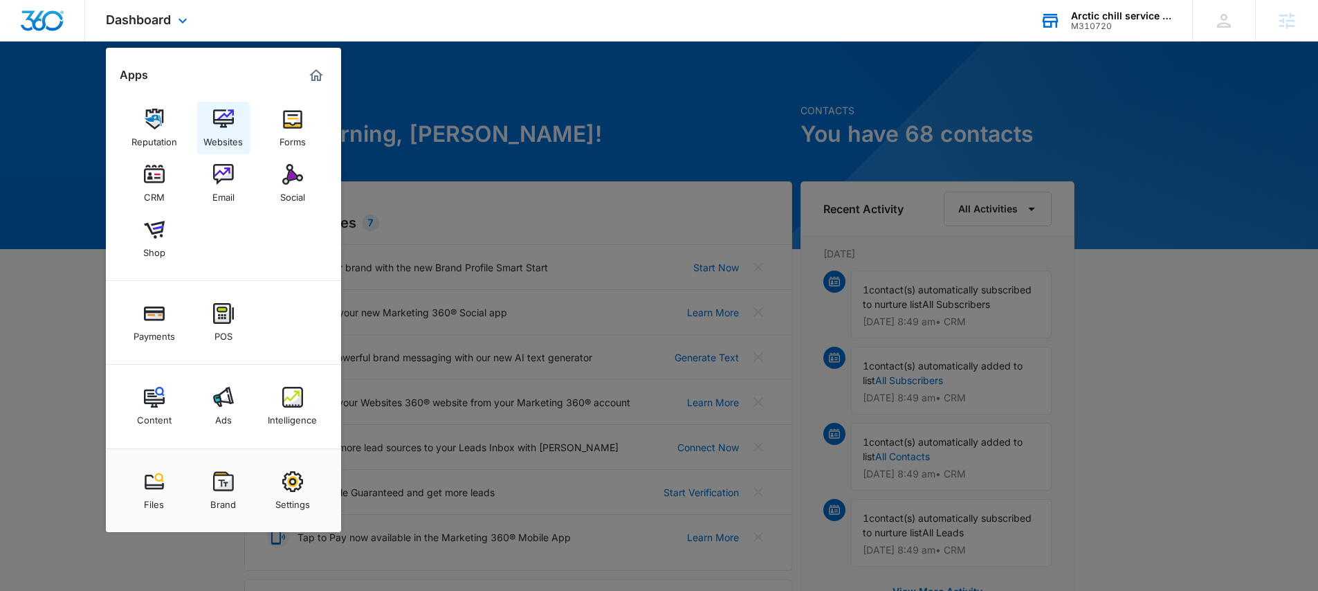
click at [224, 131] on div "Websites" at bounding box center [222, 138] width 39 height 18
